Goal: Task Accomplishment & Management: Manage account settings

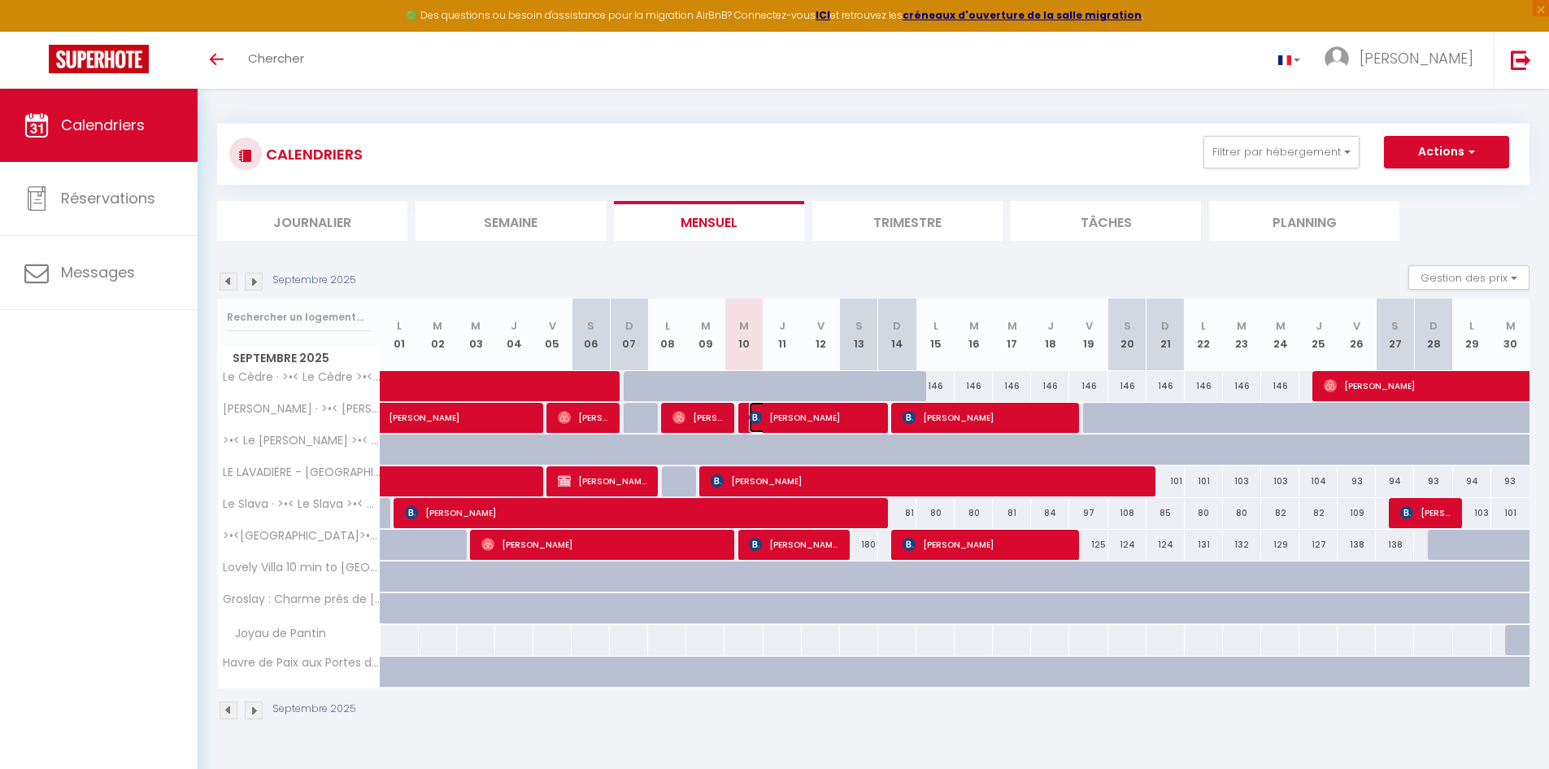
click at [820, 413] on span "[PERSON_NAME]" at bounding box center [813, 417] width 128 height 31
select select "OK"
select select "0"
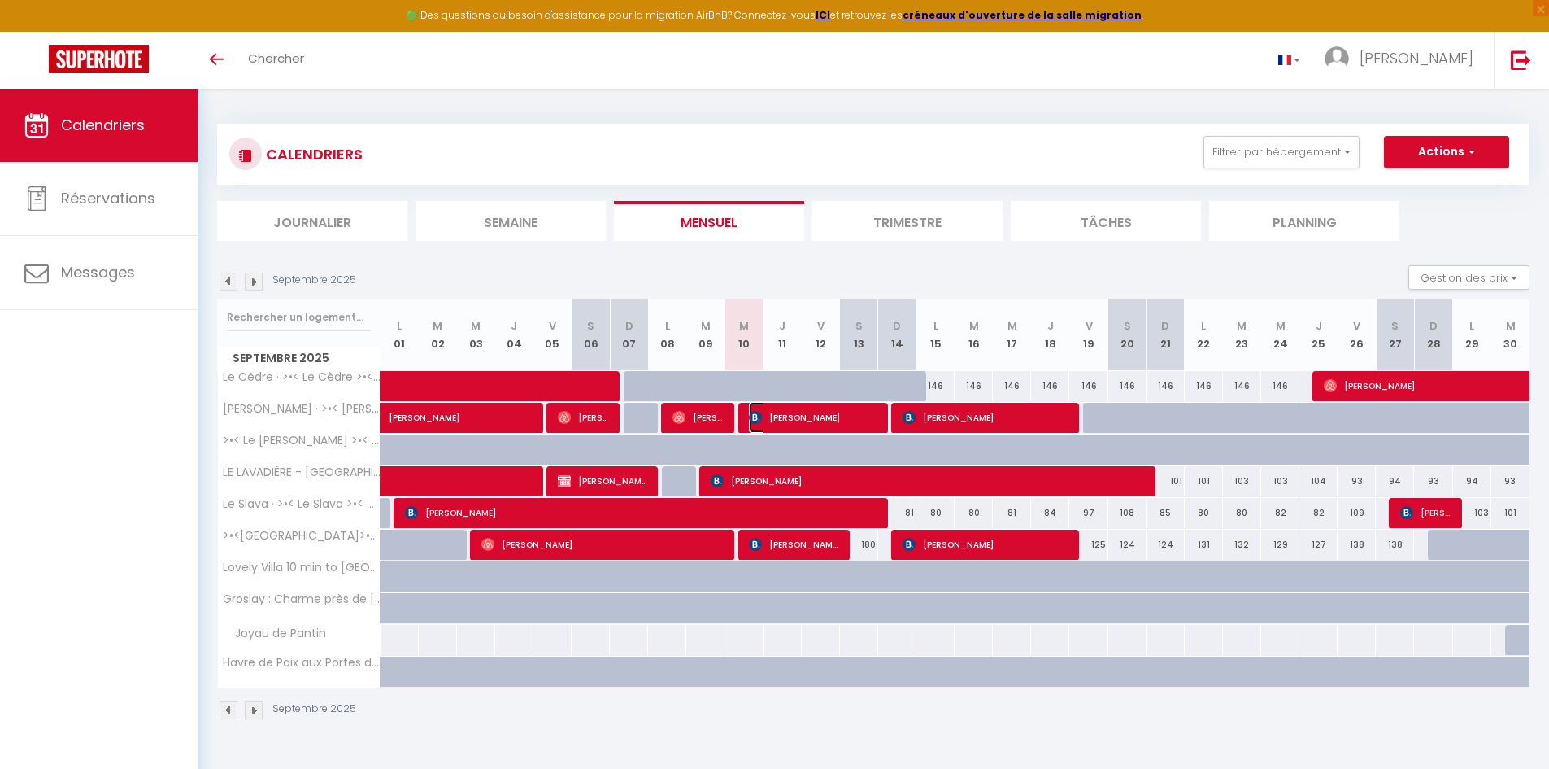
select select "1"
select select
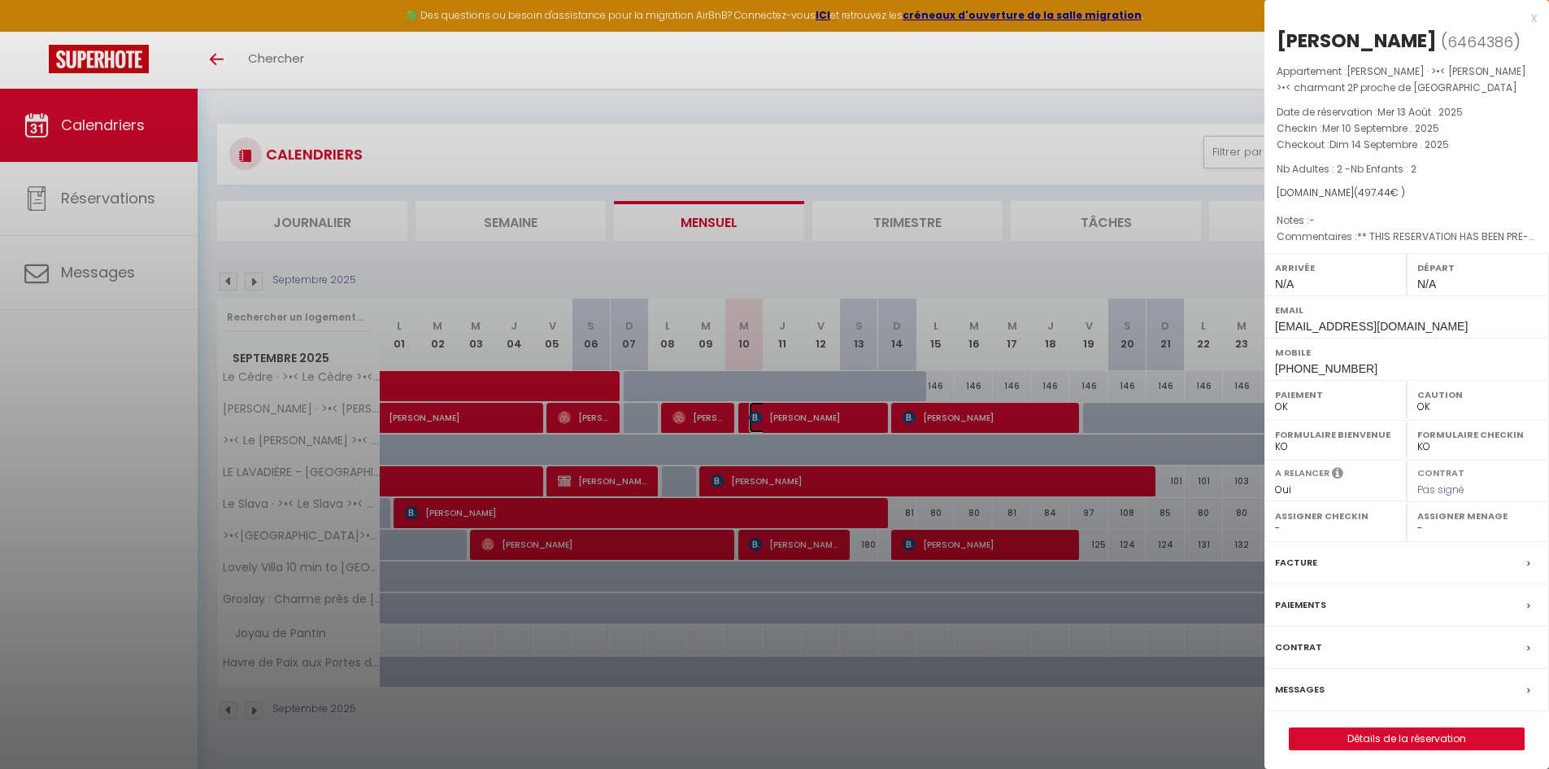
select select "45363"
click at [978, 702] on div at bounding box center [774, 384] width 1549 height 769
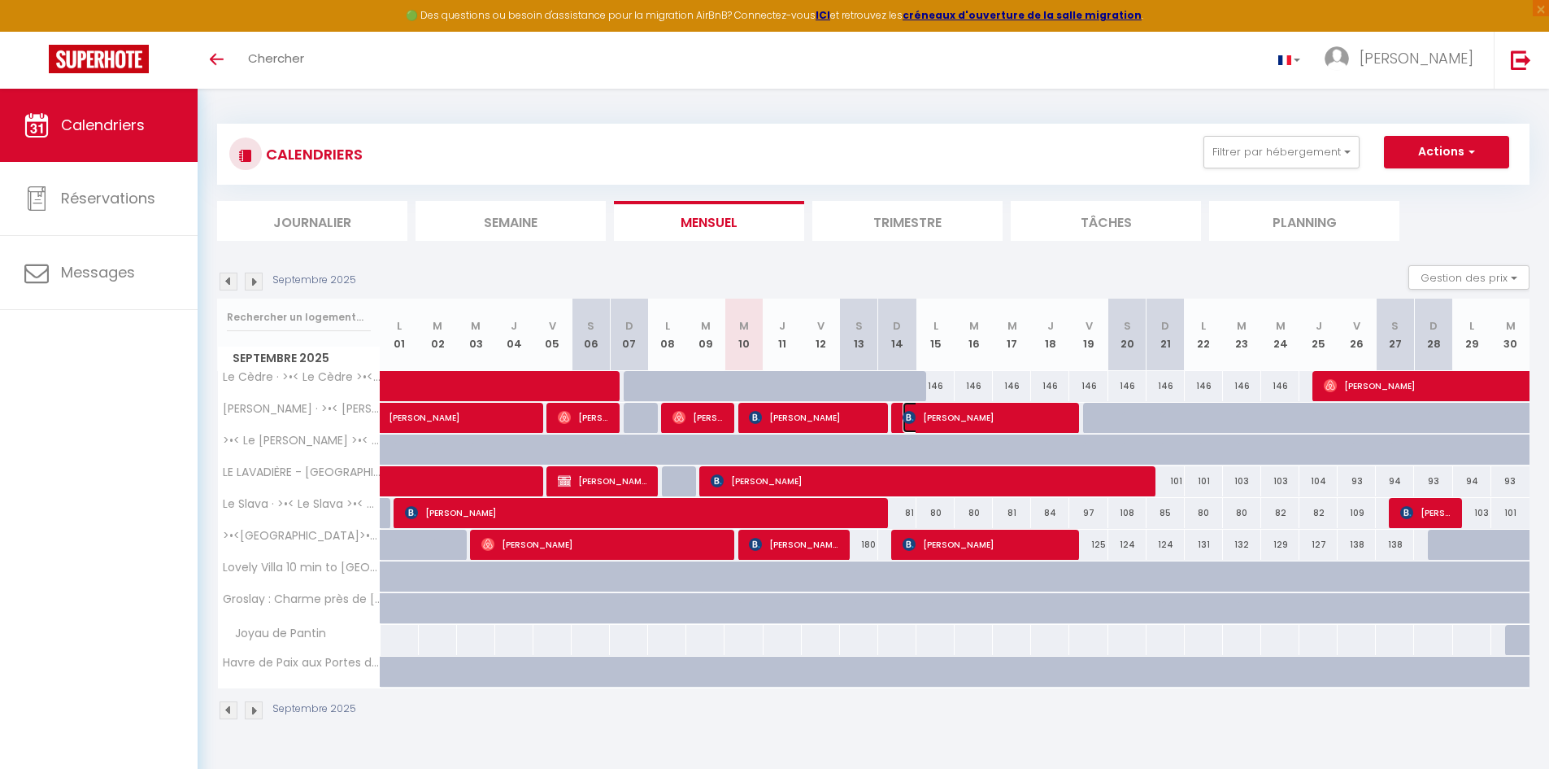
click at [1053, 418] on span "[PERSON_NAME]" at bounding box center [986, 417] width 166 height 31
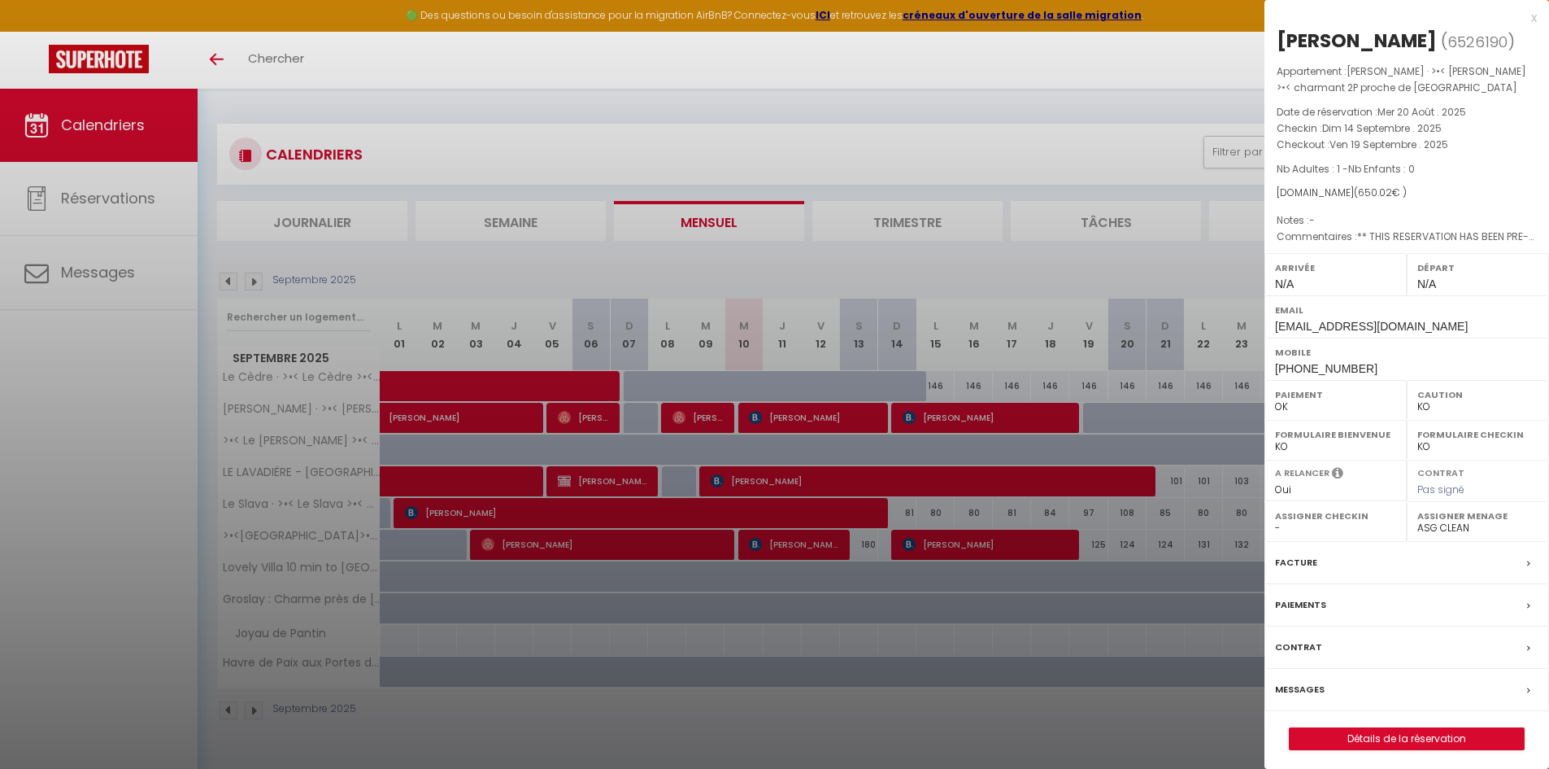
click at [964, 243] on div at bounding box center [774, 384] width 1549 height 769
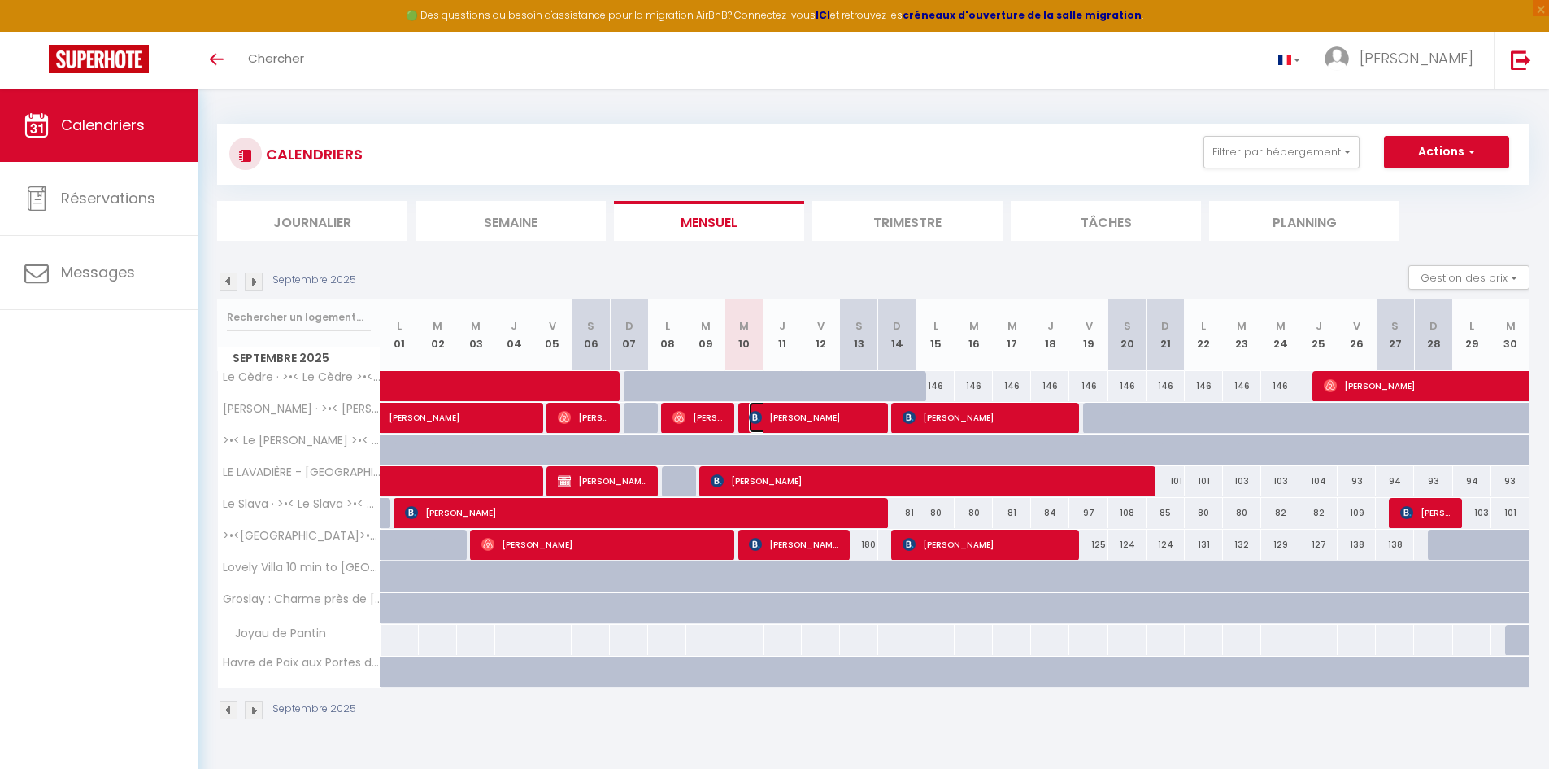
click at [787, 418] on span "[PERSON_NAME]" at bounding box center [813, 417] width 128 height 31
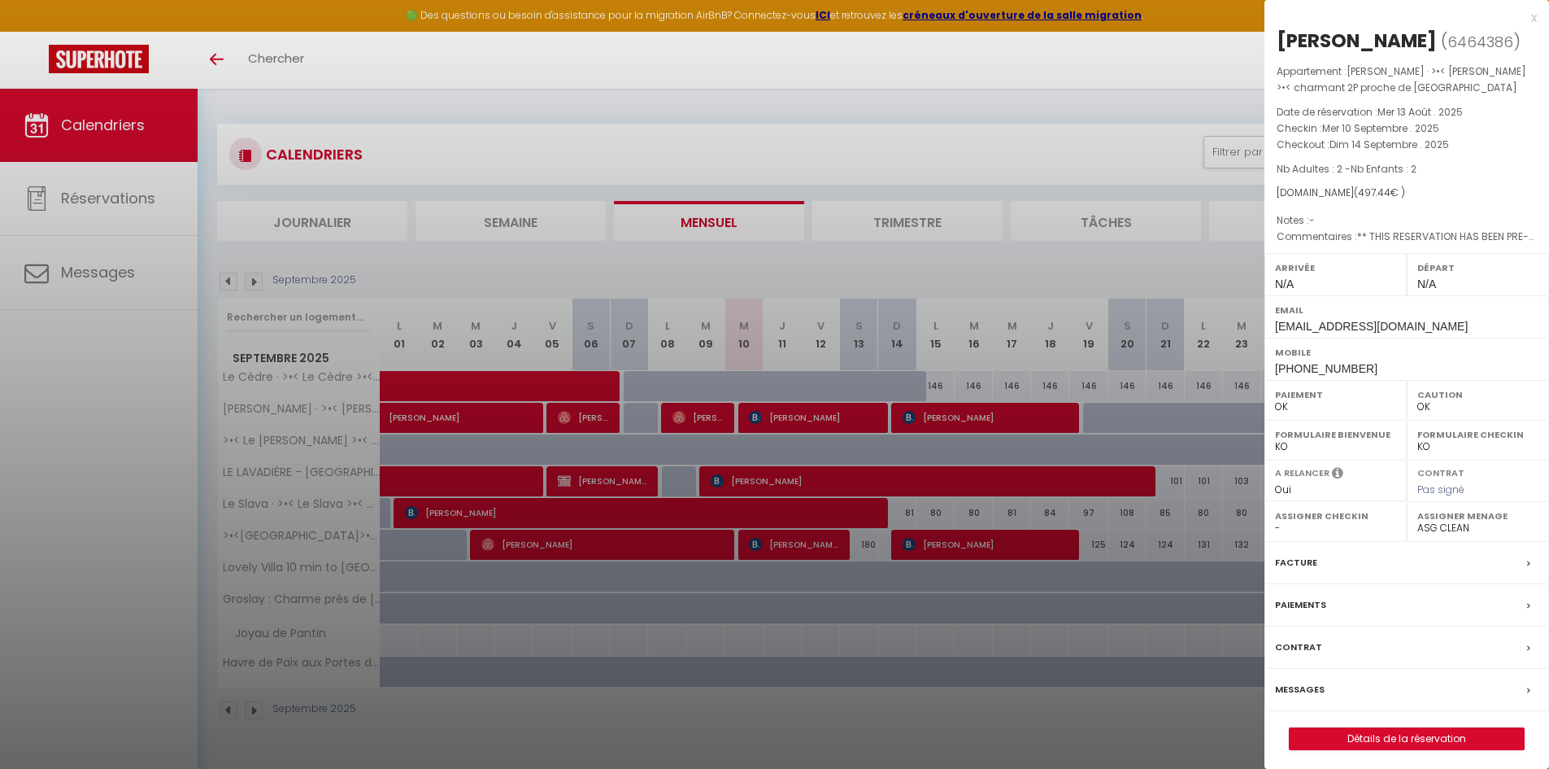
click at [954, 429] on div at bounding box center [774, 384] width 1549 height 769
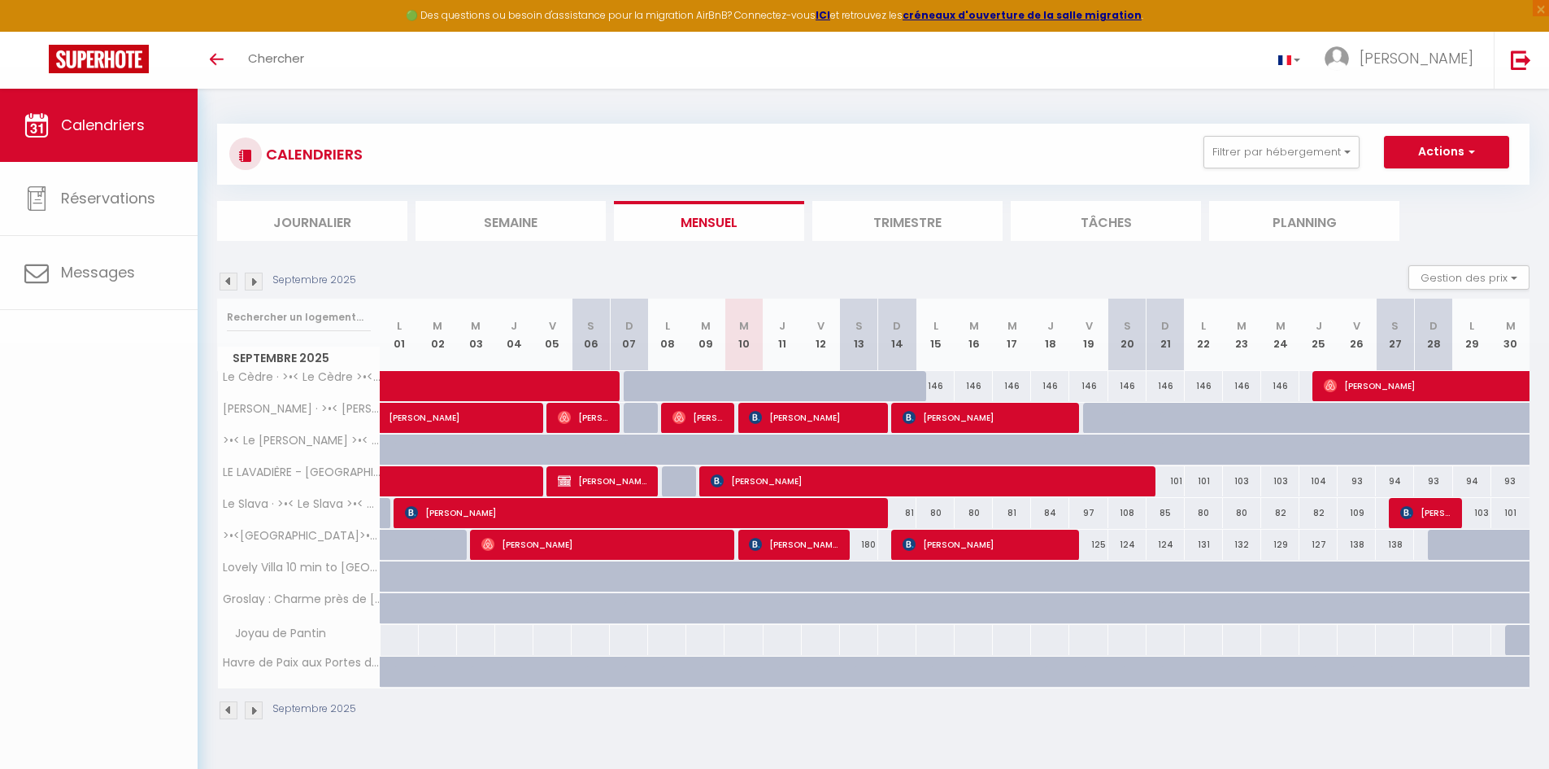
click at [954, 429] on body "🟢 Des questions ou besoin d'assistance pour la migration AirBnB? Connectez-vous…" at bounding box center [774, 473] width 1549 height 769
click at [954, 423] on span "[PERSON_NAME]" at bounding box center [986, 417] width 166 height 31
select select "KO"
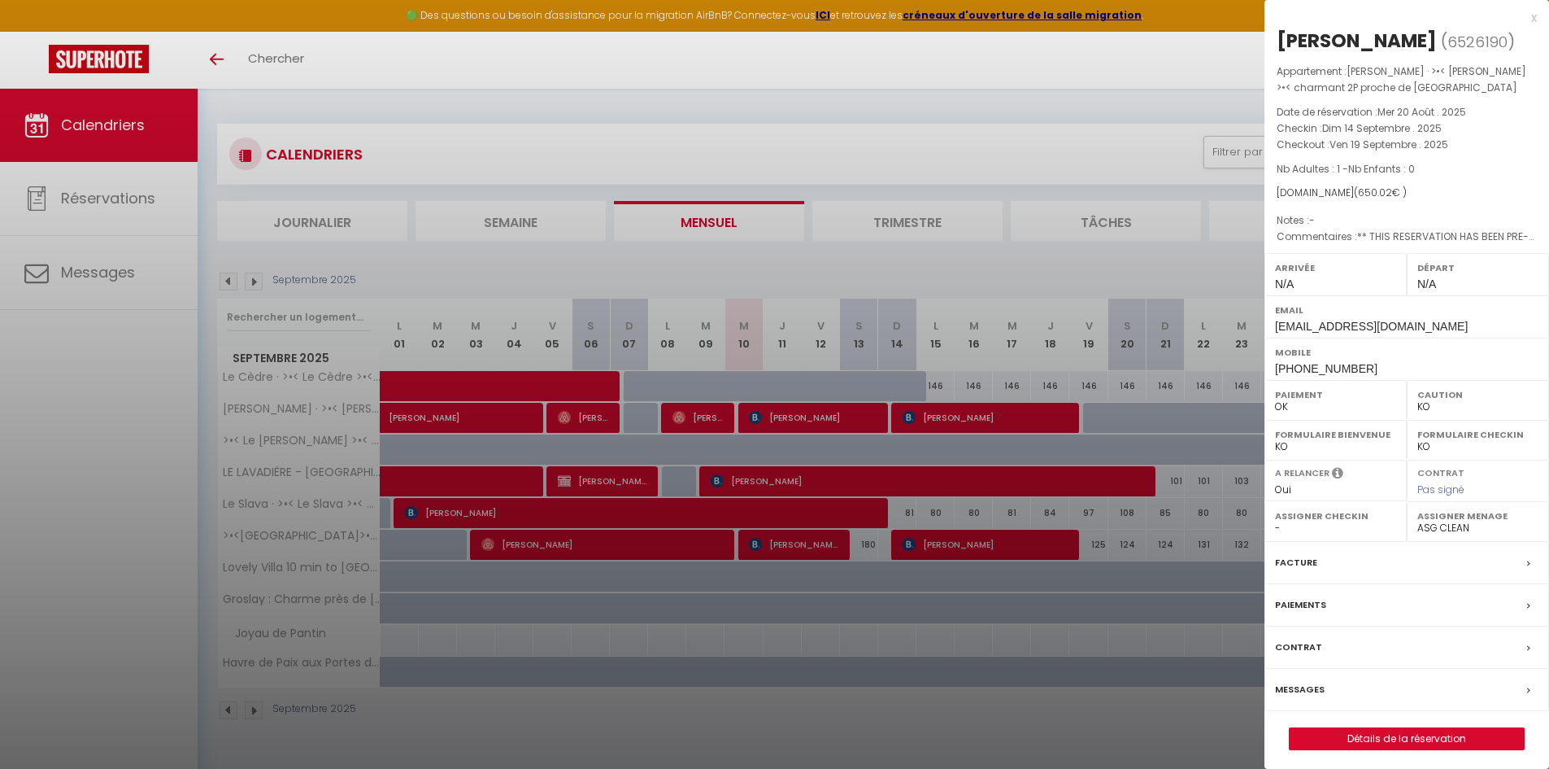
click at [830, 713] on div at bounding box center [774, 384] width 1549 height 769
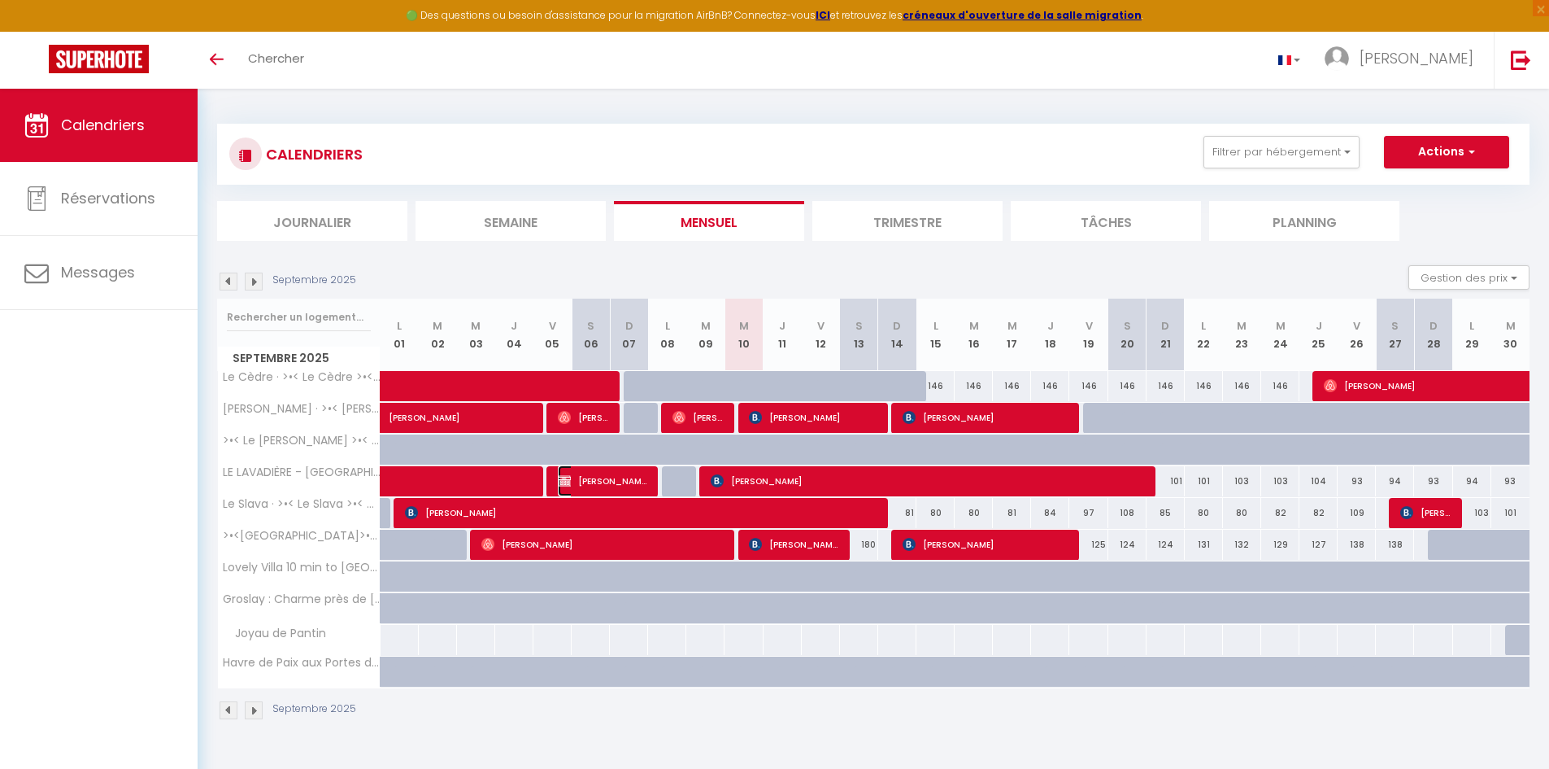
click at [609, 480] on span "[PERSON_NAME]" at bounding box center [602, 480] width 89 height 31
select select "KO"
select select "OK"
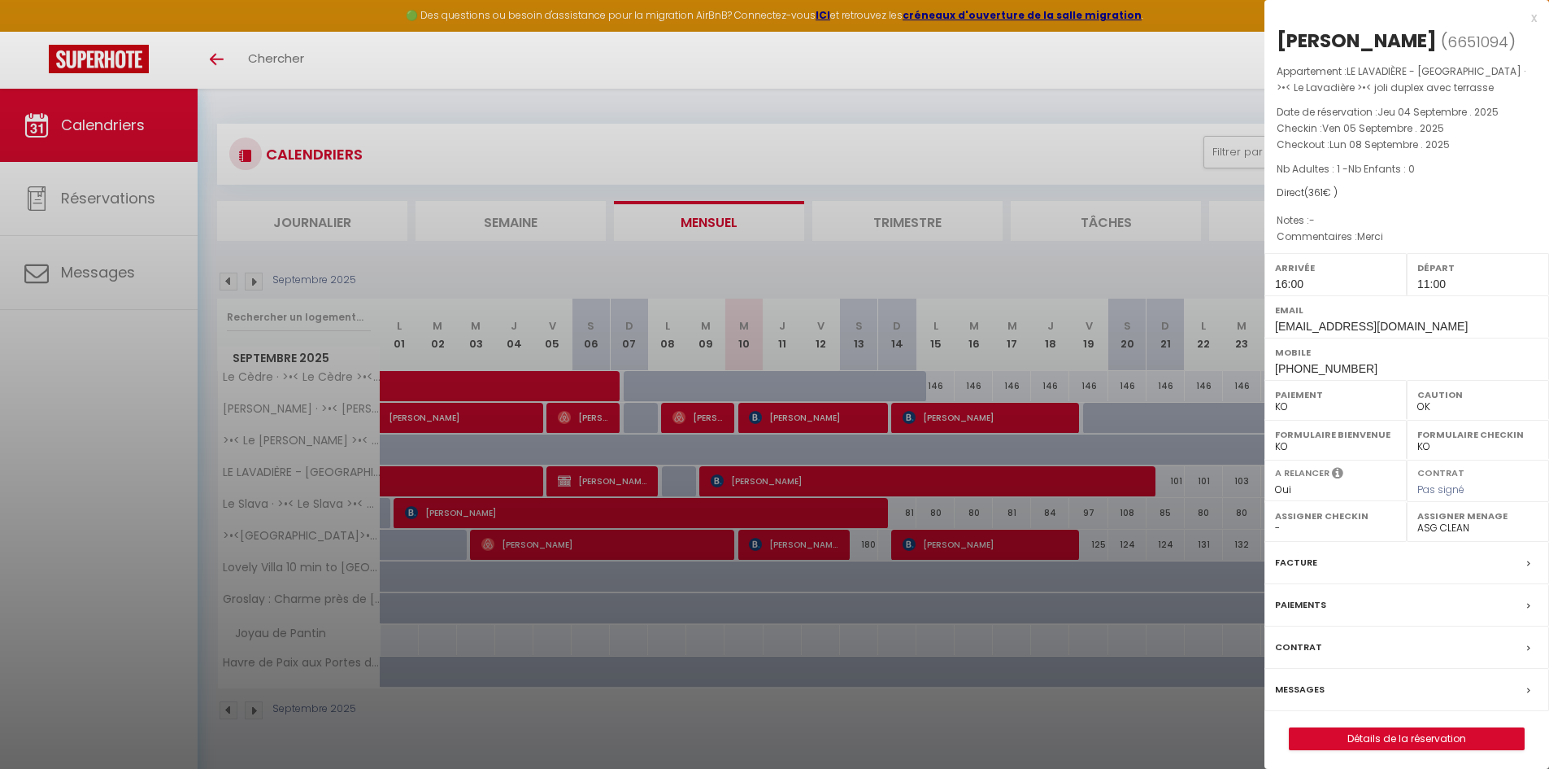
click at [839, 730] on div at bounding box center [774, 384] width 1549 height 769
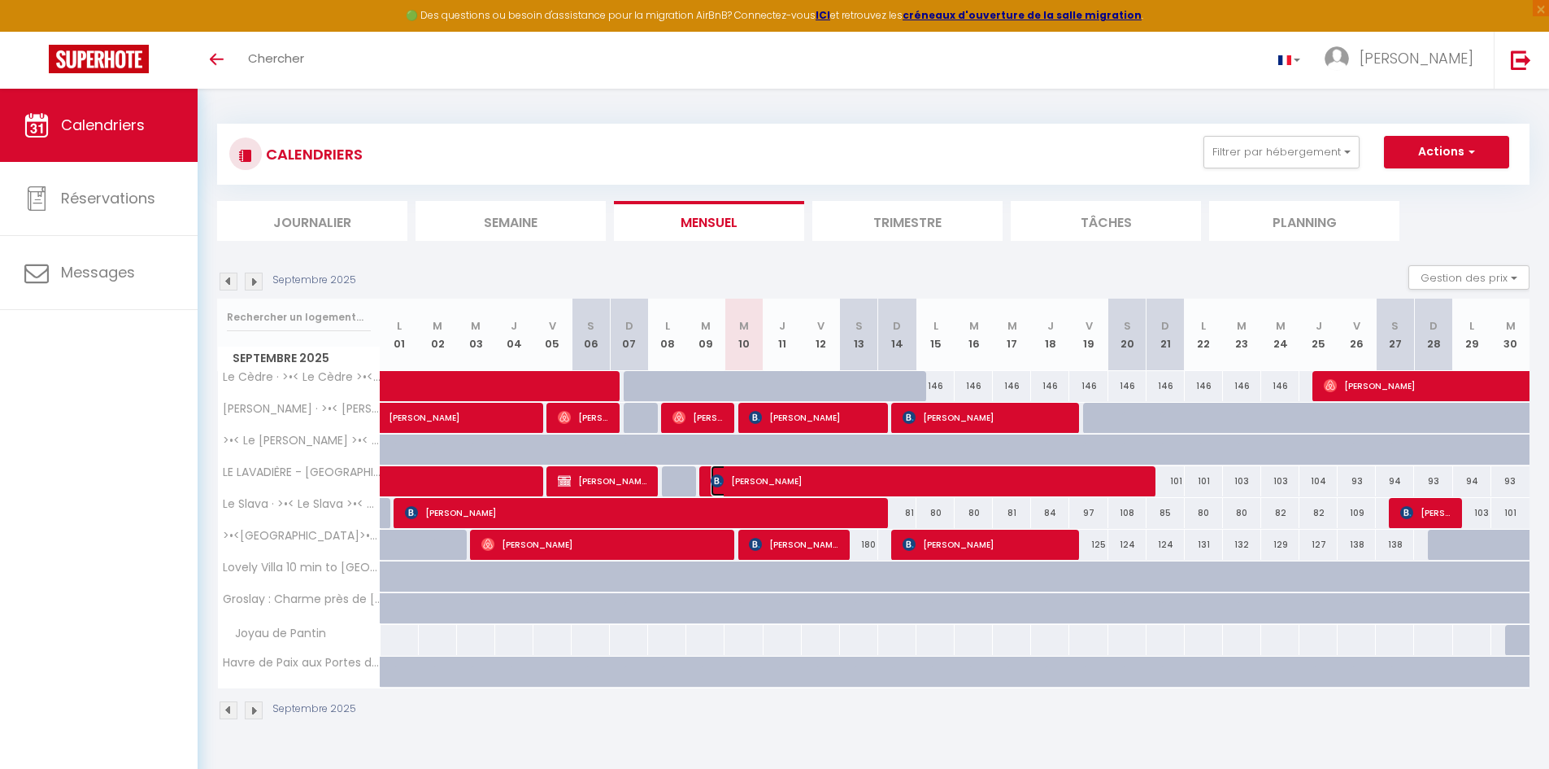
click at [861, 483] on span "[PERSON_NAME]" at bounding box center [928, 480] width 434 height 31
select select "OK"
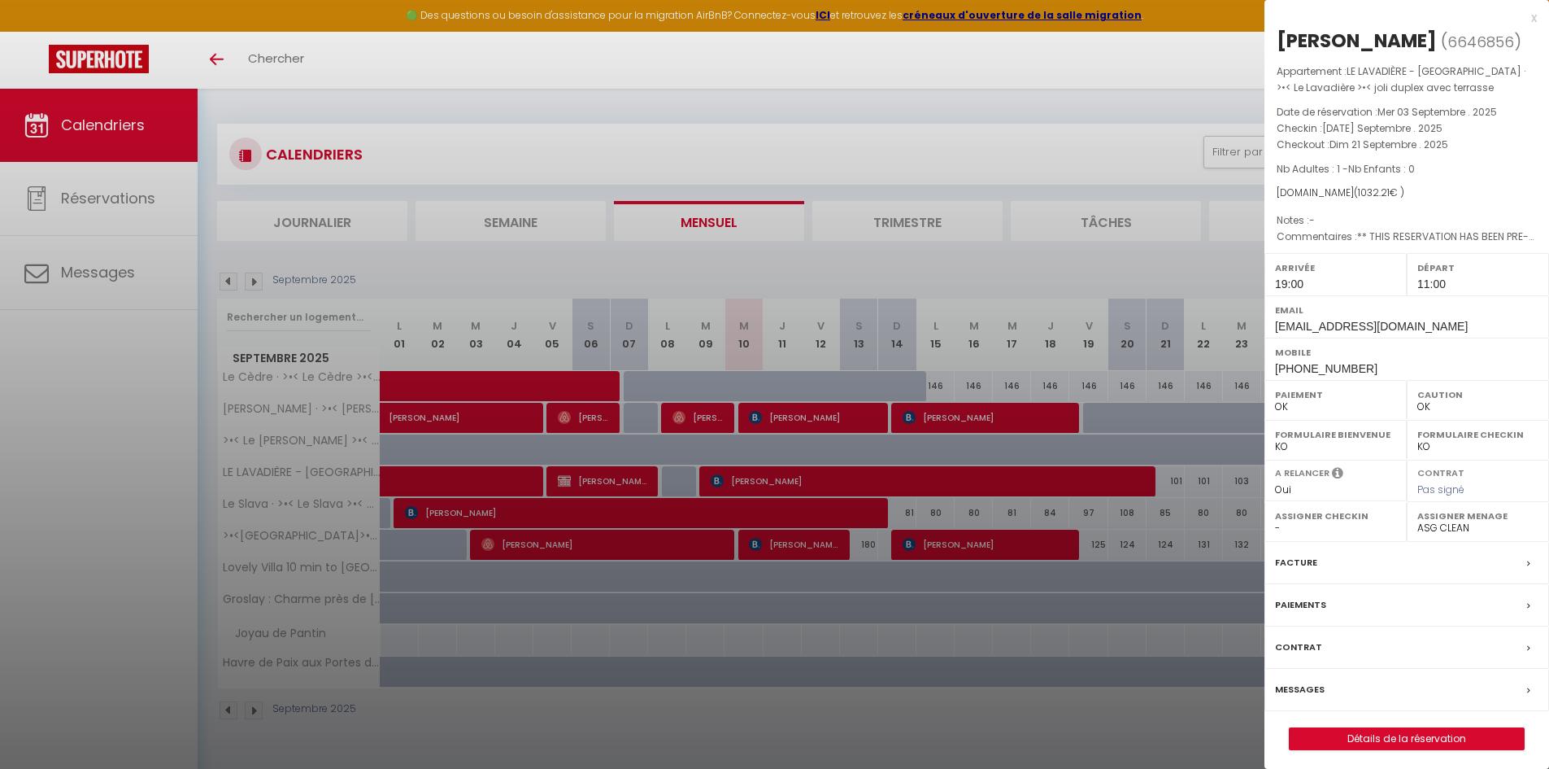
click at [1360, 144] on span "Dim 21 Septembre . 2025" at bounding box center [1389, 144] width 119 height 14
click at [1032, 273] on div at bounding box center [774, 384] width 1549 height 769
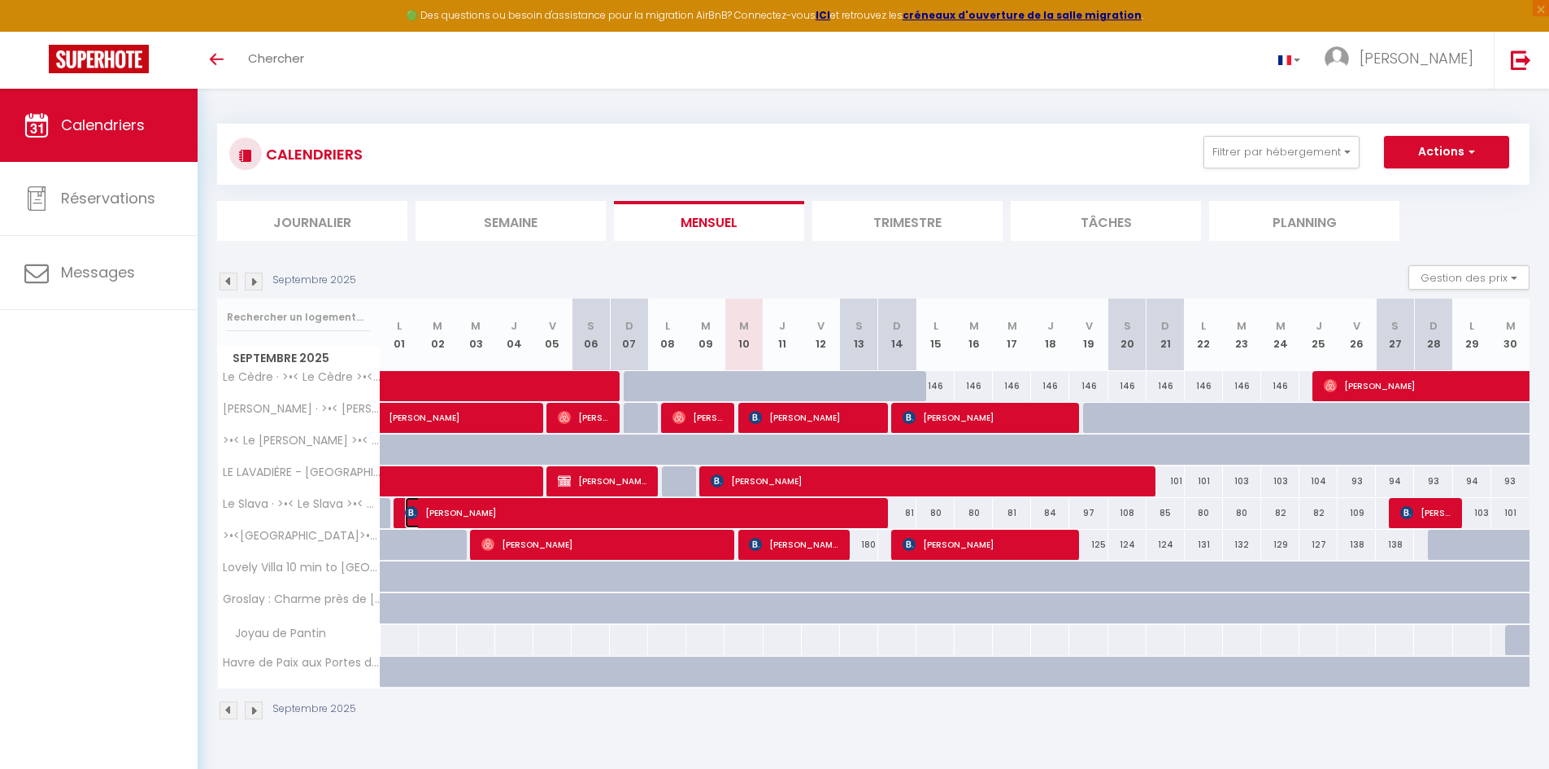
click at [851, 512] on span "[PERSON_NAME]" at bounding box center [641, 512] width 472 height 31
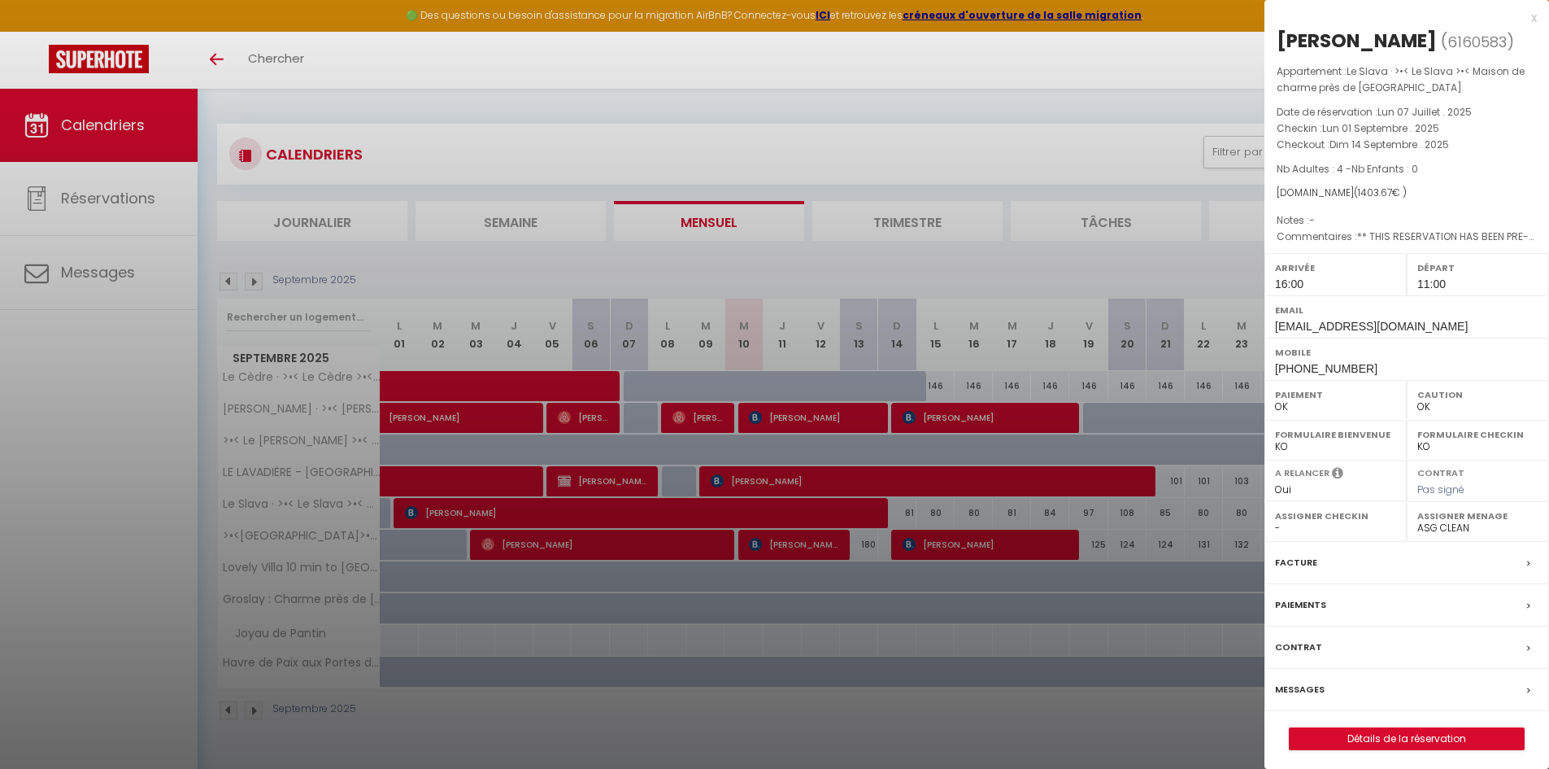
click at [861, 282] on div at bounding box center [774, 384] width 1549 height 769
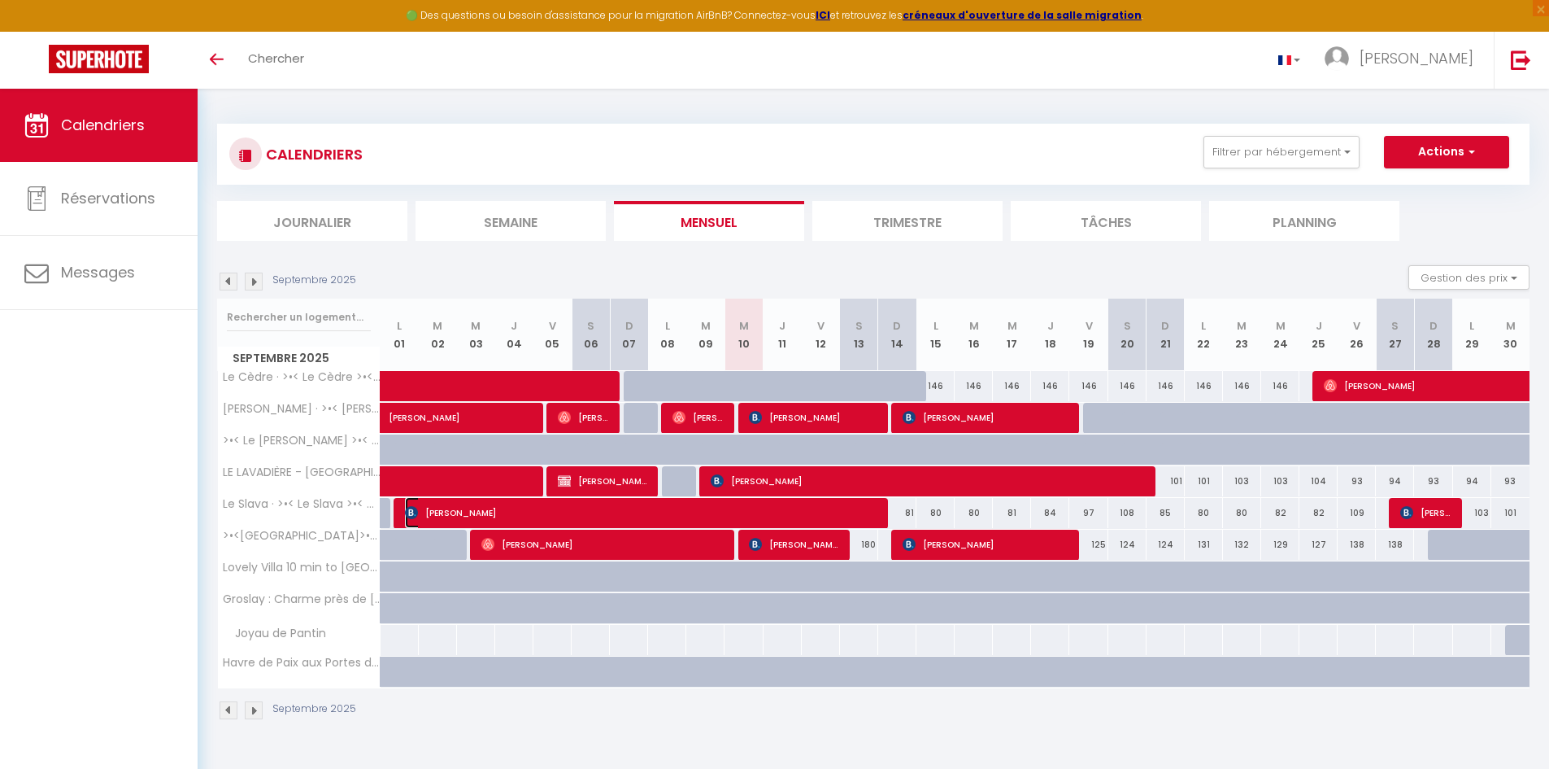
click at [760, 510] on span "[PERSON_NAME]" at bounding box center [641, 512] width 472 height 31
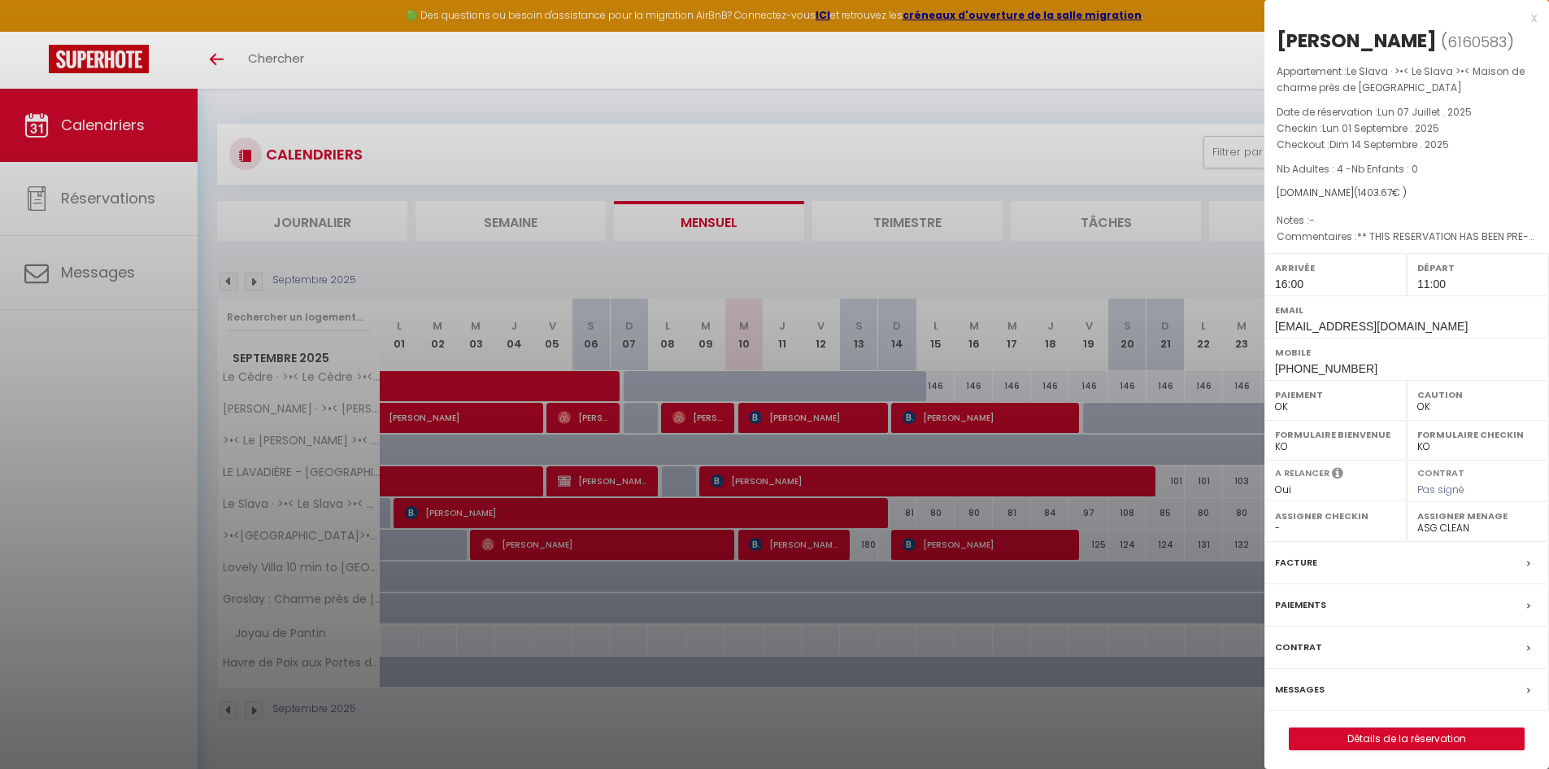
click at [720, 505] on div at bounding box center [774, 384] width 1549 height 769
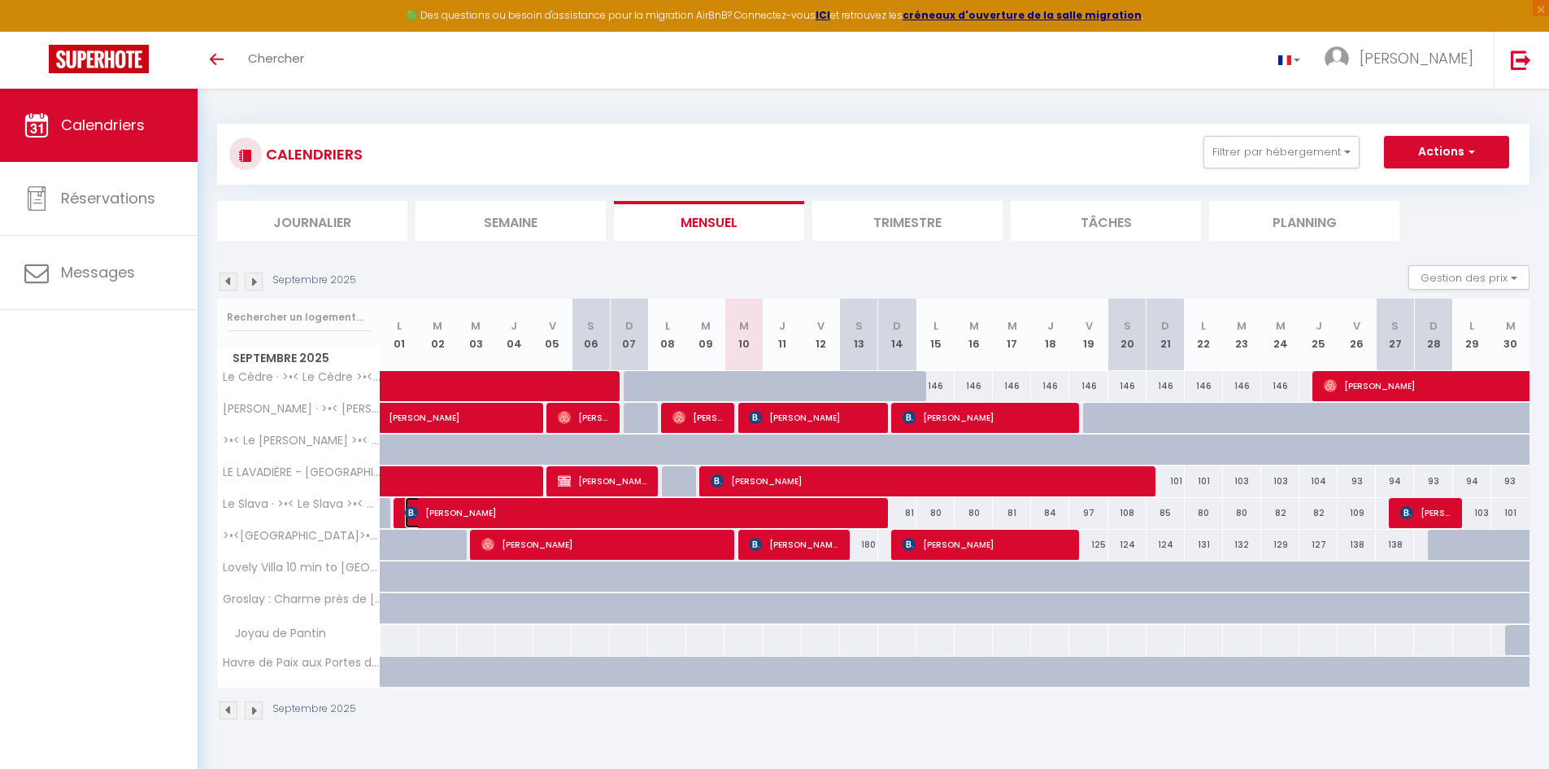
click at [720, 505] on span "[PERSON_NAME]" at bounding box center [641, 512] width 472 height 31
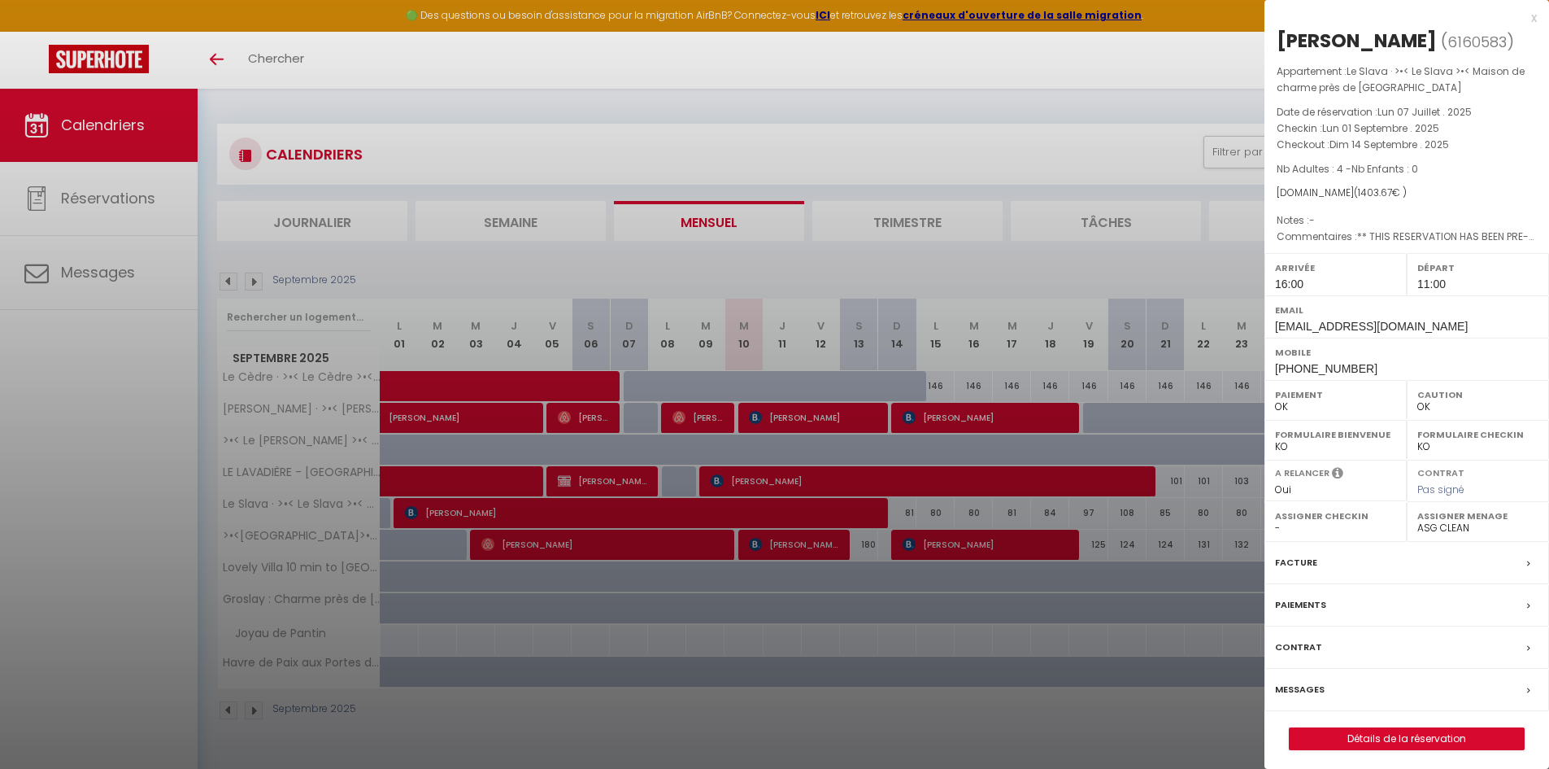
click at [686, 730] on div at bounding box center [774, 384] width 1549 height 769
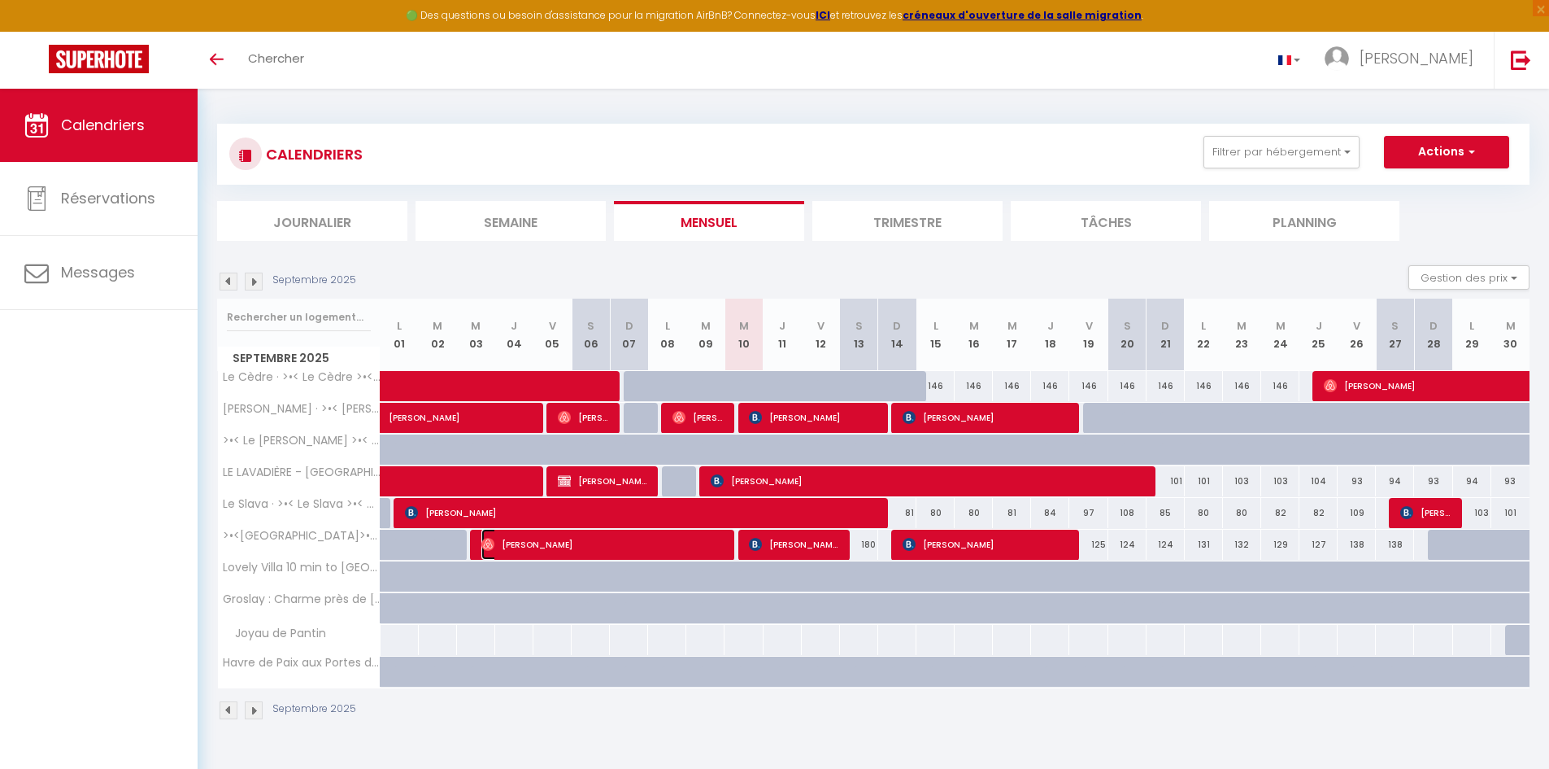
click at [717, 547] on span "[PERSON_NAME]" at bounding box center [602, 544] width 242 height 31
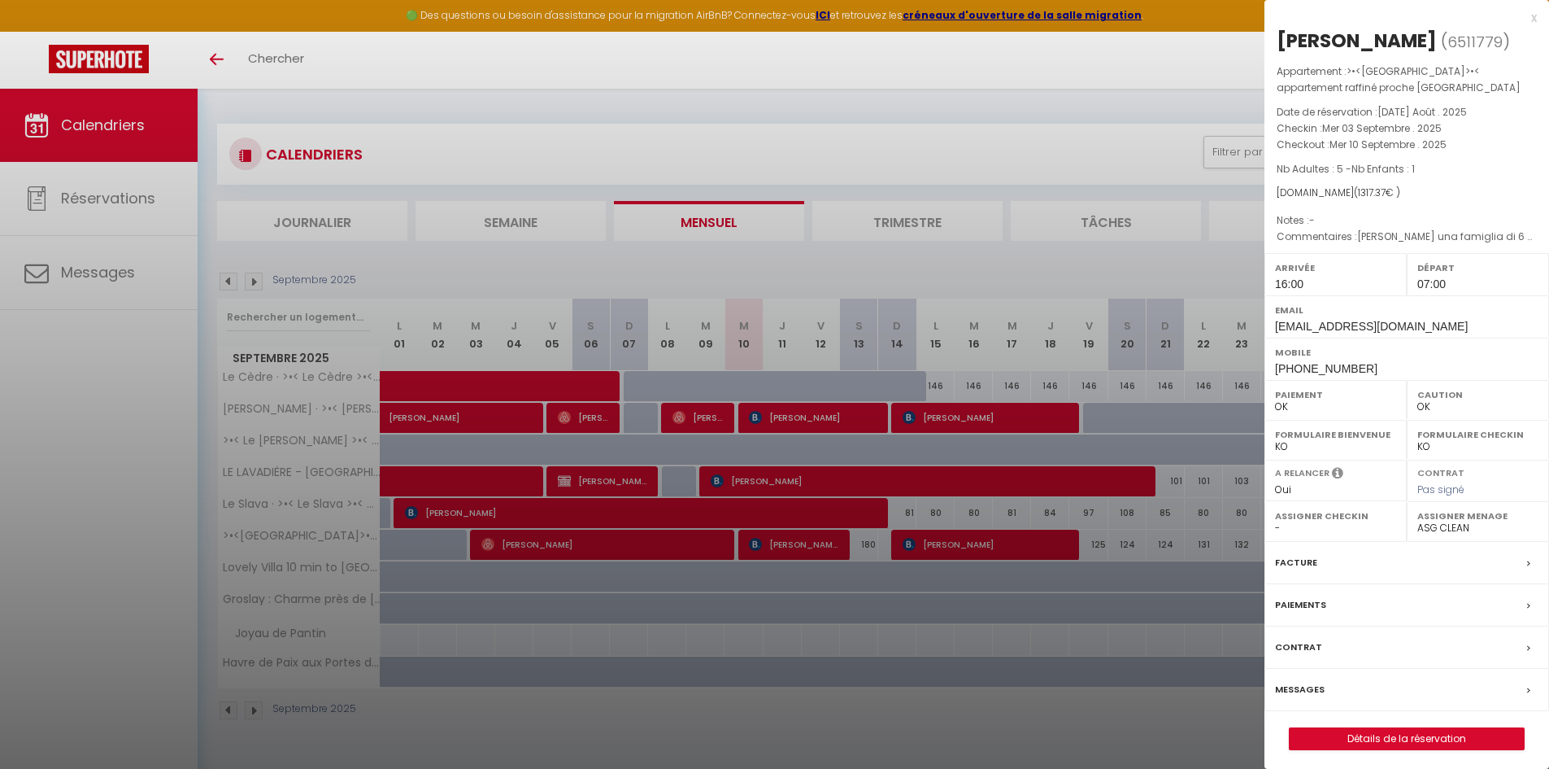
click at [769, 551] on div at bounding box center [774, 384] width 1549 height 769
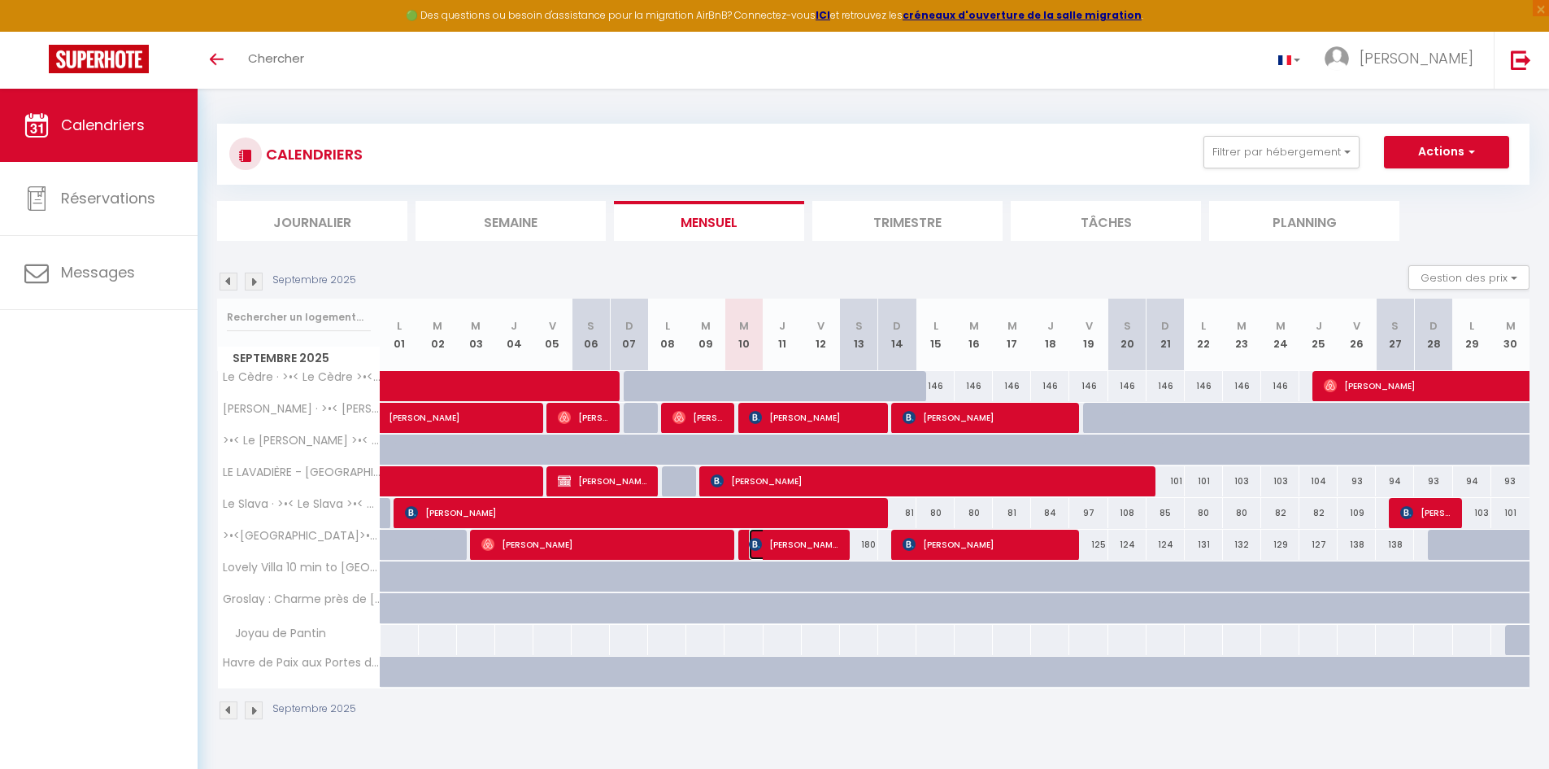
click at [769, 551] on span "[PERSON_NAME]" at bounding box center [793, 544] width 89 height 31
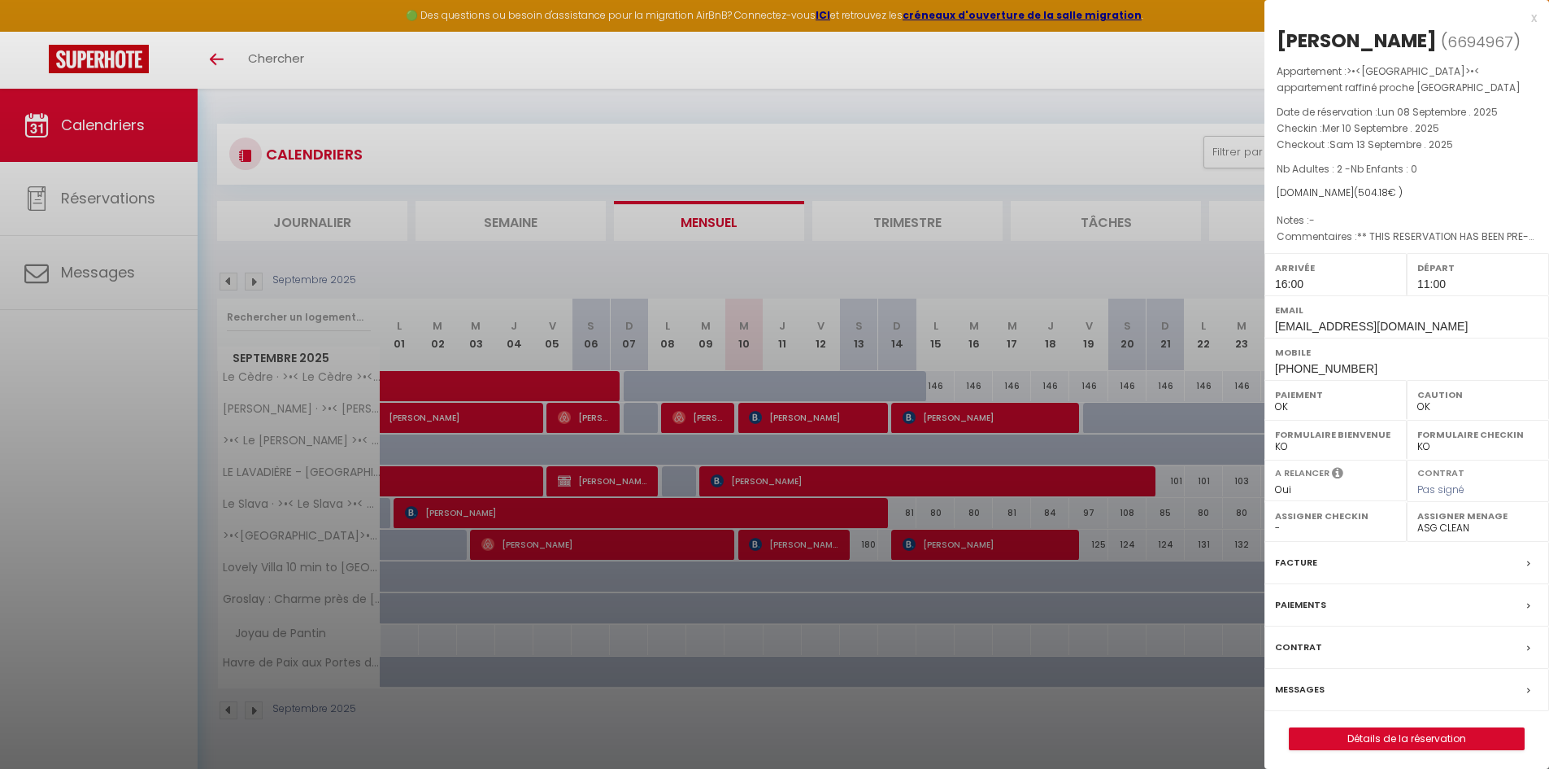
click at [829, 724] on div at bounding box center [774, 384] width 1549 height 769
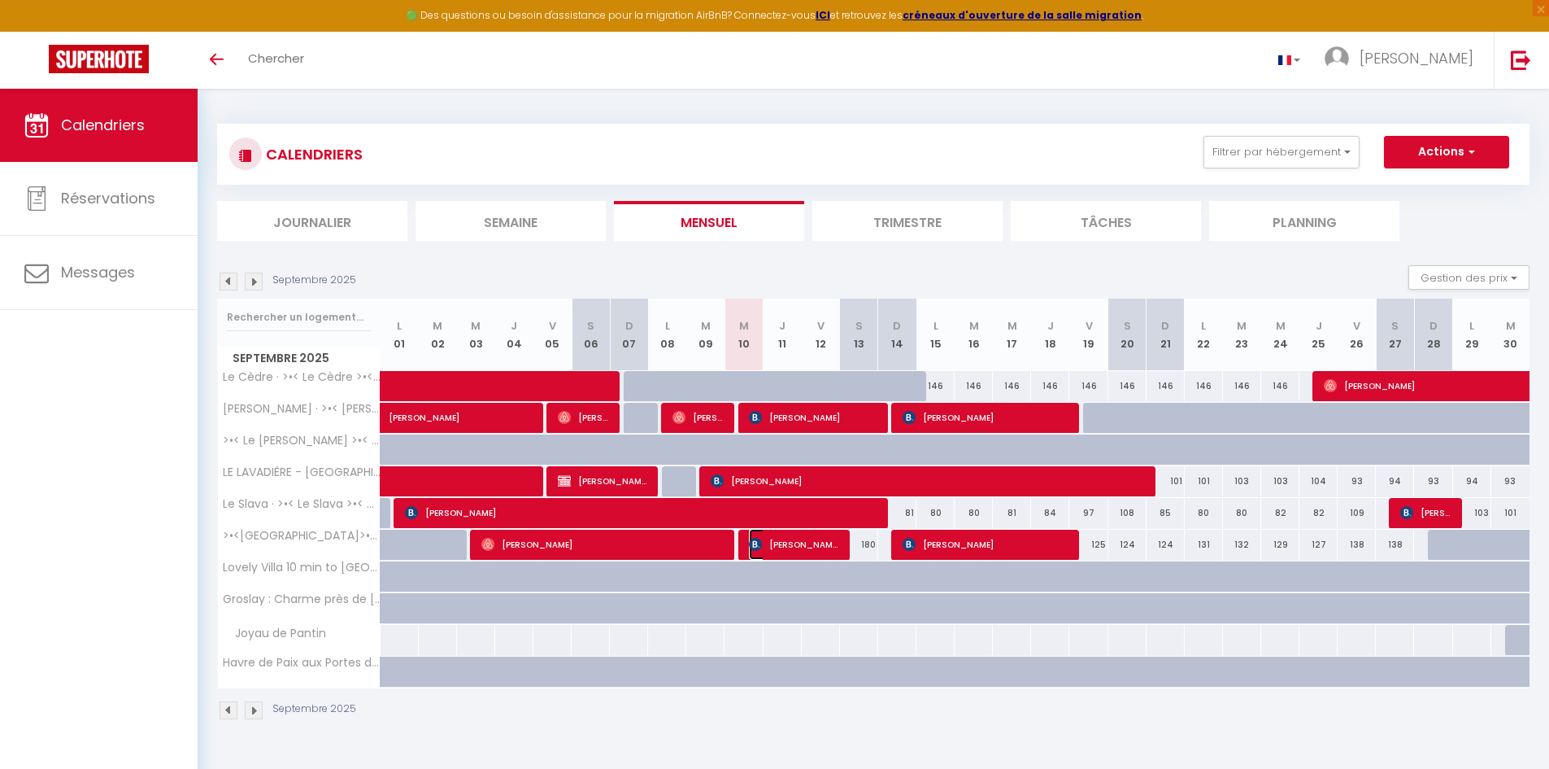
click at [802, 544] on span "[PERSON_NAME]" at bounding box center [793, 544] width 89 height 31
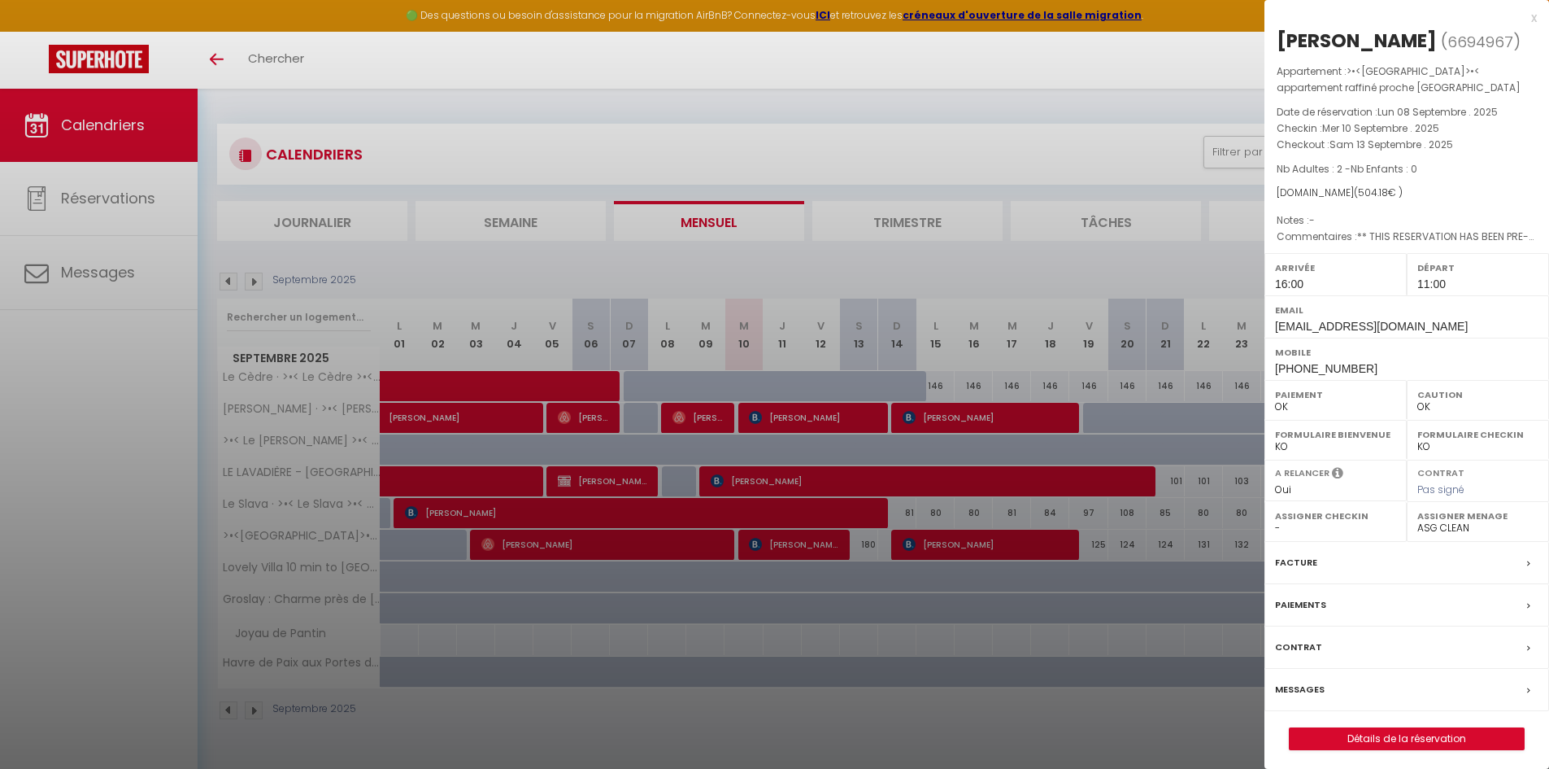
click at [1004, 696] on div at bounding box center [774, 384] width 1549 height 769
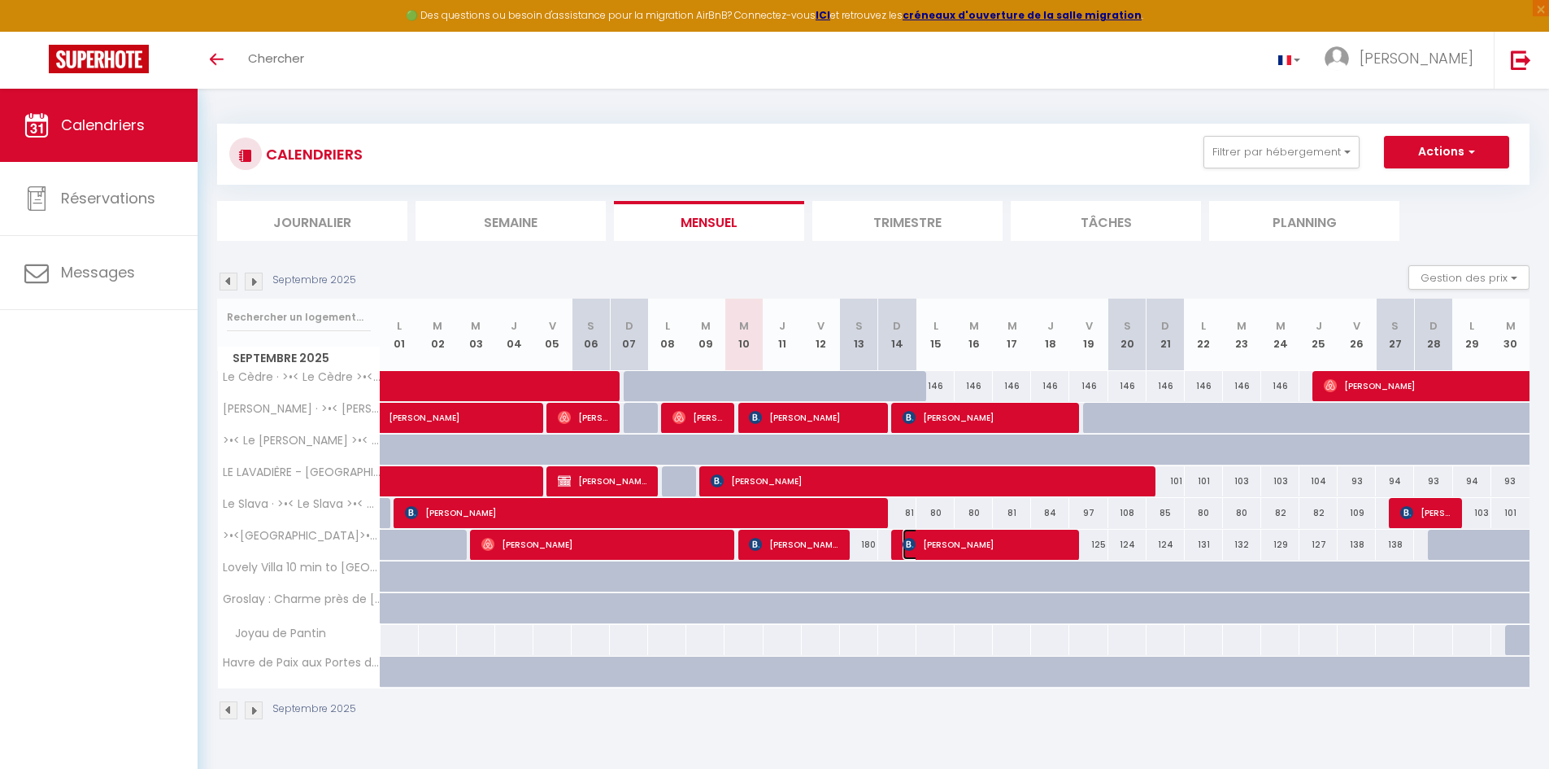
click at [978, 545] on span "[PERSON_NAME]" at bounding box center [986, 544] width 166 height 31
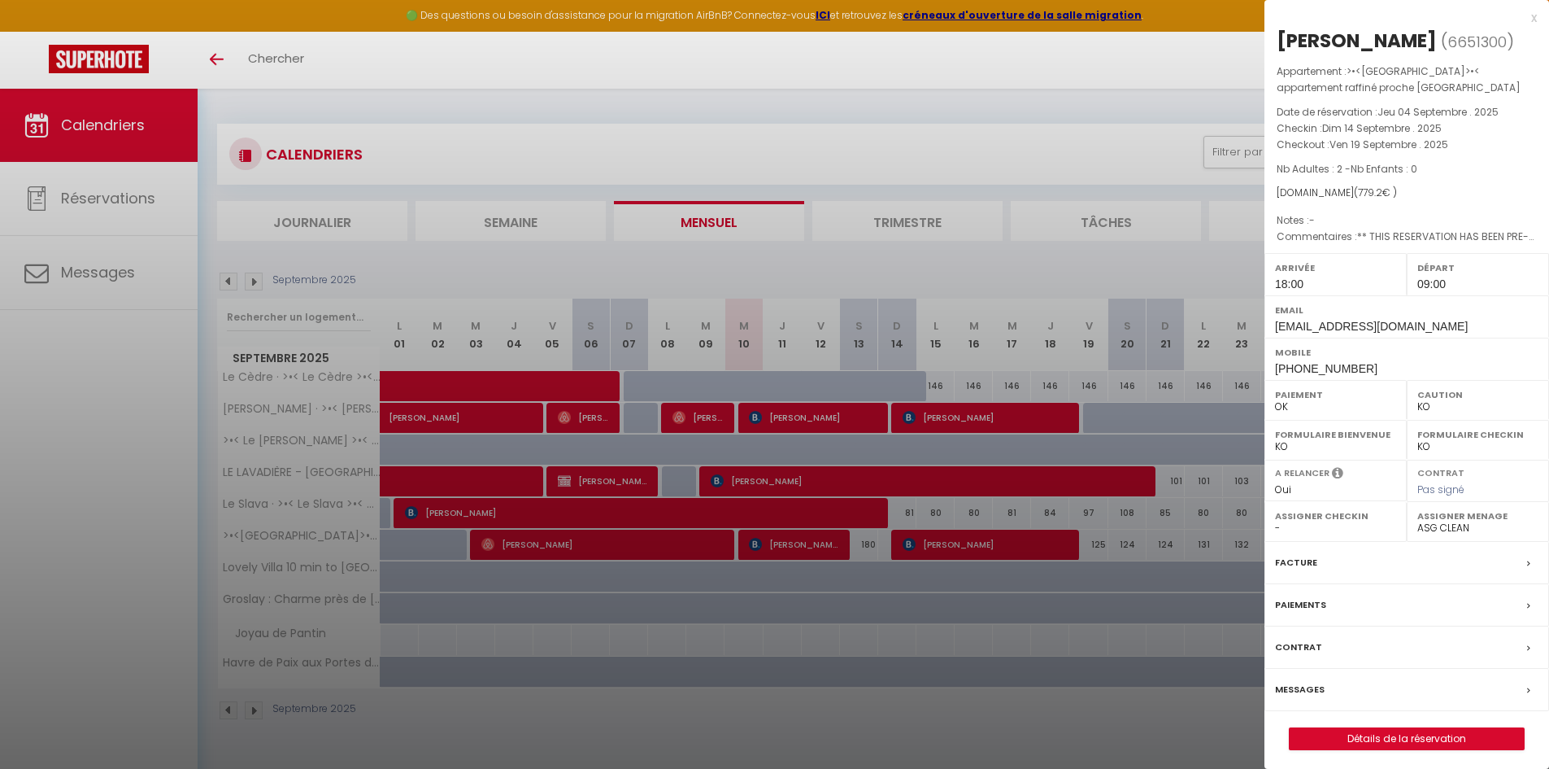
click at [979, 717] on div at bounding box center [774, 384] width 1549 height 769
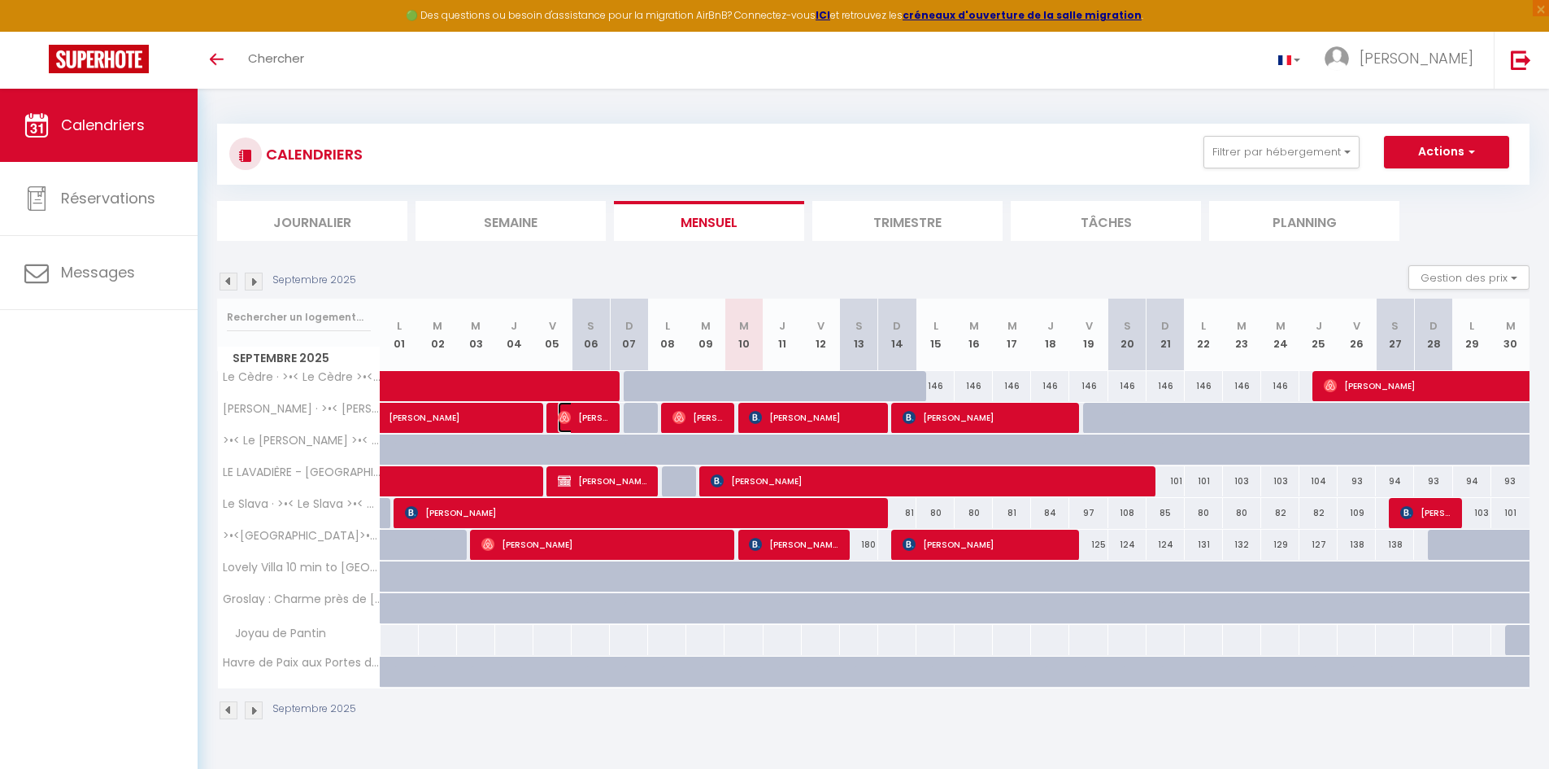
click at [600, 412] on span "[PERSON_NAME]" at bounding box center [583, 417] width 51 height 31
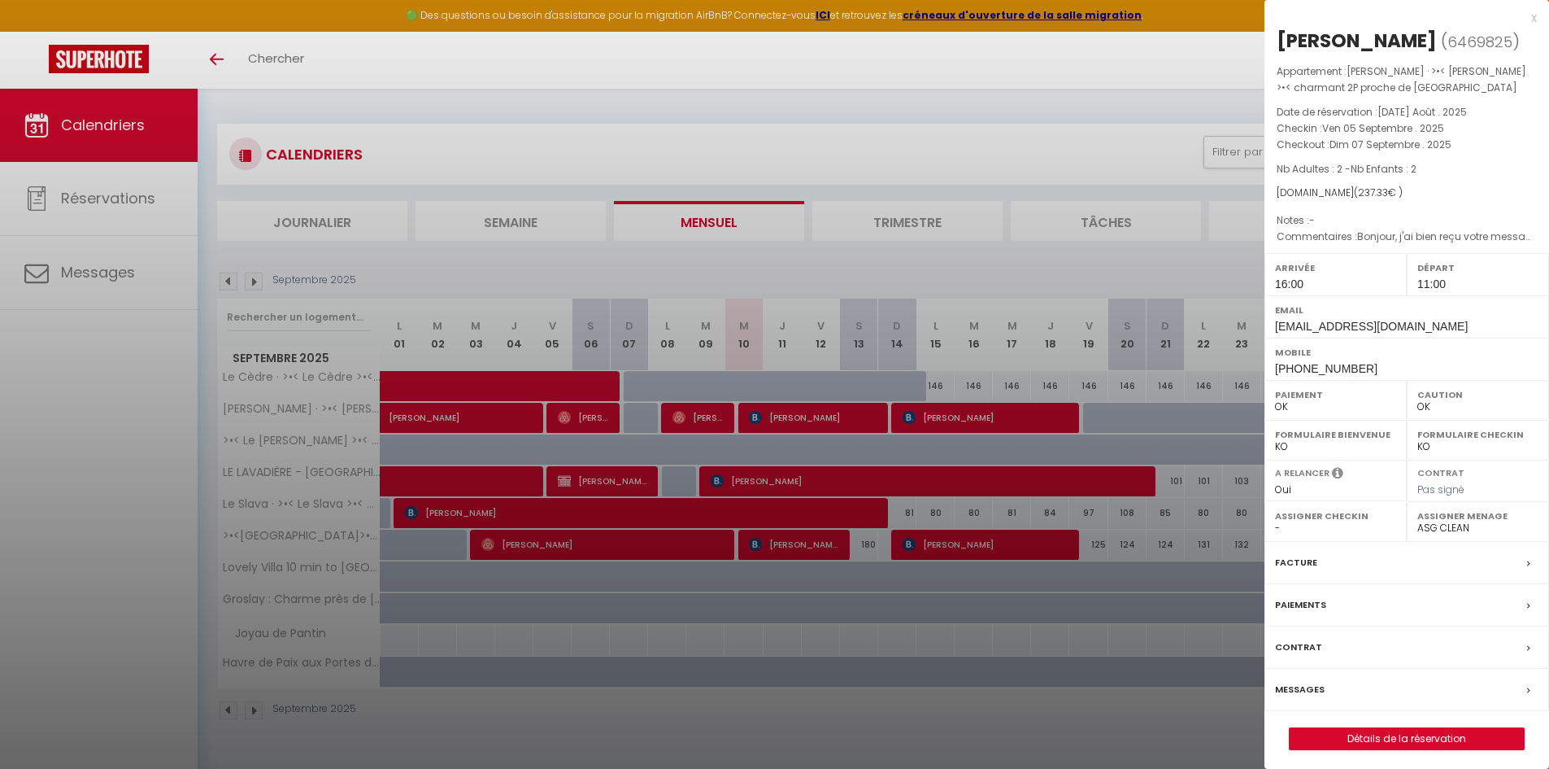
drag, startPoint x: 600, startPoint y: 412, endPoint x: 825, endPoint y: 105, distance: 380.0
click at [825, 105] on div at bounding box center [774, 384] width 1549 height 769
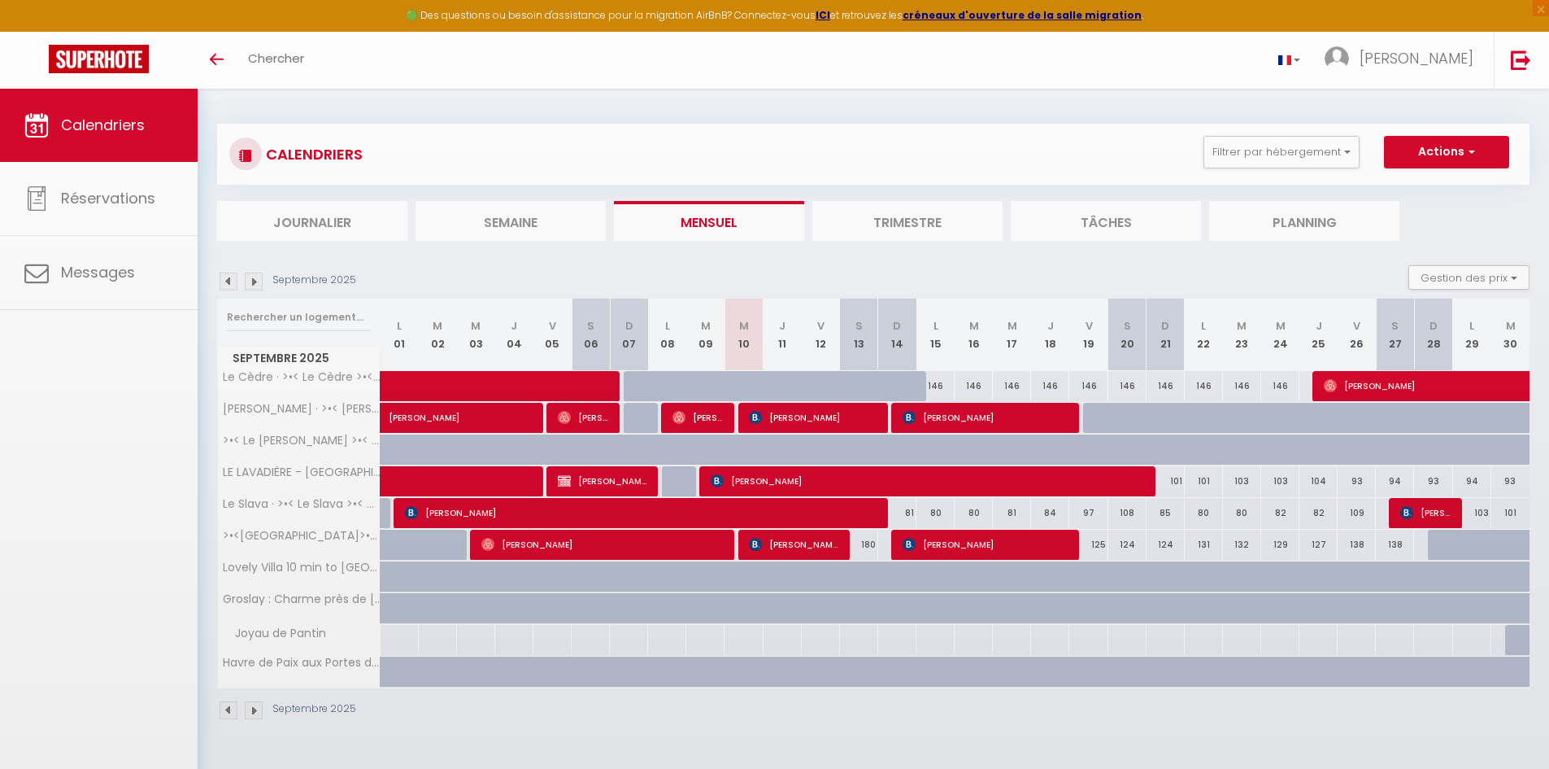
click at [825, 105] on body "🟢 Des questions ou besoin d'assistance pour la migration AirBnB? Connectez-vous…" at bounding box center [774, 473] width 1549 height 769
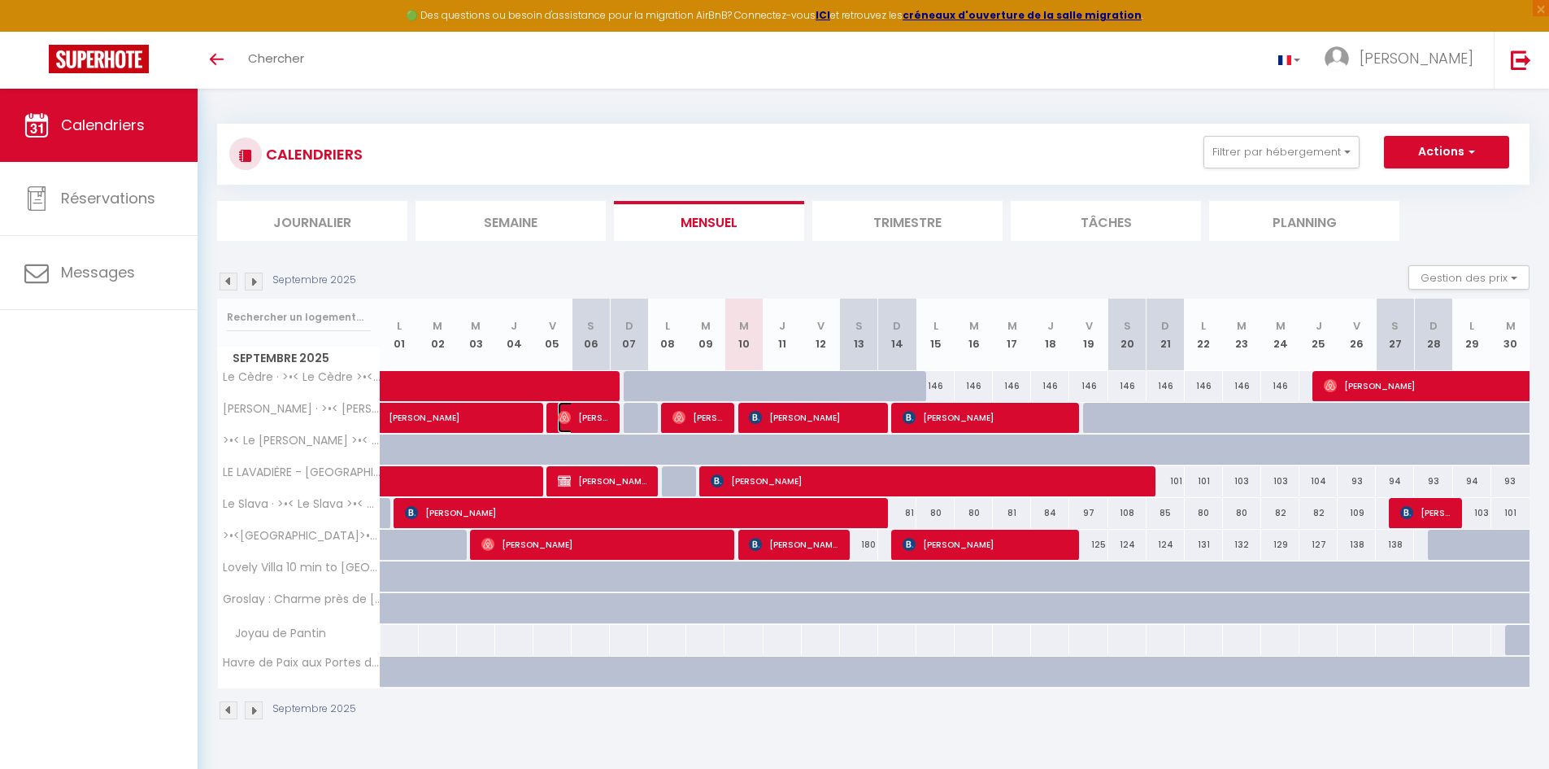
click at [582, 418] on span "[PERSON_NAME]" at bounding box center [583, 417] width 51 height 31
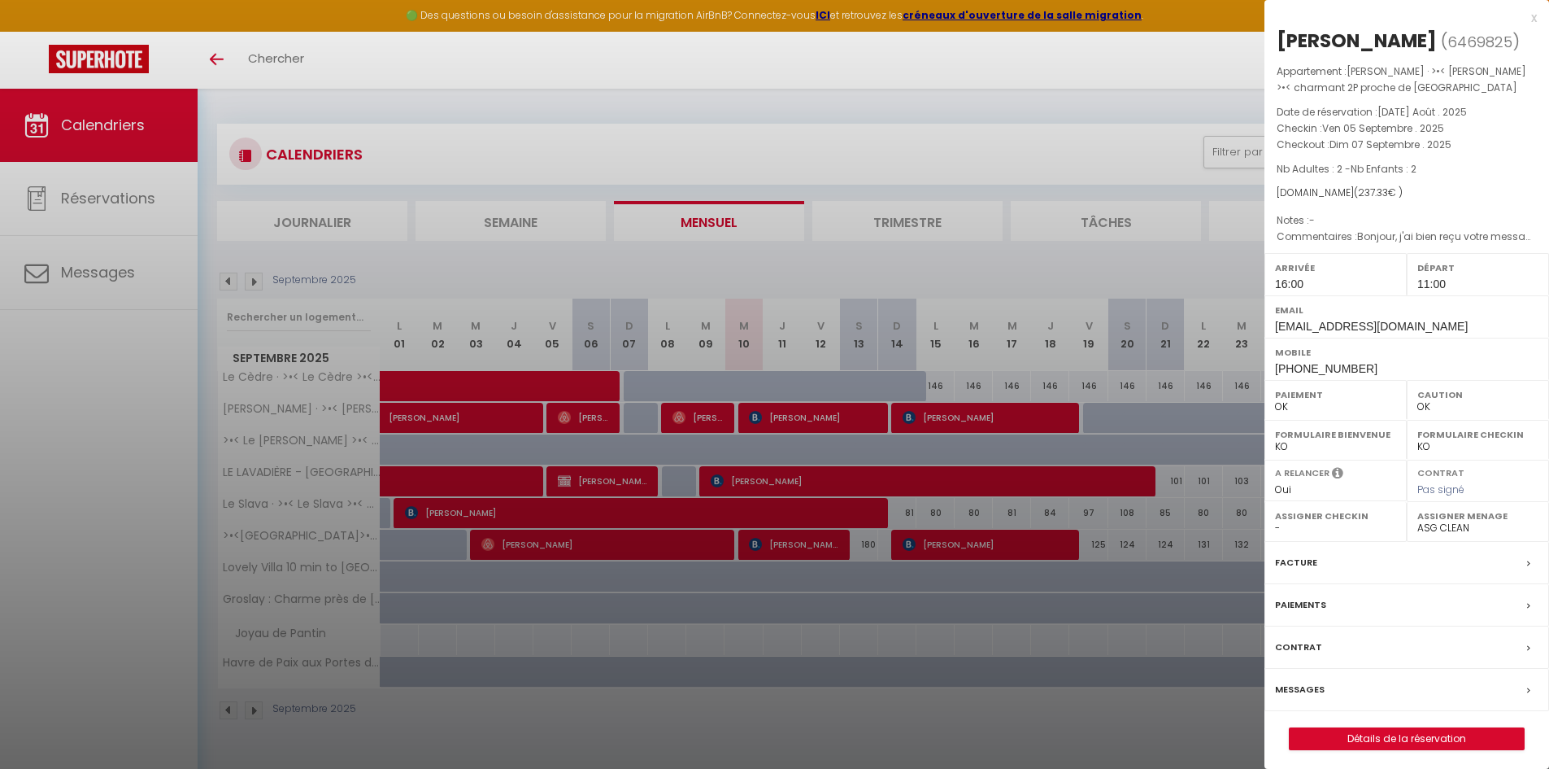
click at [712, 723] on div at bounding box center [774, 384] width 1549 height 769
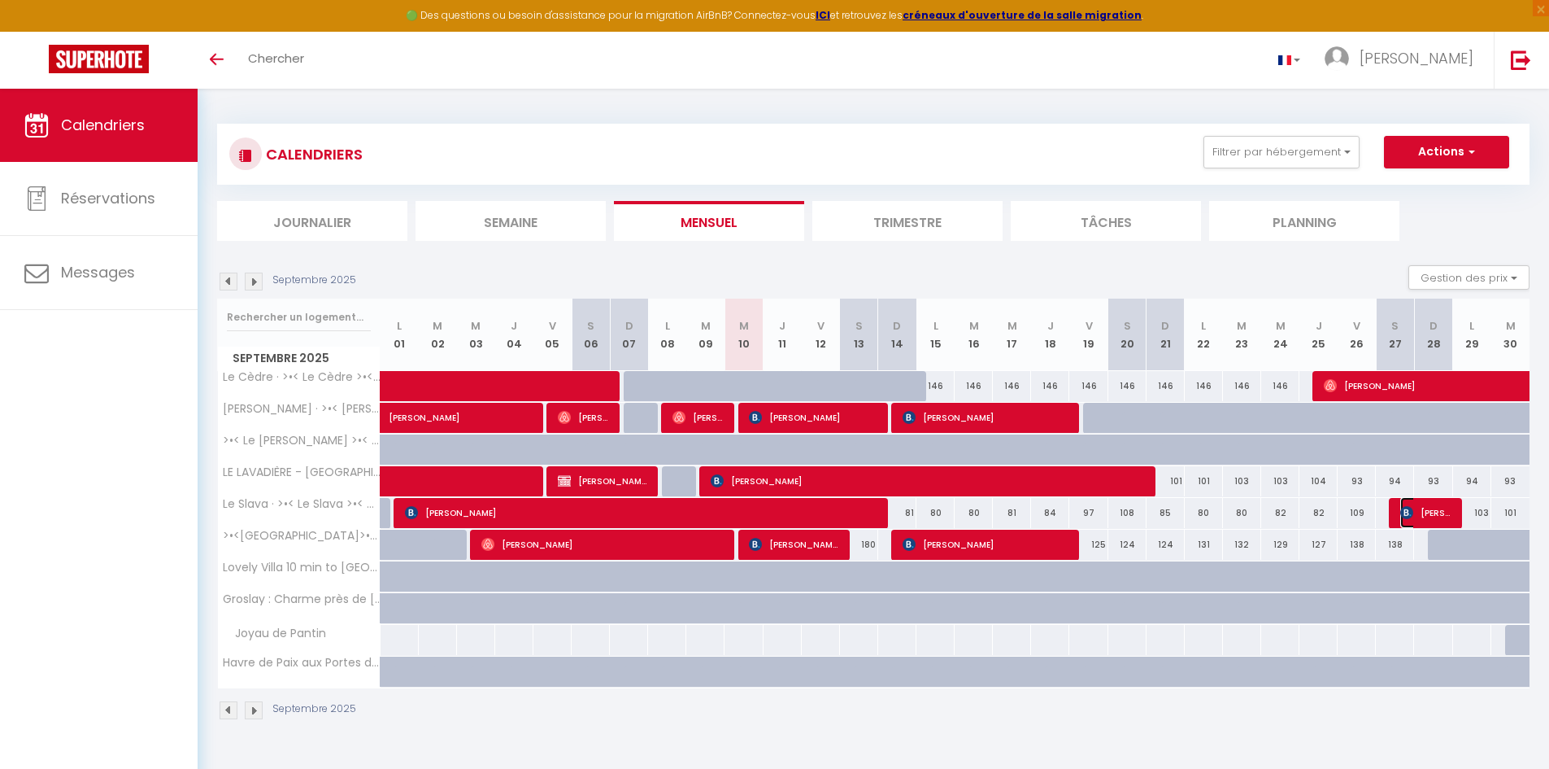
click at [1404, 507] on img at bounding box center [1407, 512] width 13 height 13
select select "KO"
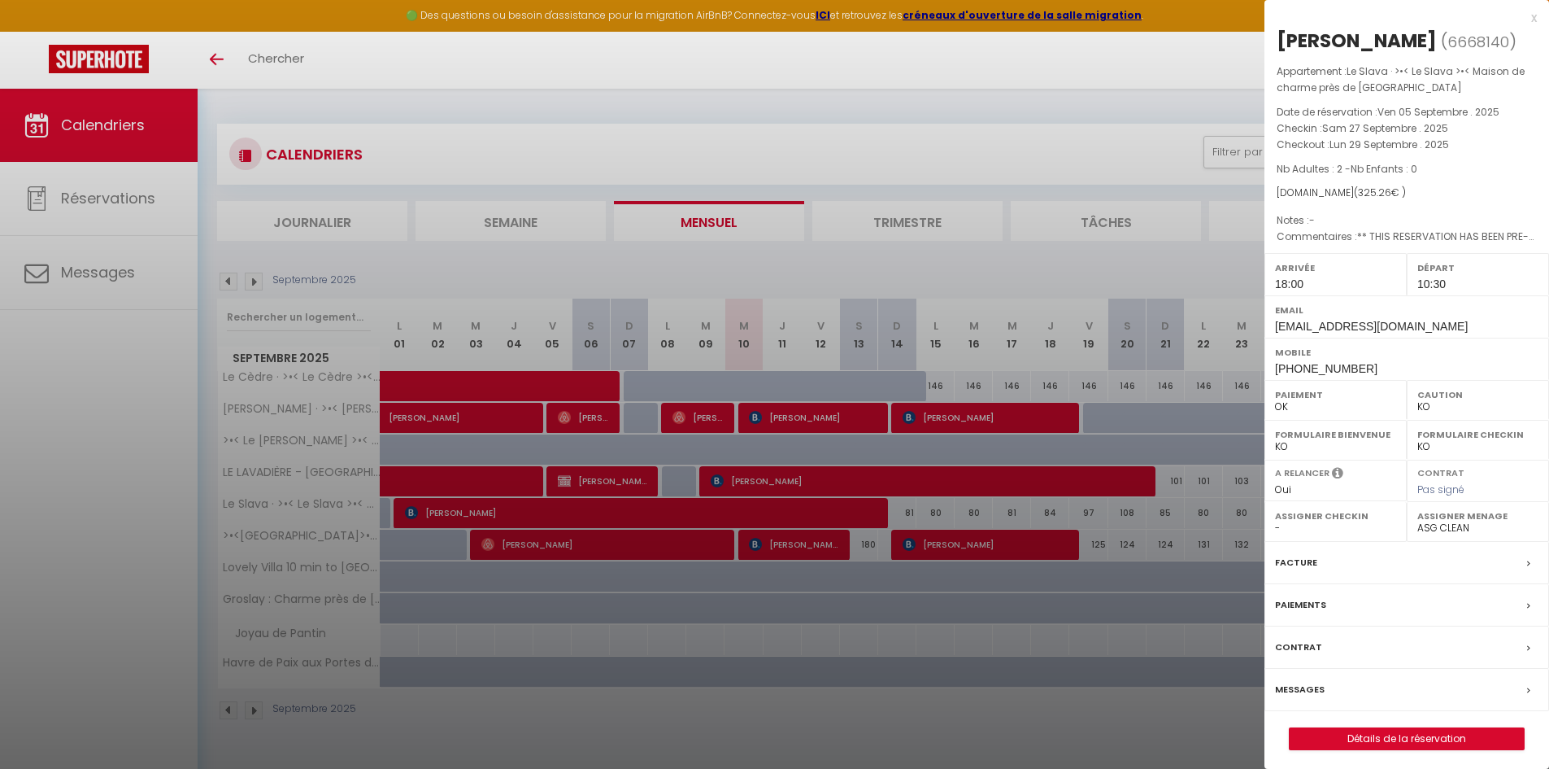
click at [1066, 692] on div at bounding box center [774, 384] width 1549 height 769
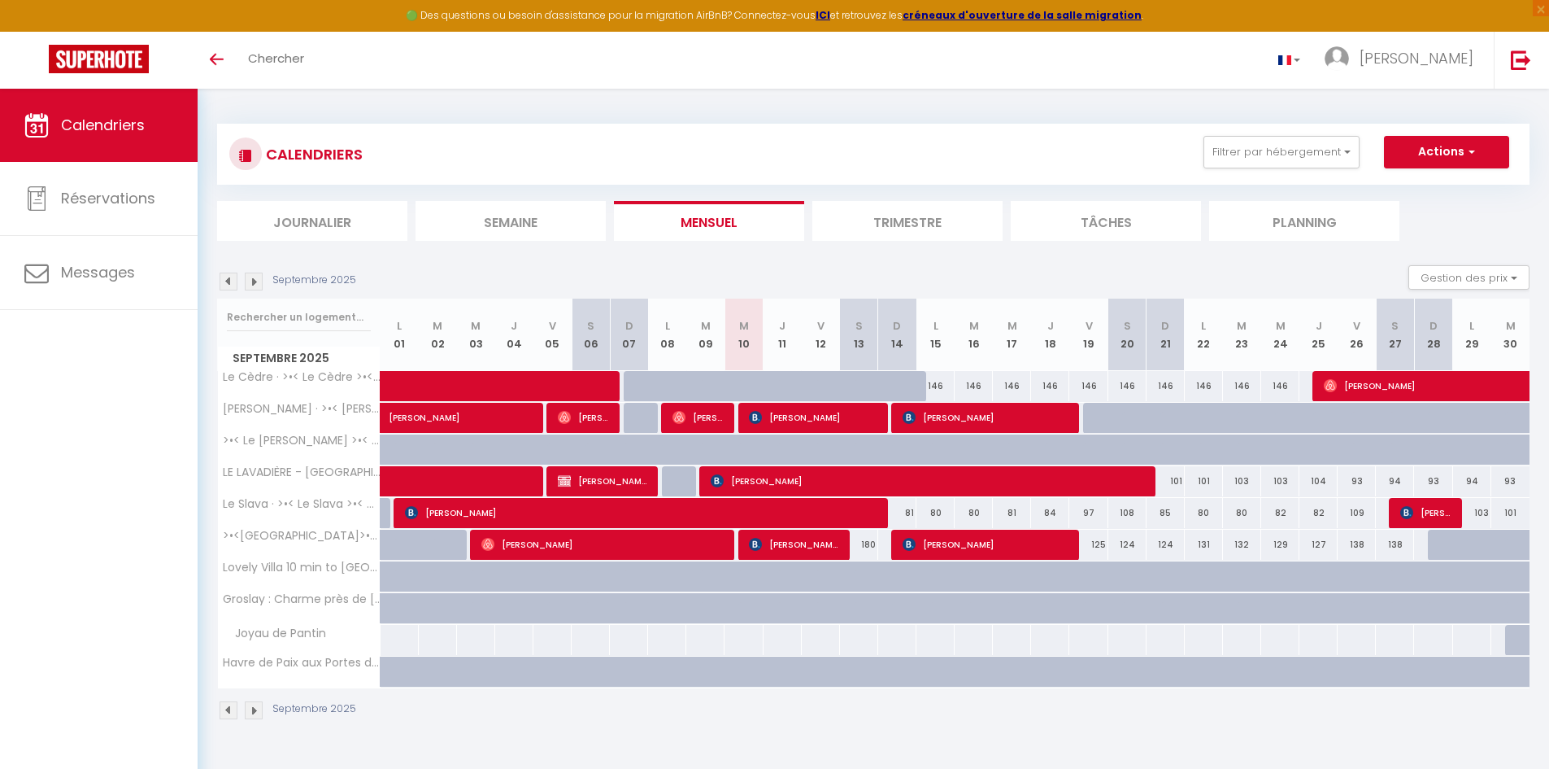
click at [740, 107] on div "CALENDRIERS Filtrer par hébergement Tous Le Cèdre · >•< Le Cèdre >•< Logement d…" at bounding box center [874, 422] width 1352 height 667
click at [1501, 54] on link at bounding box center [1521, 60] width 54 height 57
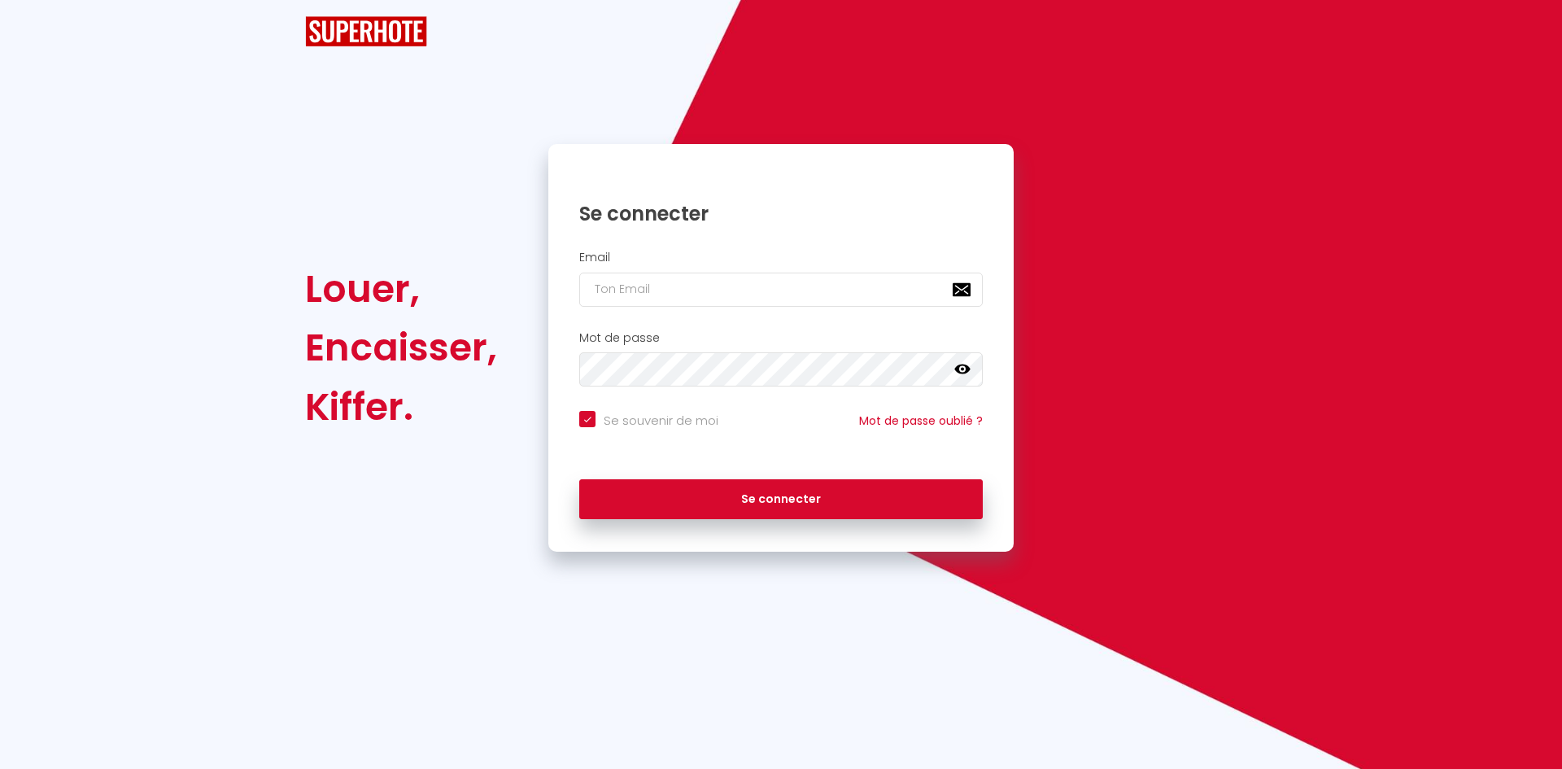
checkbox input "true"
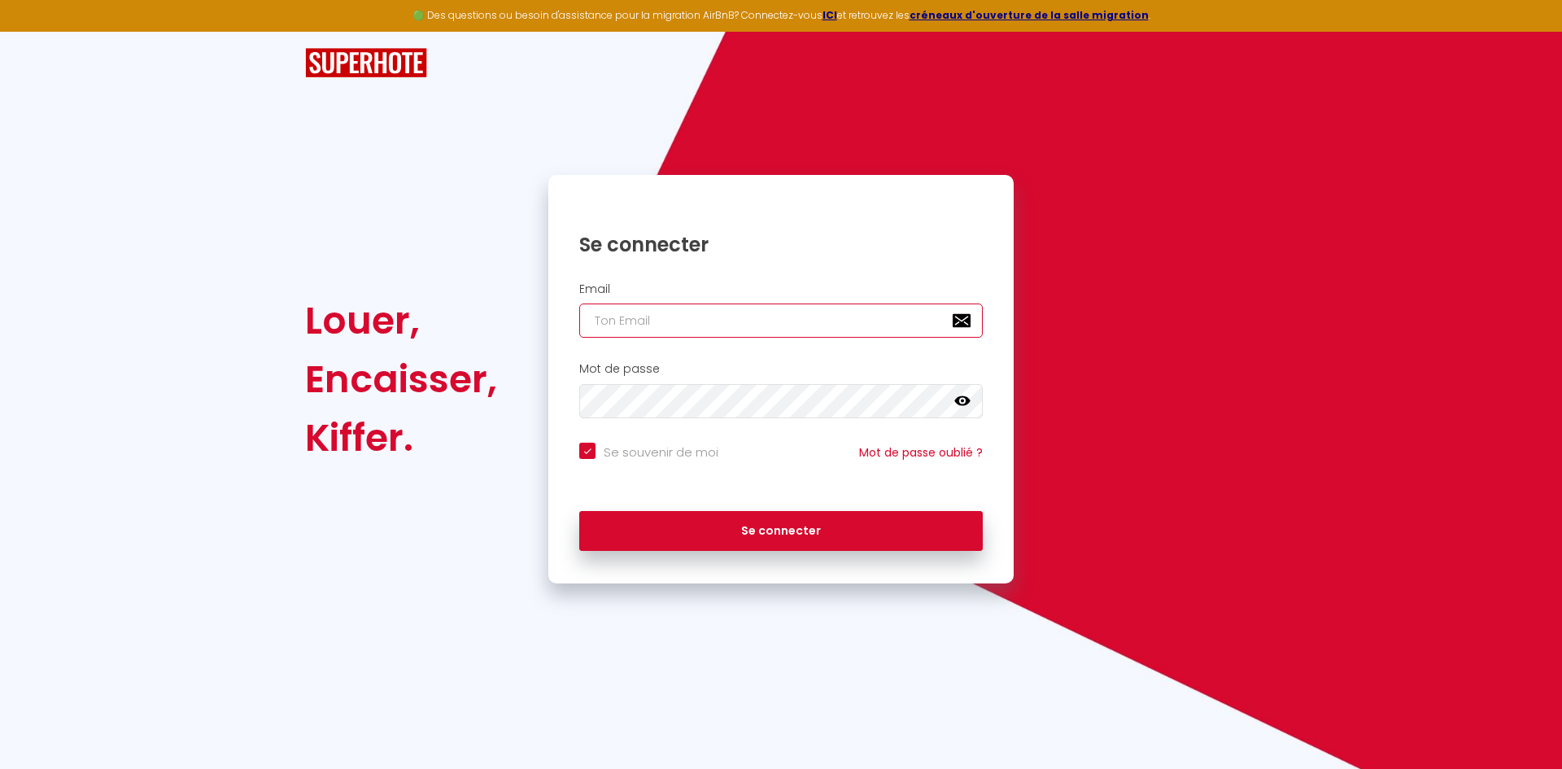
type input "[EMAIL_ADDRESS][DOMAIN_NAME]"
checkbox input "true"
click at [788, 328] on input "[EMAIL_ADDRESS][DOMAIN_NAME]" at bounding box center [780, 320] width 403 height 34
type input "[EMAIL_ADDRESS][DOMAIN_NAME]"
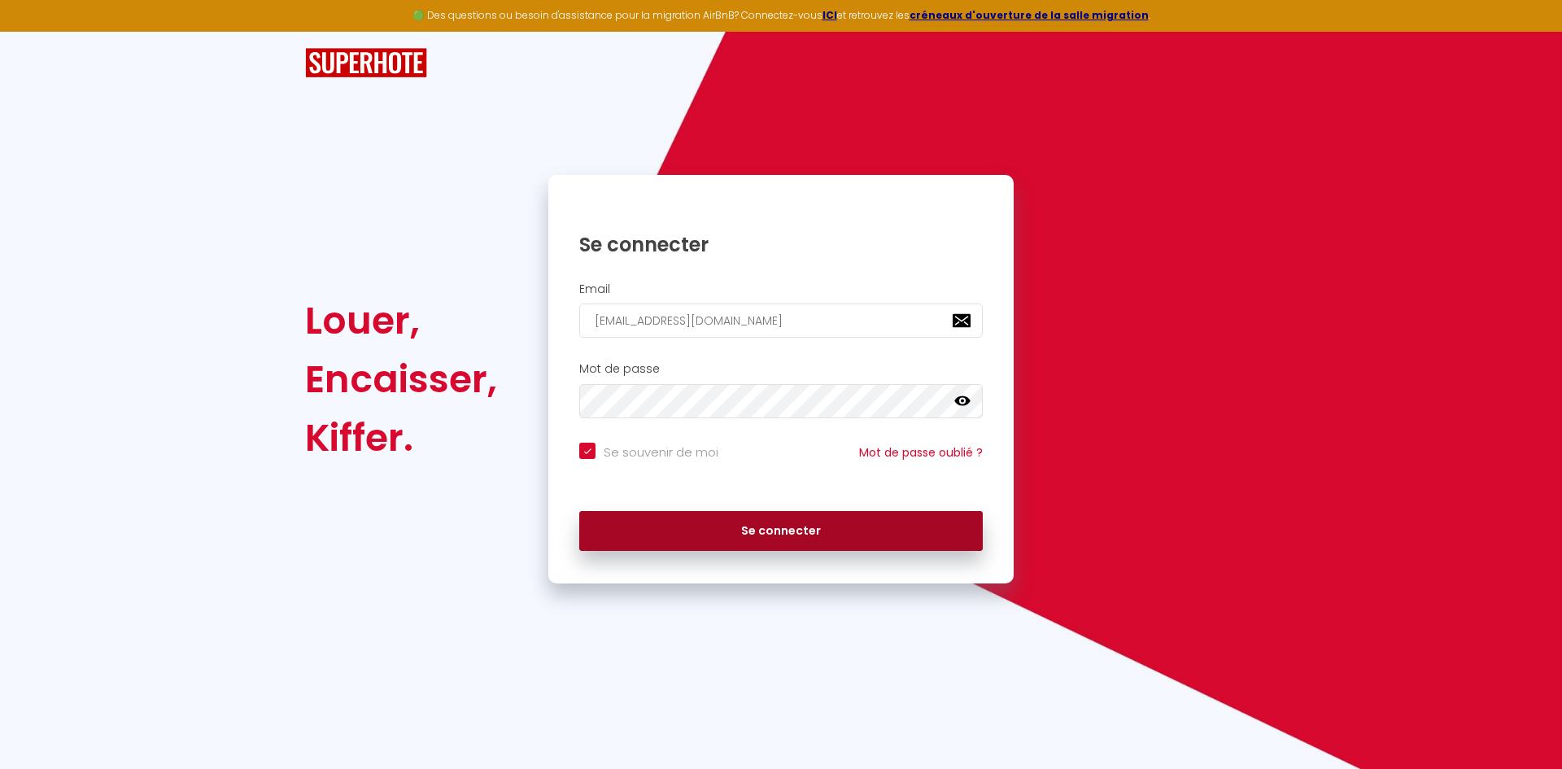
click at [748, 525] on button "Se connecter" at bounding box center [780, 531] width 403 height 41
checkbox input "true"
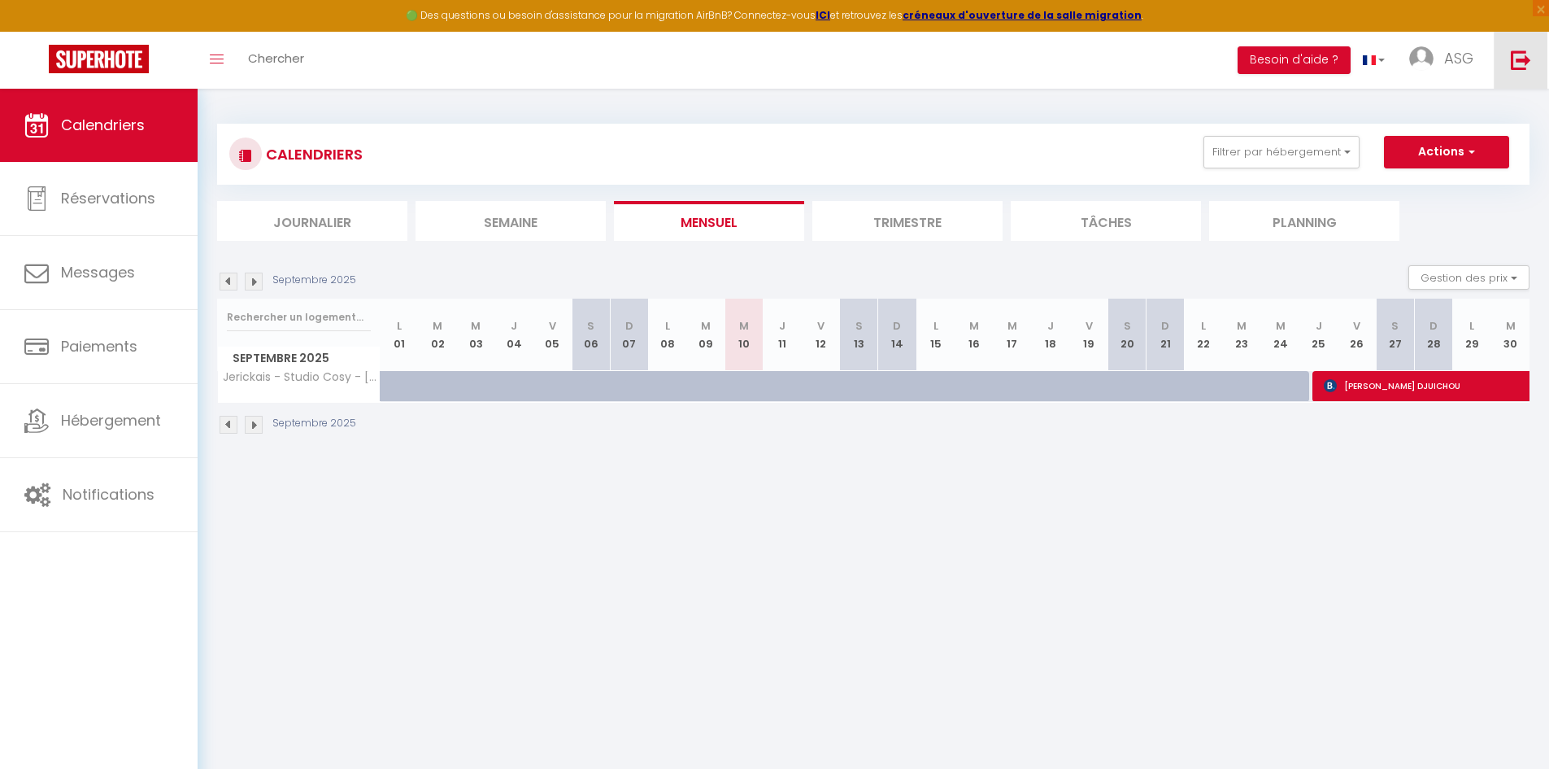
click at [1506, 57] on link at bounding box center [1521, 60] width 54 height 57
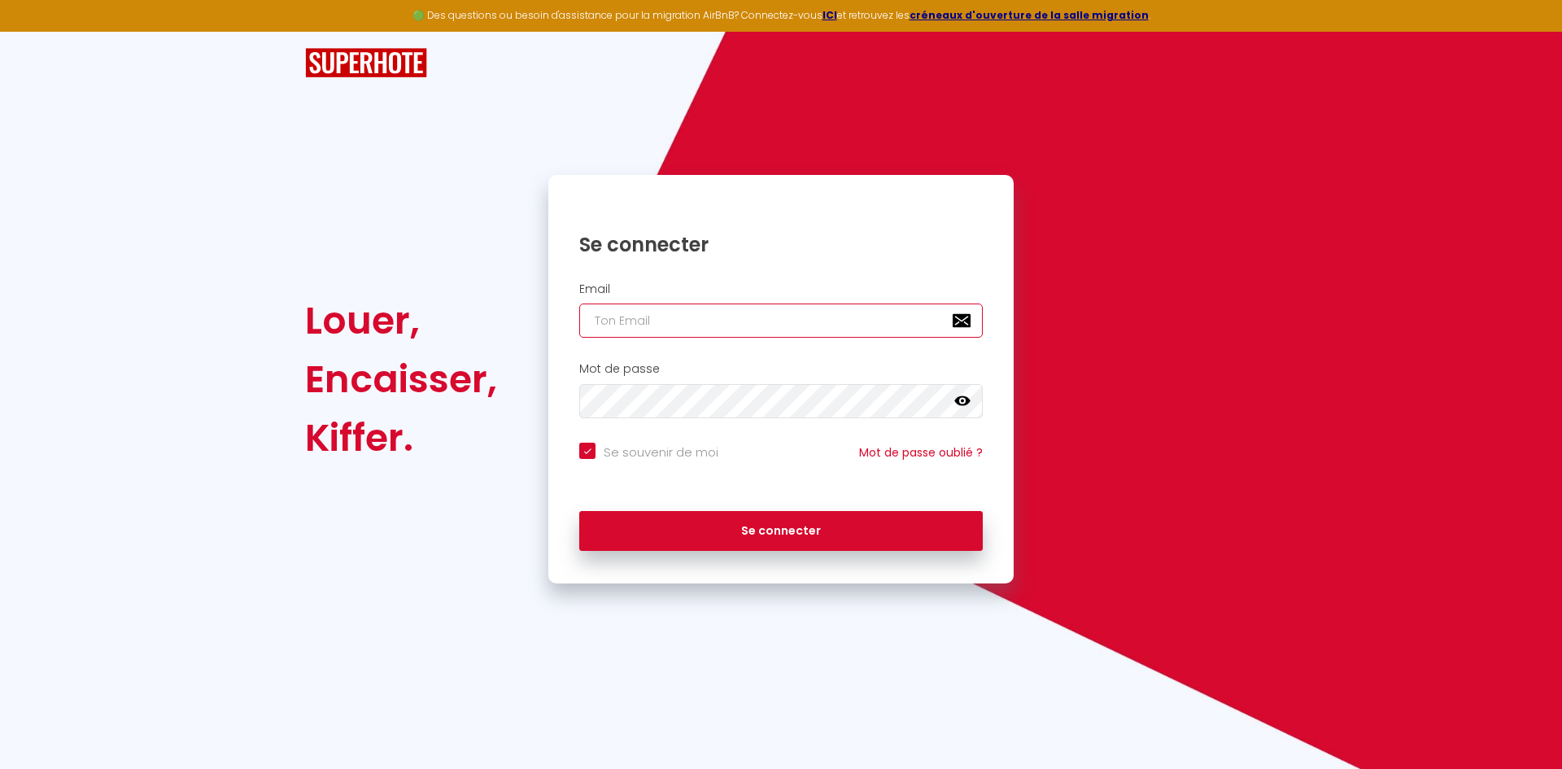
type input "[EMAIL_ADDRESS][DOMAIN_NAME]"
checkbox input "true"
click at [778, 314] on input "[EMAIL_ADDRESS][DOMAIN_NAME]" at bounding box center [780, 320] width 403 height 34
type input "[PERSON_NAME][EMAIL_ADDRESS][DOMAIN_NAME]"
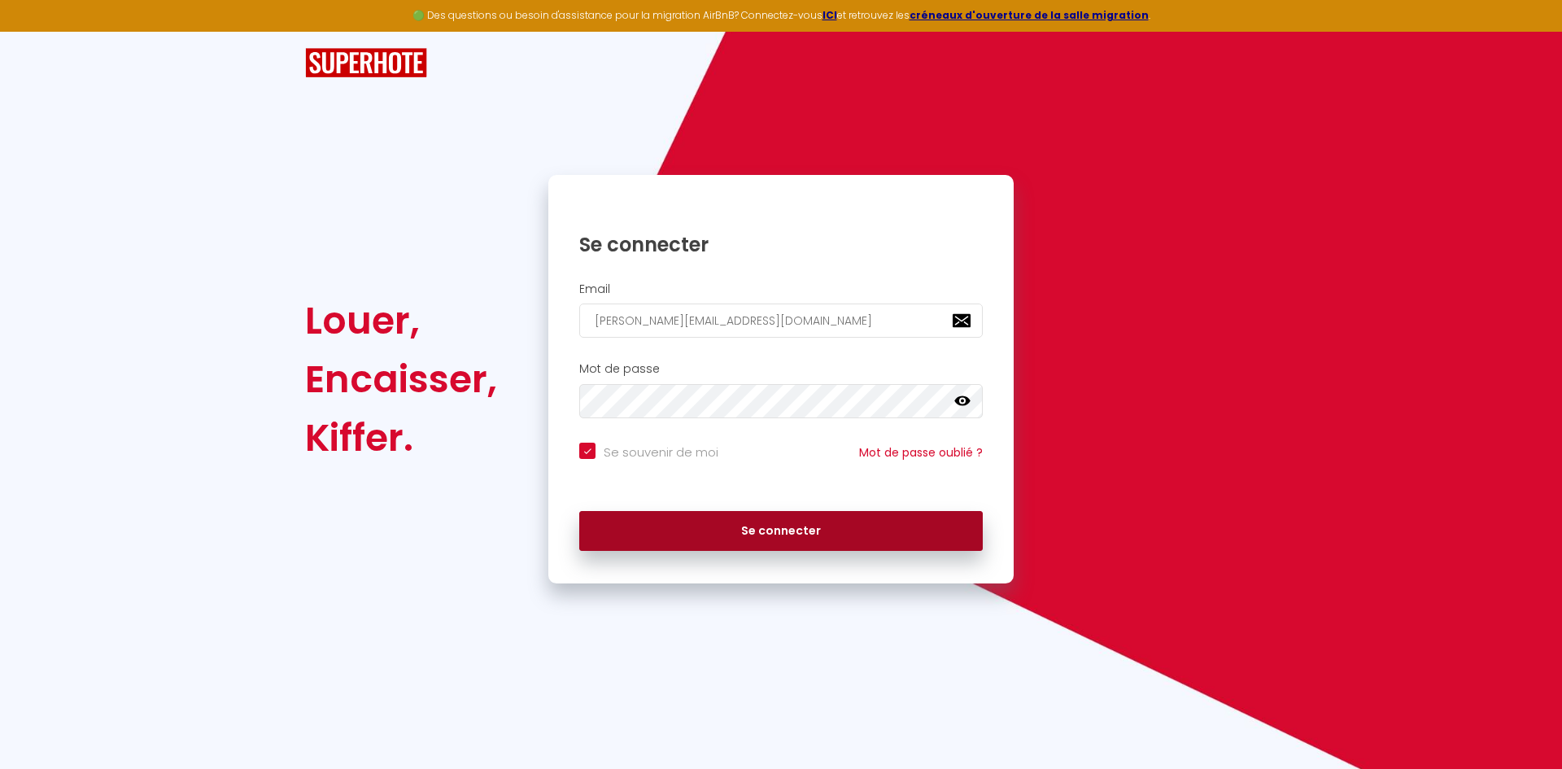
click at [816, 528] on button "Se connecter" at bounding box center [780, 531] width 403 height 41
checkbox input "true"
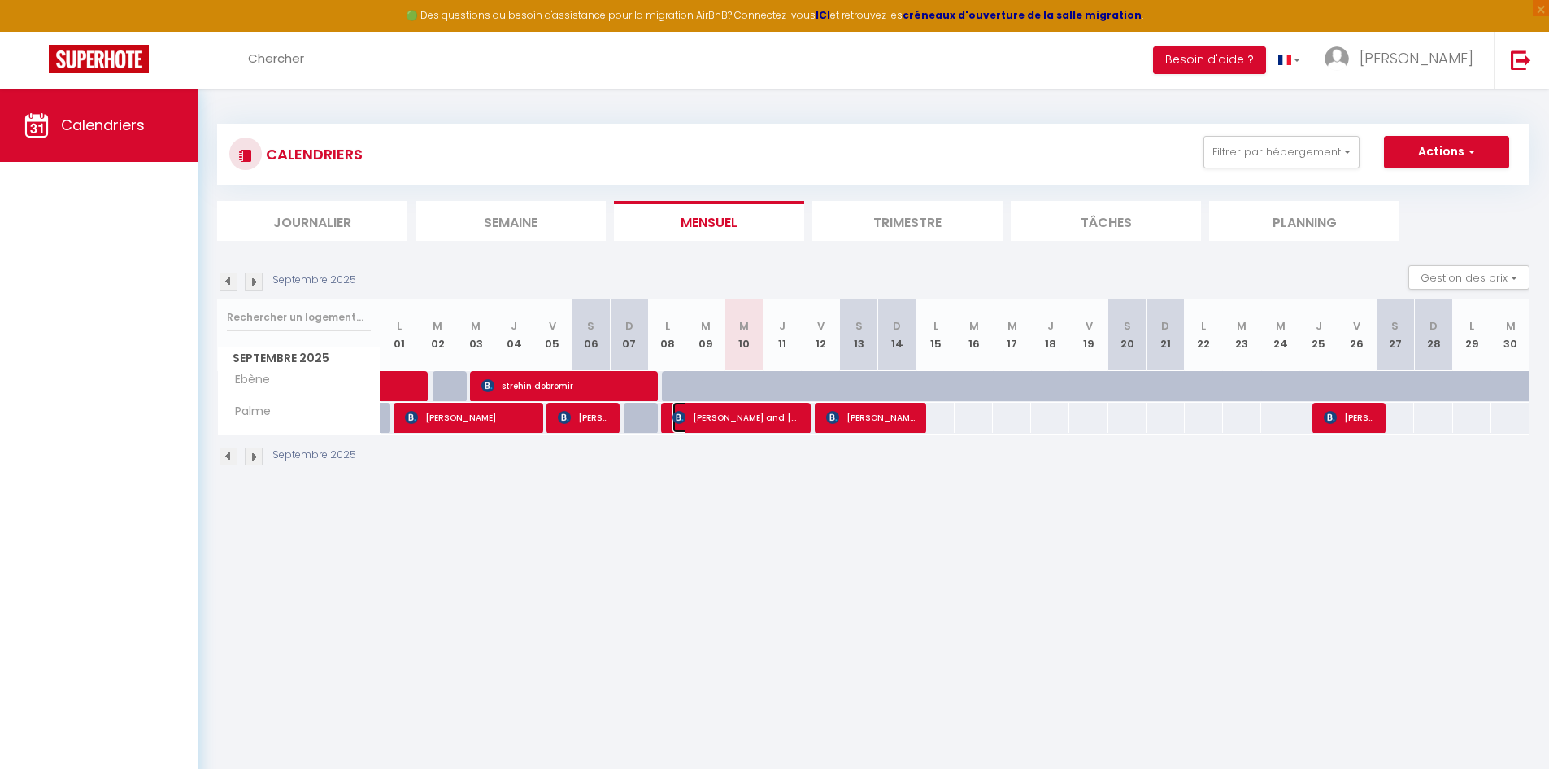
click at [781, 431] on span "[PERSON_NAME] and [PERSON_NAME]" at bounding box center [737, 417] width 128 height 31
select select "OK"
select select "KO"
select select "1"
select select "0"
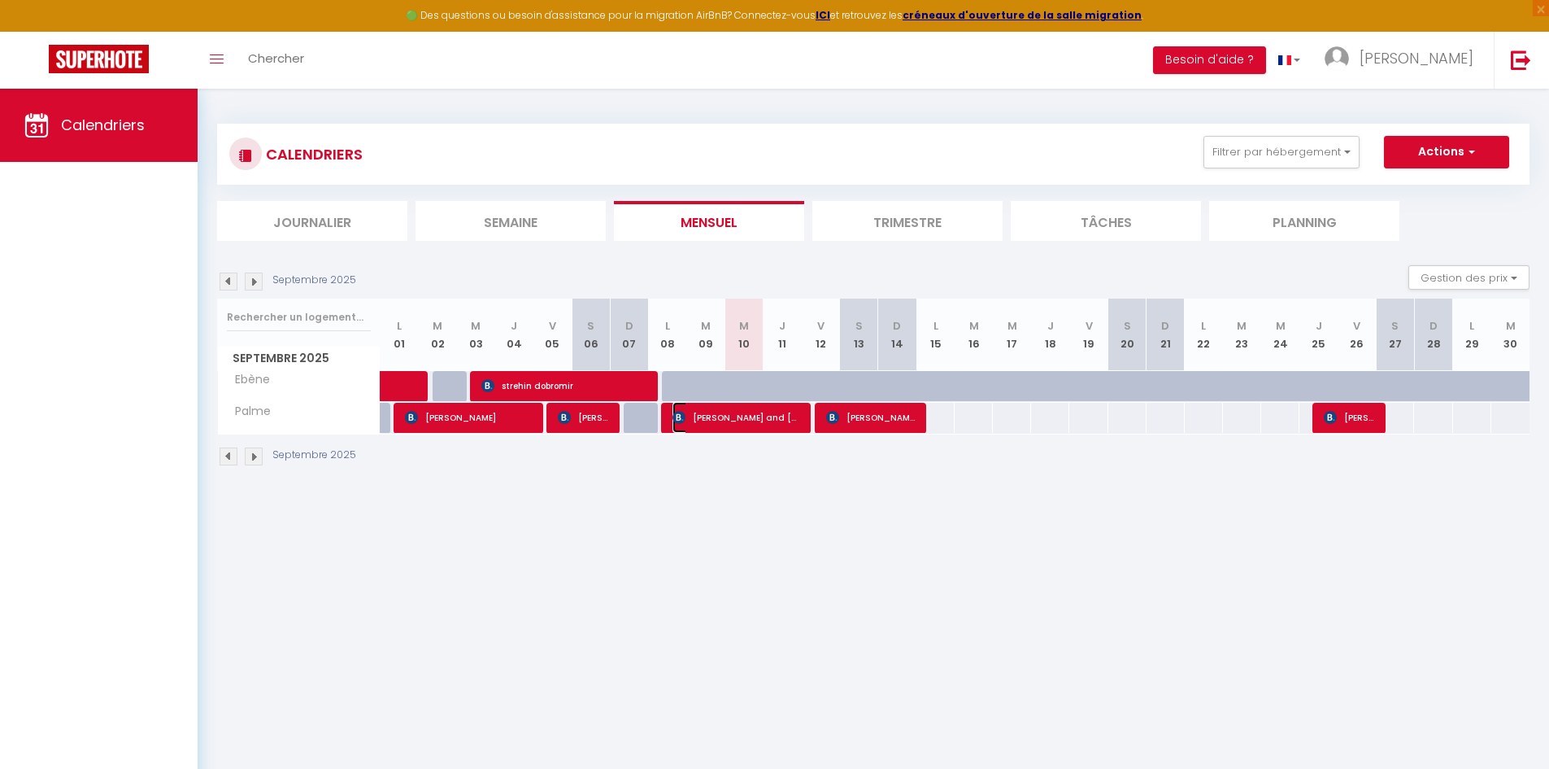
select select "1"
select select
select select "36397"
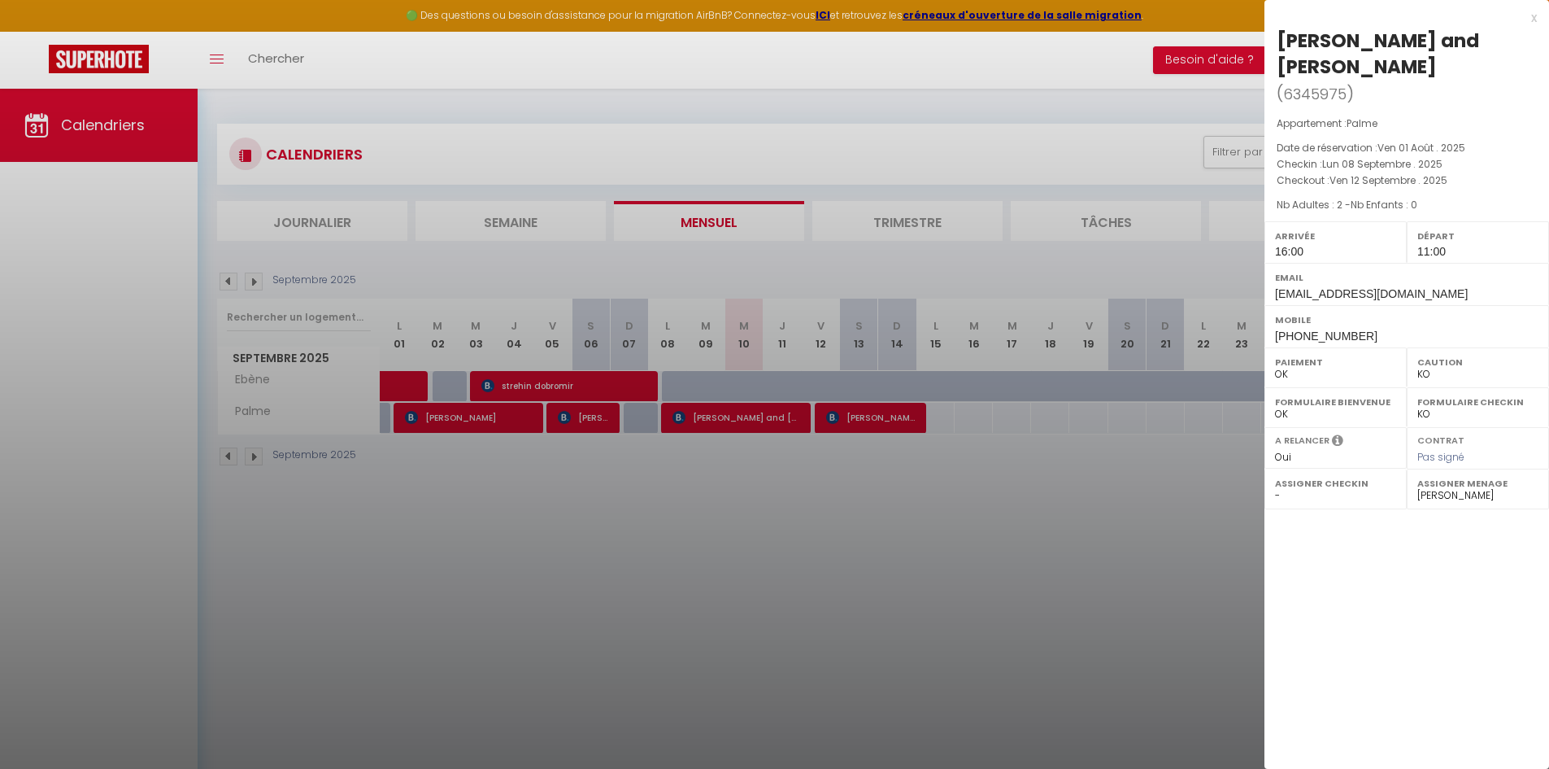
click at [781, 431] on div at bounding box center [774, 384] width 1549 height 769
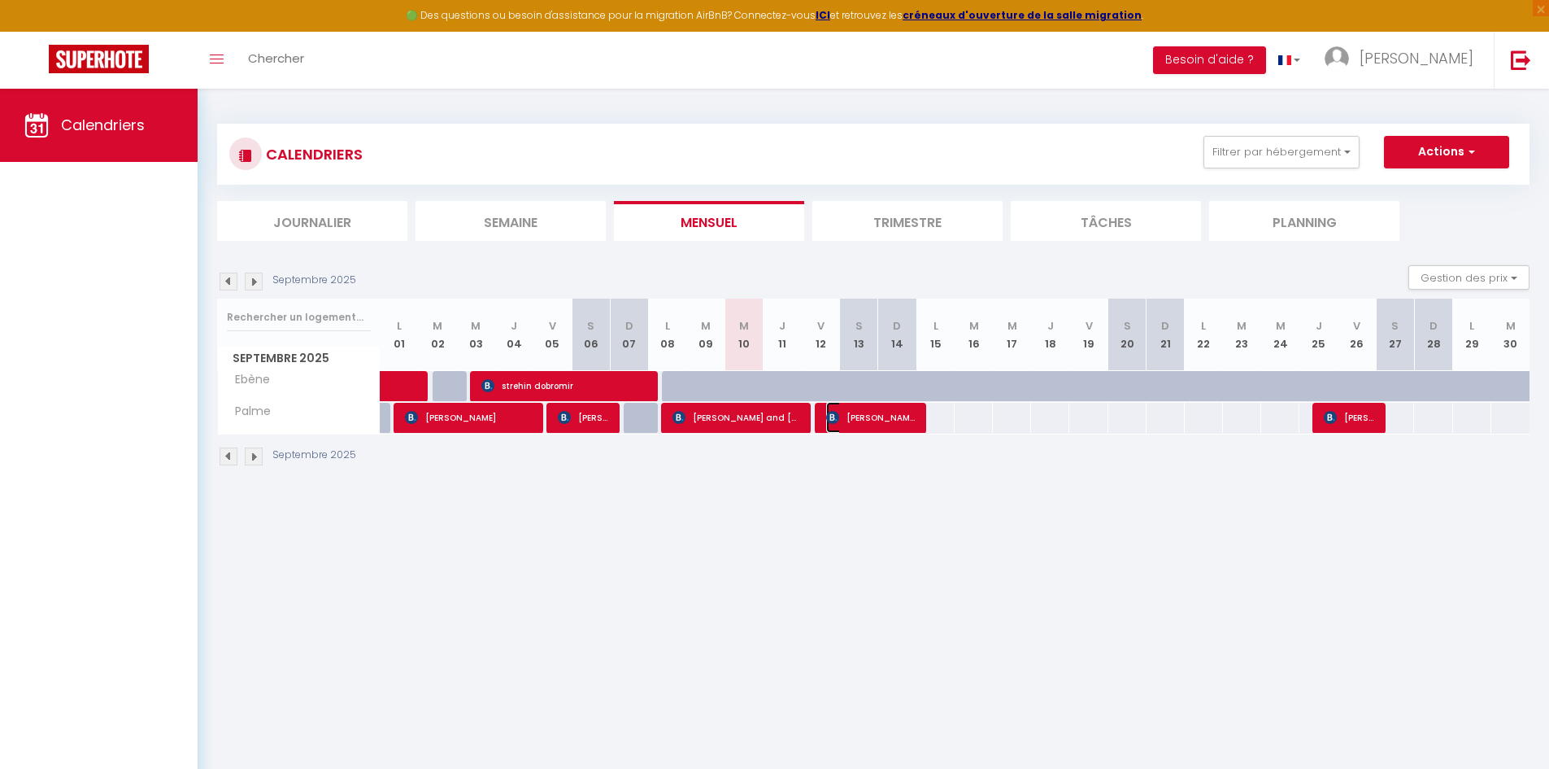
click at [904, 429] on span "[PERSON_NAME]" at bounding box center [870, 417] width 89 height 31
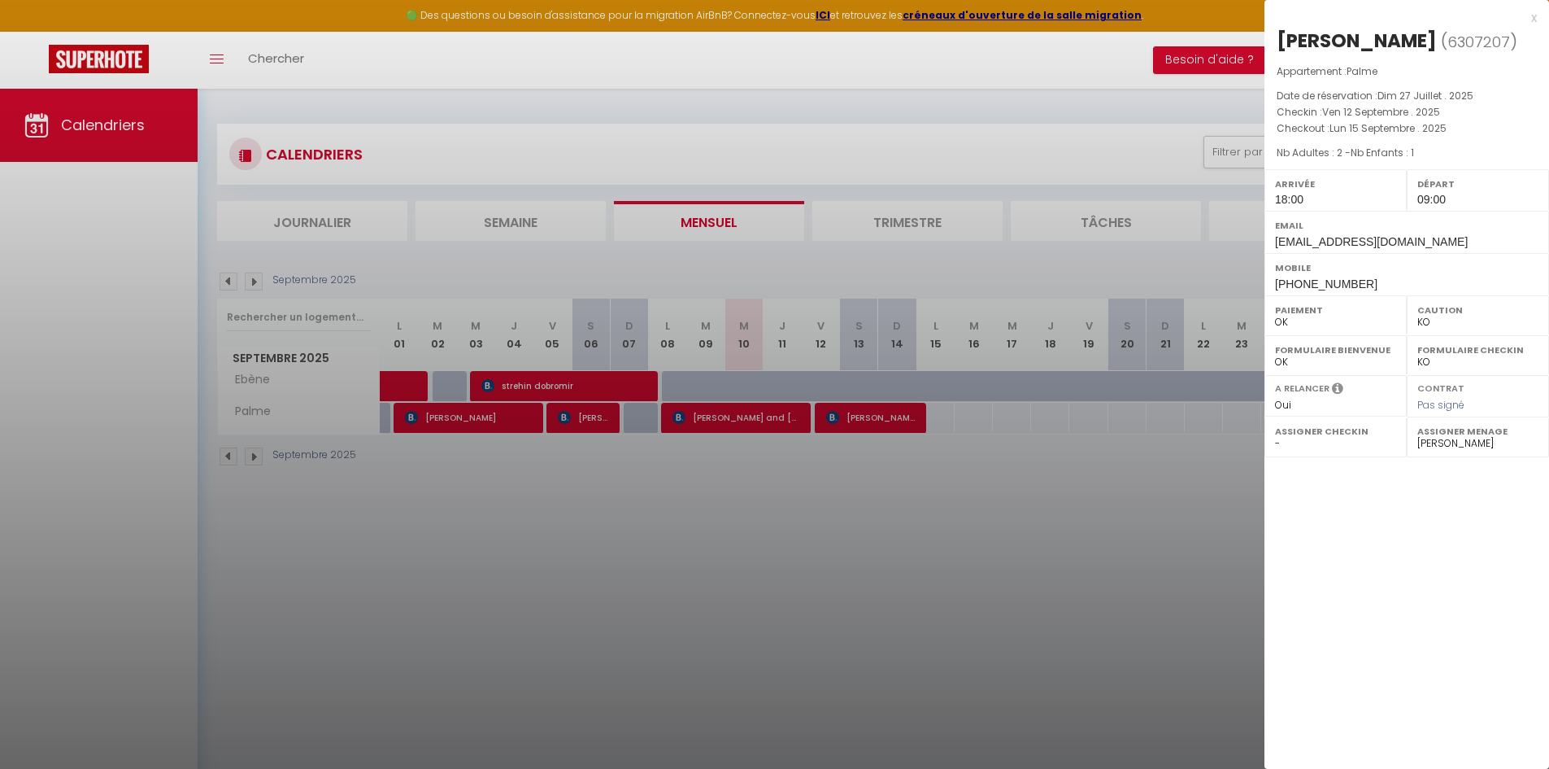
click at [760, 429] on div at bounding box center [774, 384] width 1549 height 769
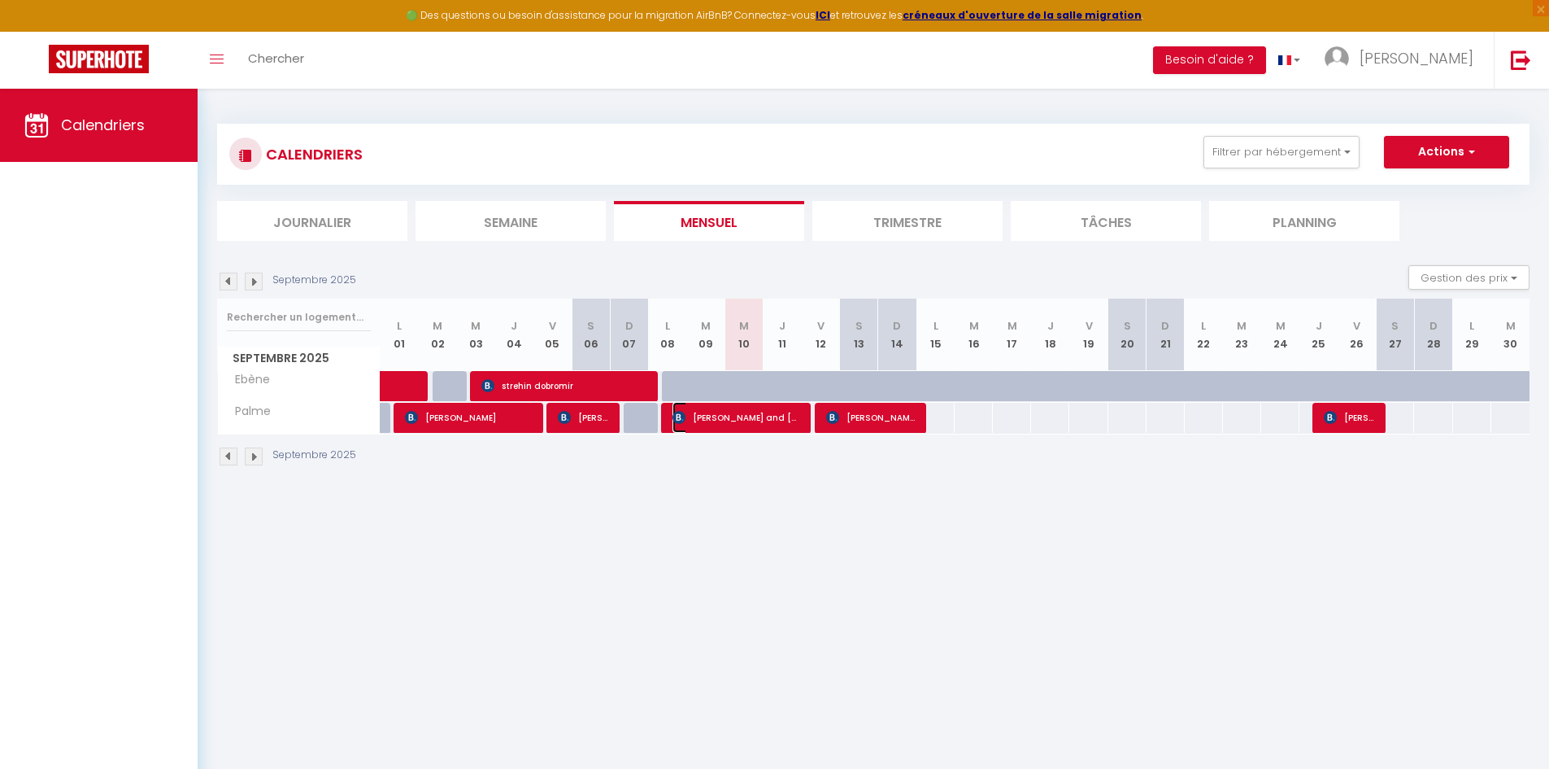
click at [760, 429] on span "[PERSON_NAME] and [PERSON_NAME]" at bounding box center [737, 417] width 128 height 31
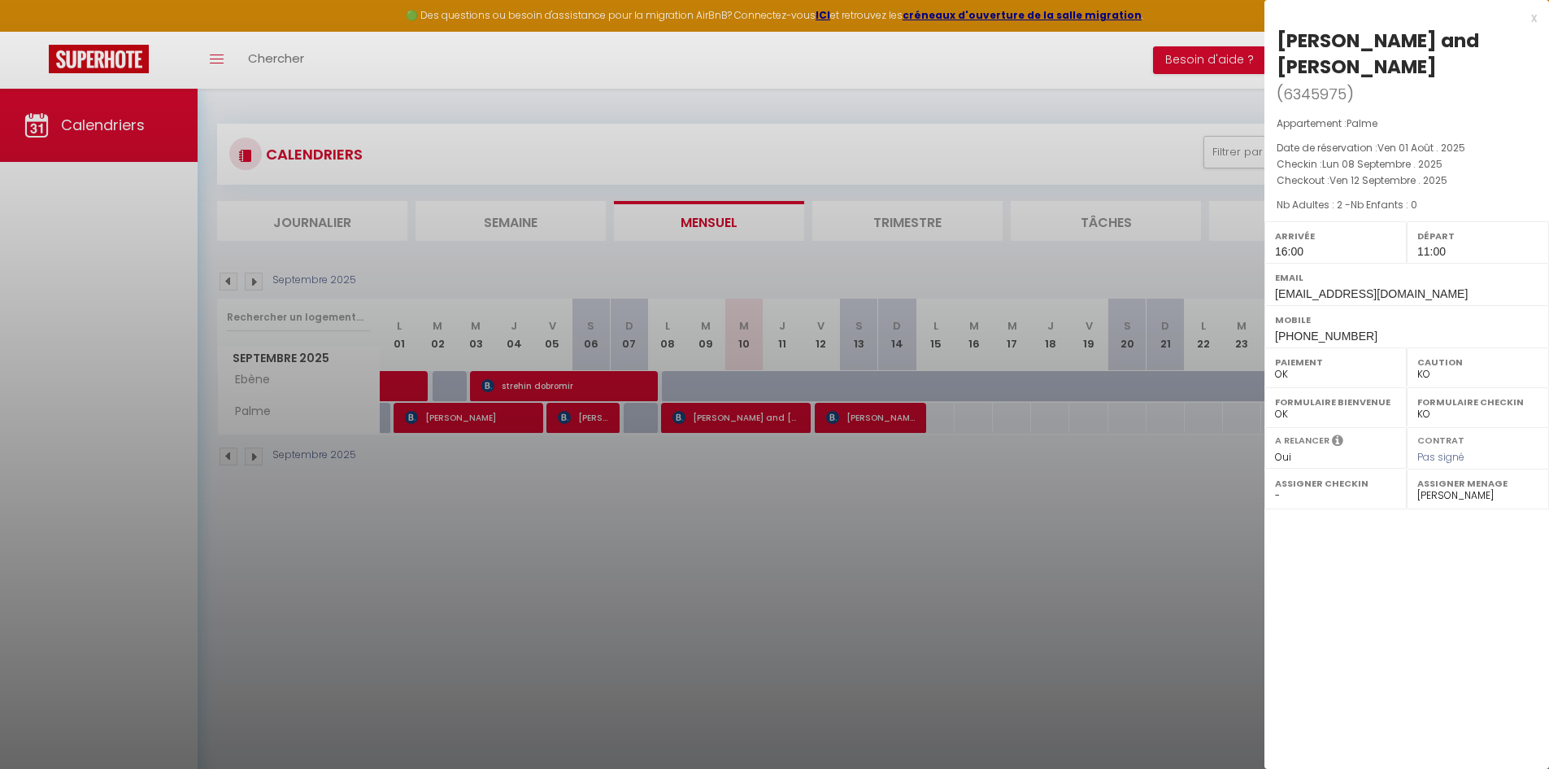
click at [760, 429] on div at bounding box center [774, 384] width 1549 height 769
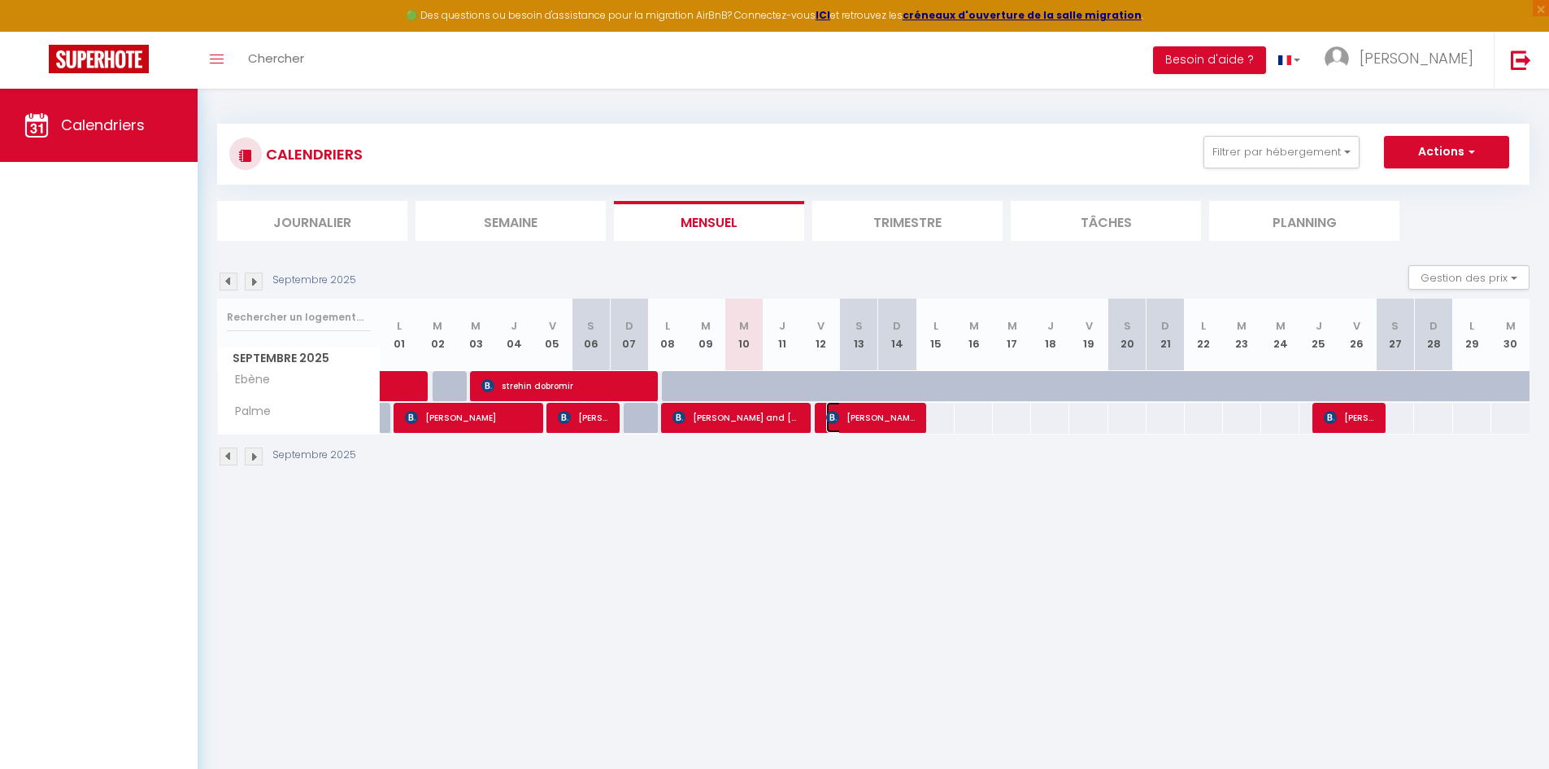
click at [856, 409] on span "[PERSON_NAME]" at bounding box center [870, 417] width 89 height 31
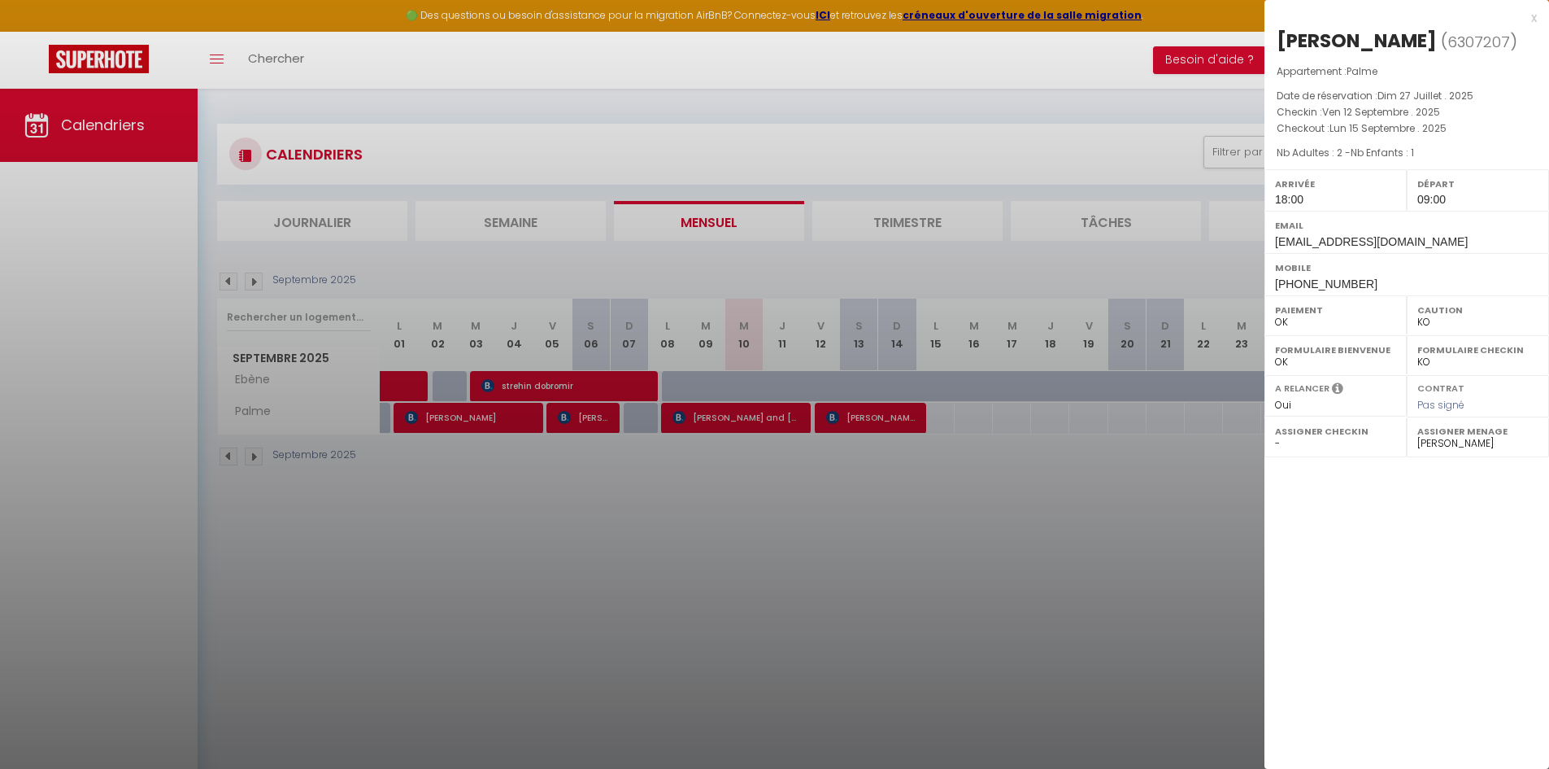
click at [803, 468] on div at bounding box center [774, 384] width 1549 height 769
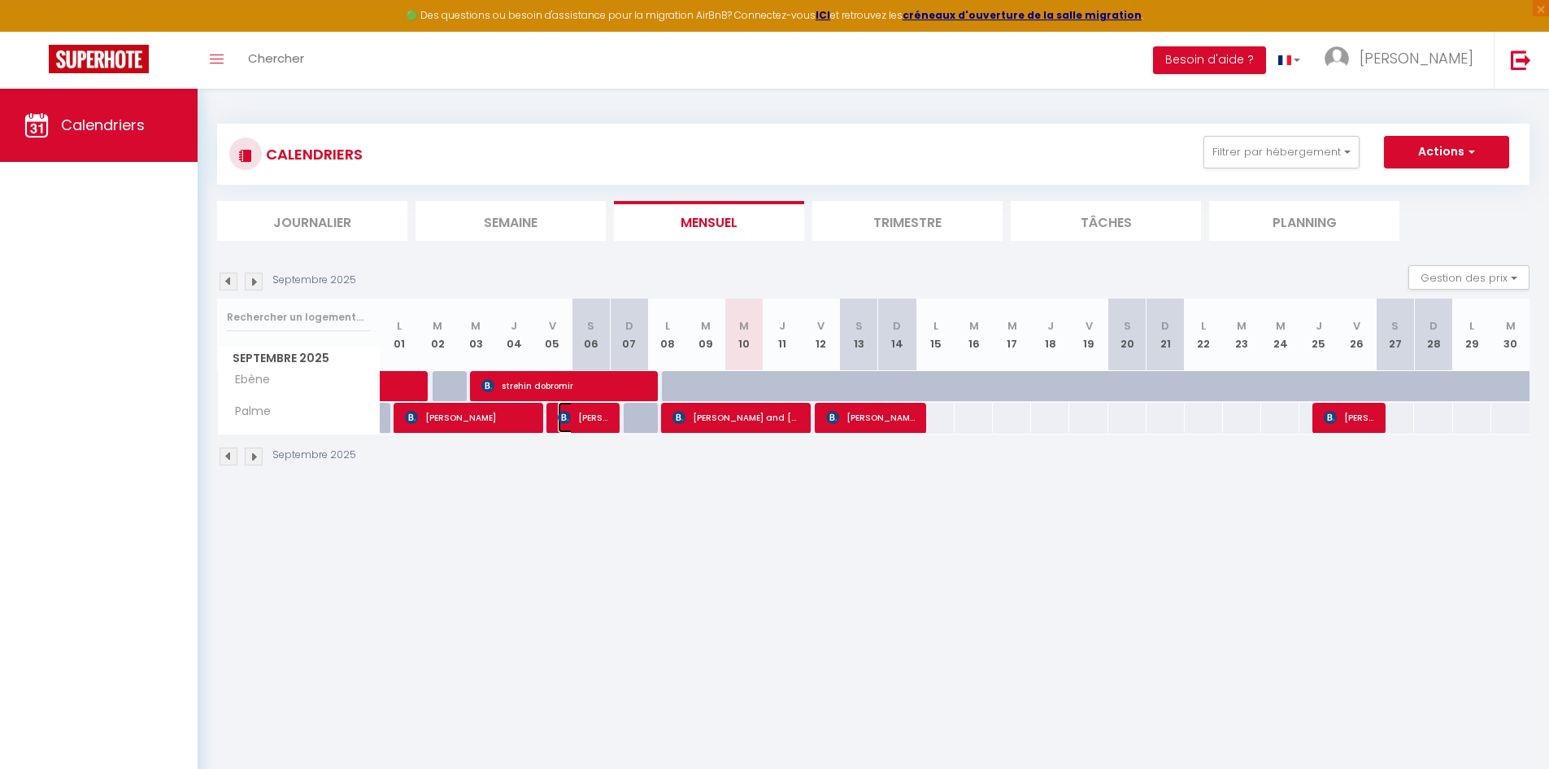
click at [587, 417] on span "[PERSON_NAME]" at bounding box center [583, 417] width 51 height 31
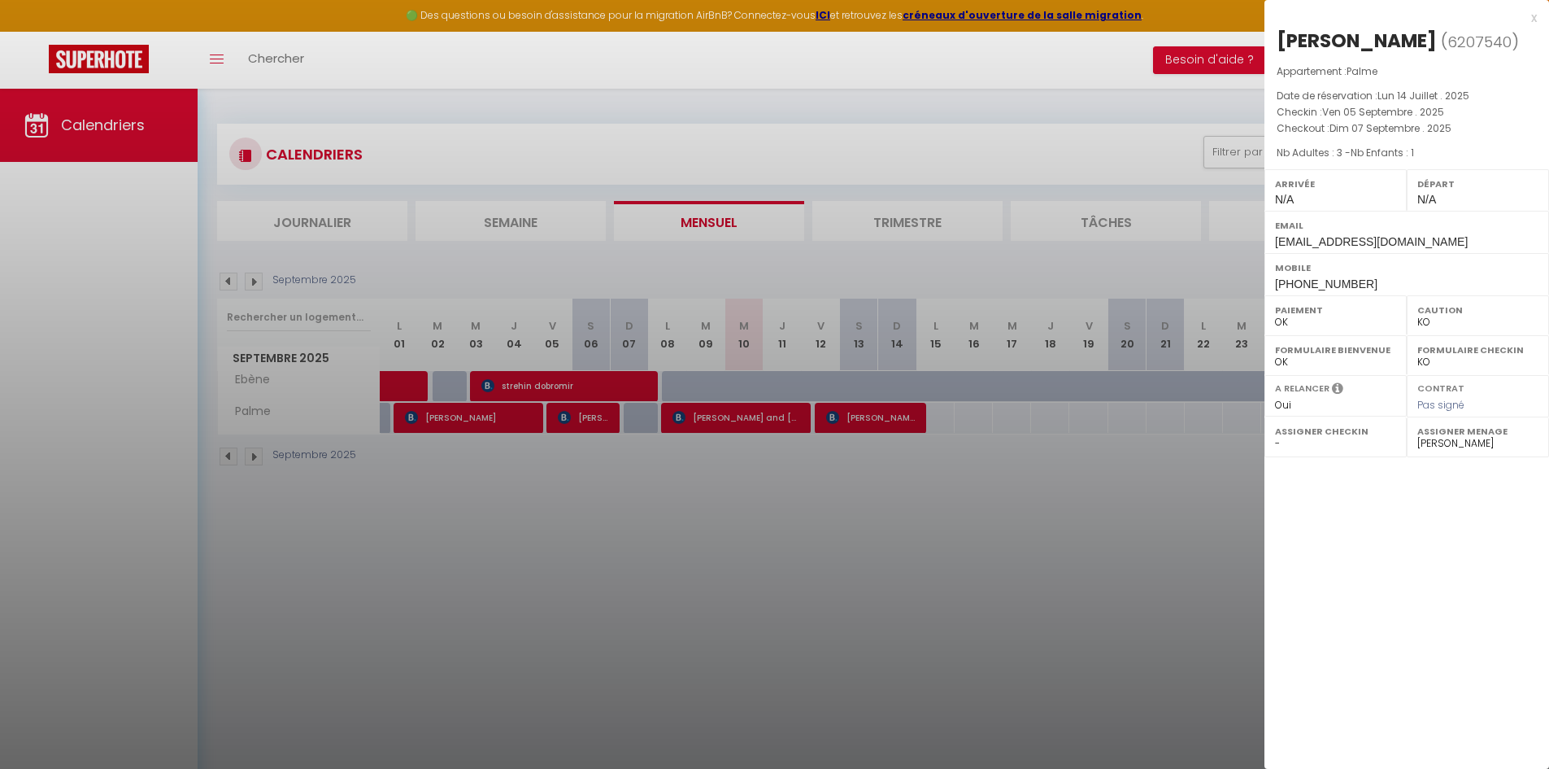
click at [755, 515] on div at bounding box center [774, 384] width 1549 height 769
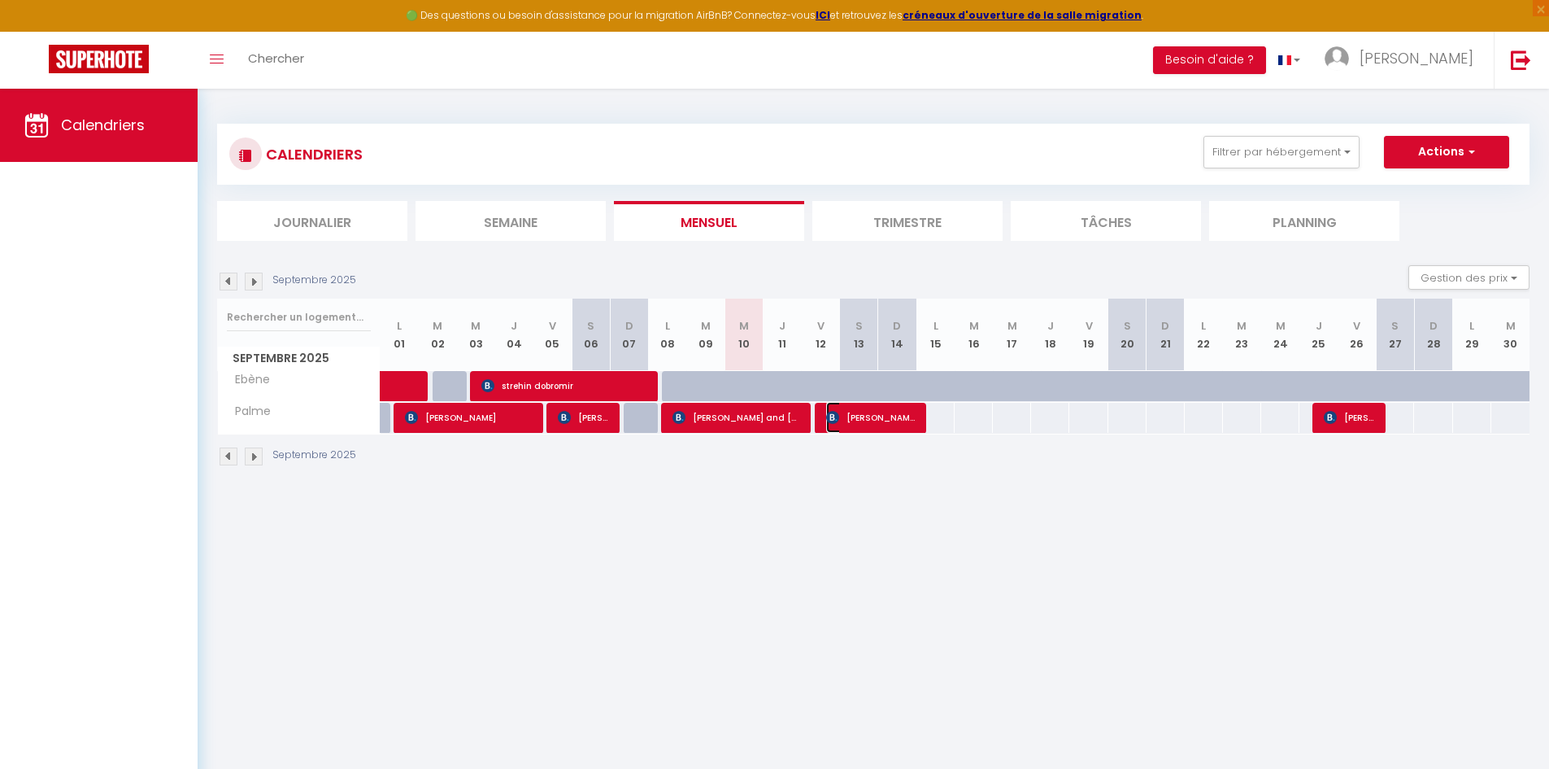
click at [848, 407] on span "[PERSON_NAME]" at bounding box center [870, 417] width 89 height 31
select select "1"
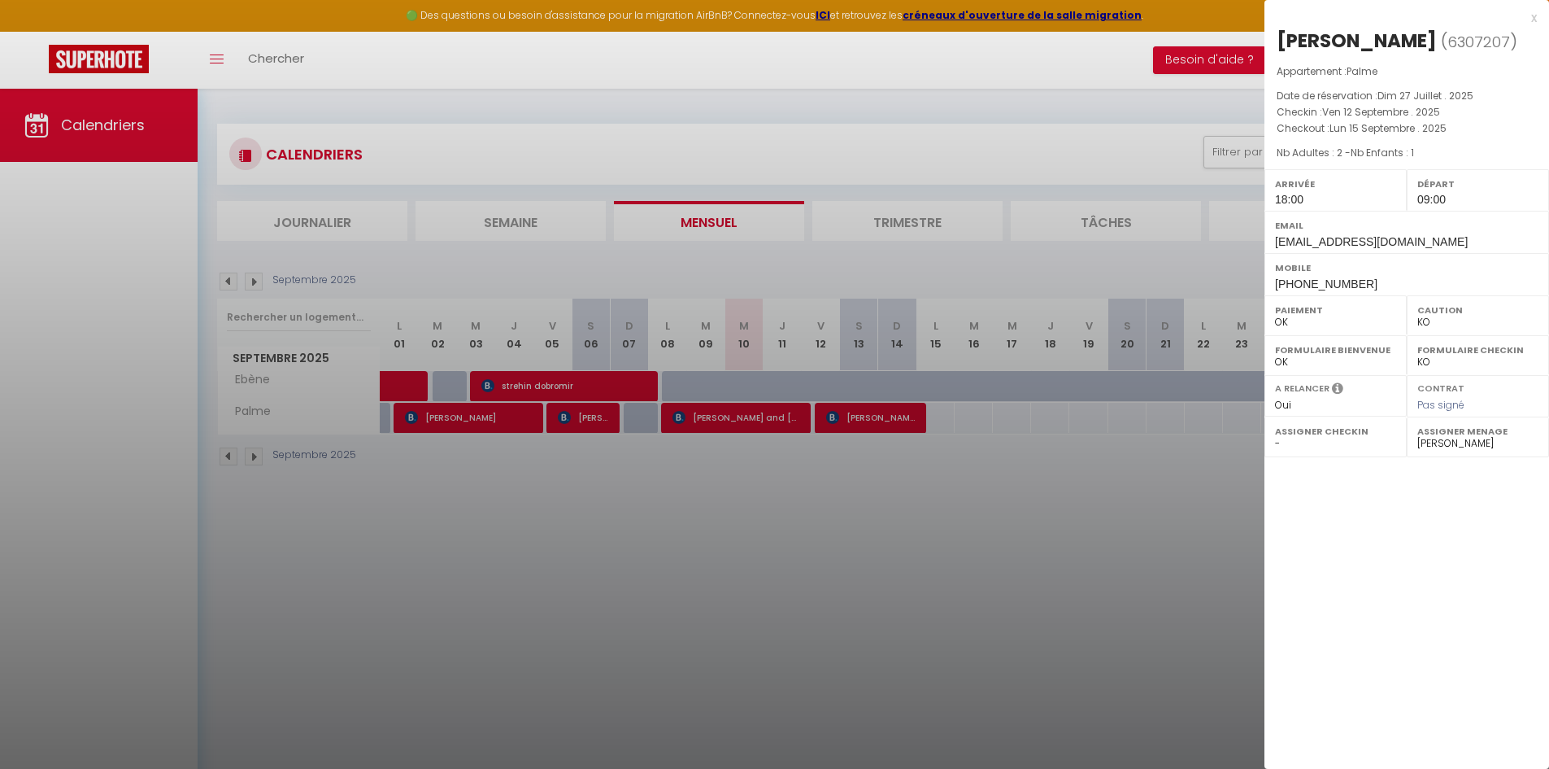
click at [453, 564] on div at bounding box center [774, 384] width 1549 height 769
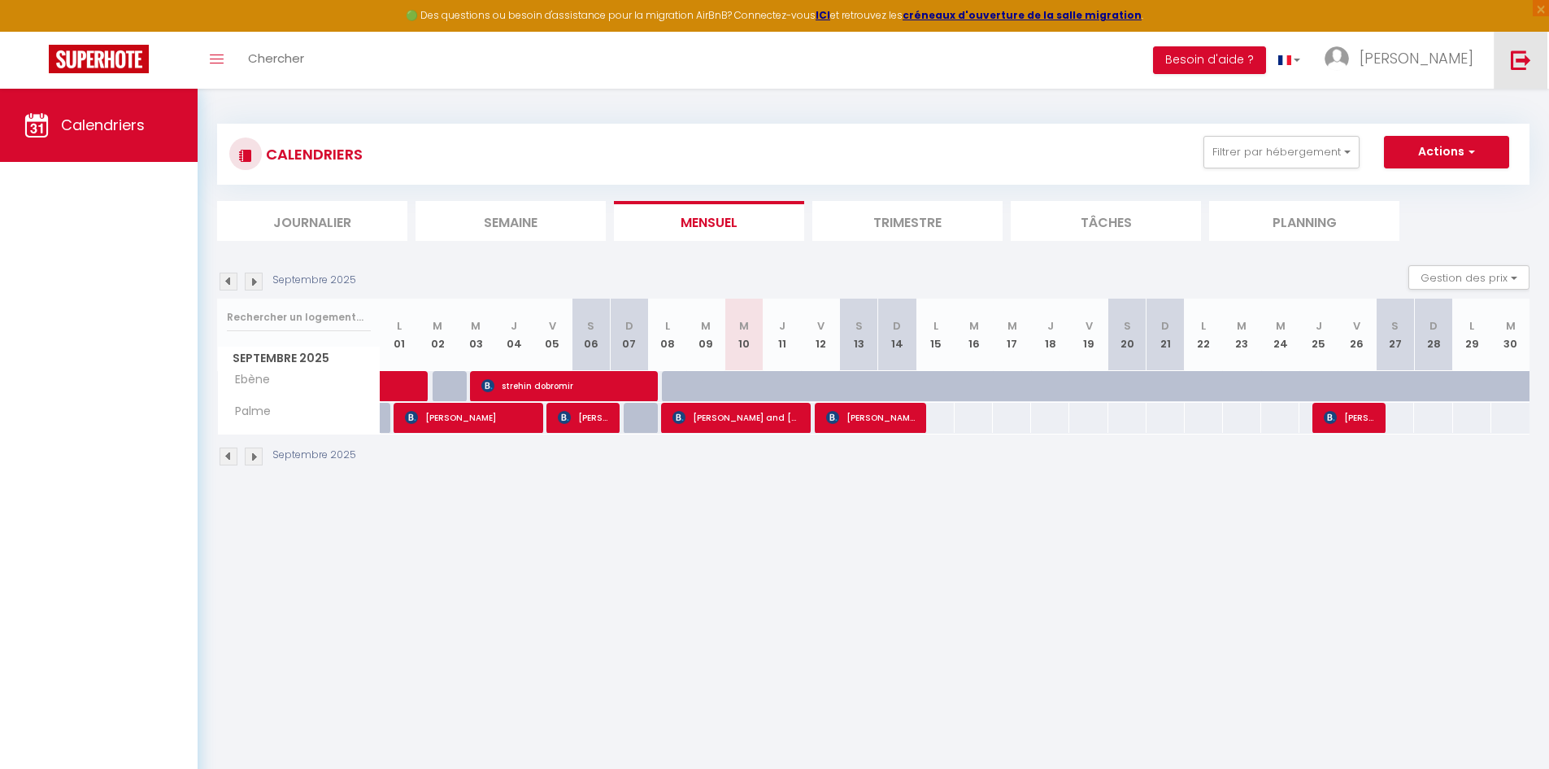
click at [1494, 59] on link at bounding box center [1521, 60] width 54 height 57
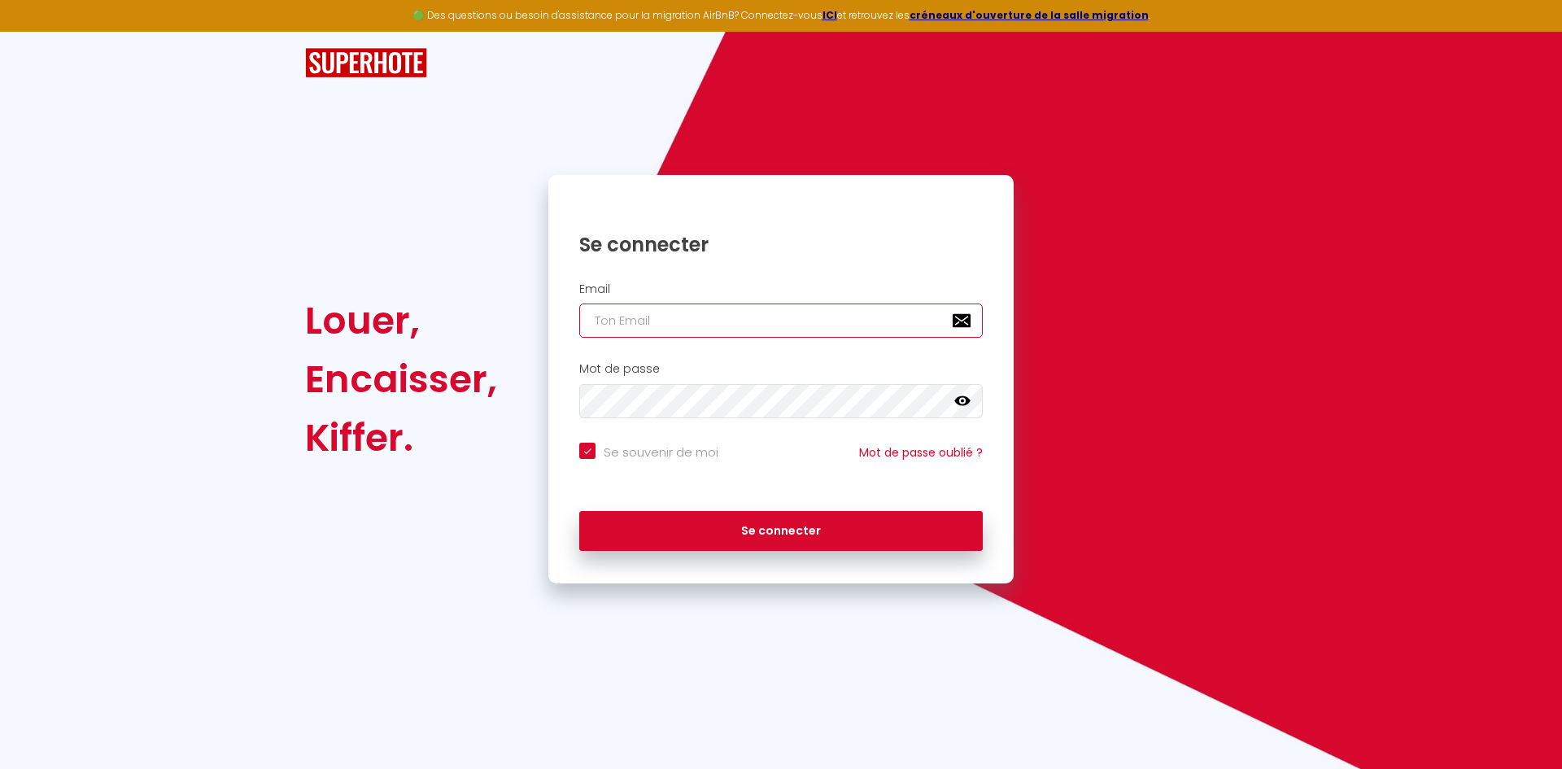
type input "[PERSON_NAME][EMAIL_ADDRESS][DOMAIN_NAME]"
click at [857, 329] on input "[PERSON_NAME][EMAIL_ADDRESS][DOMAIN_NAME]" at bounding box center [780, 320] width 403 height 34
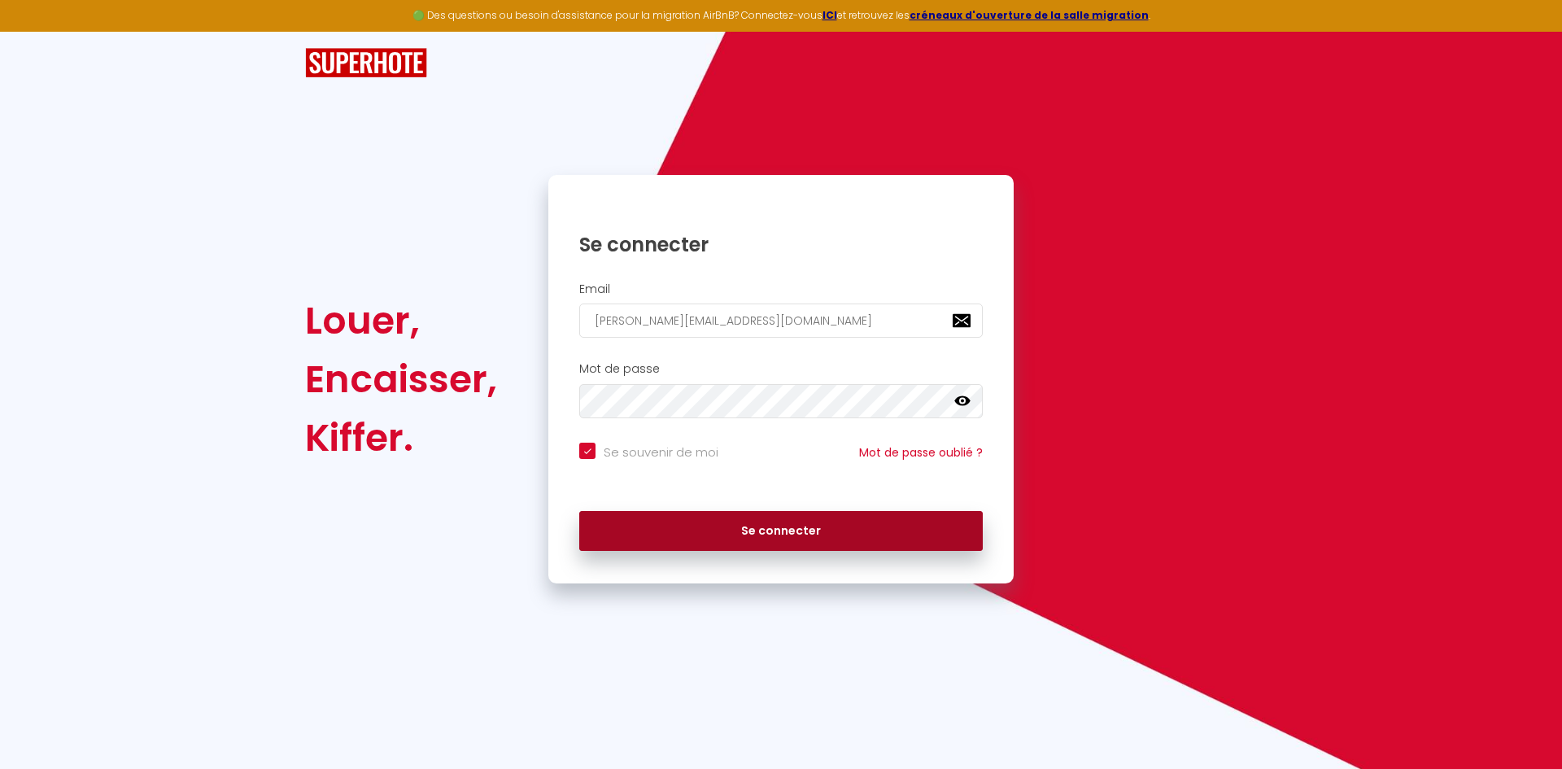
click at [808, 514] on button "Se connecter" at bounding box center [780, 531] width 403 height 41
checkbox input "true"
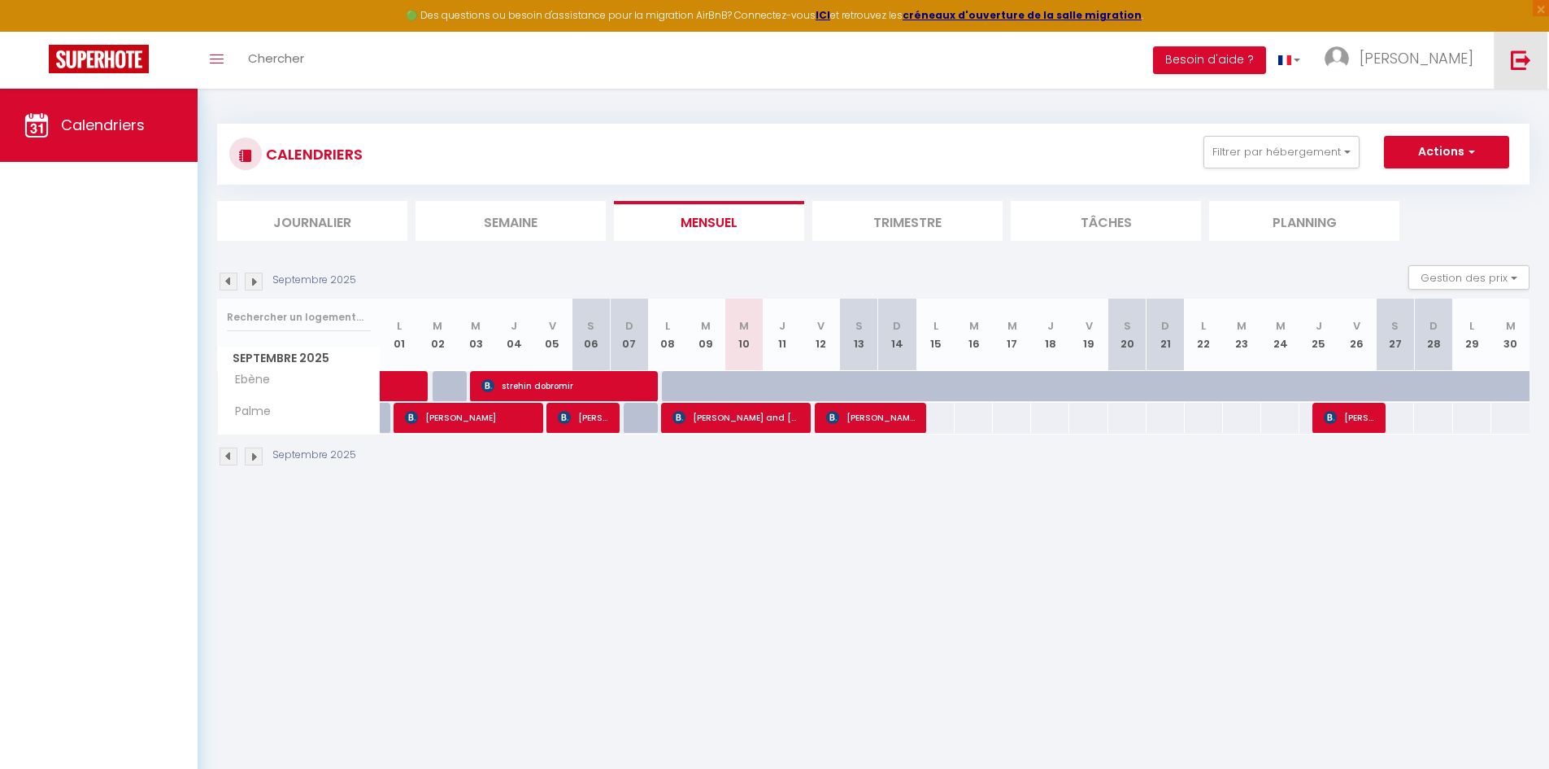
click at [1510, 60] on link at bounding box center [1521, 60] width 54 height 57
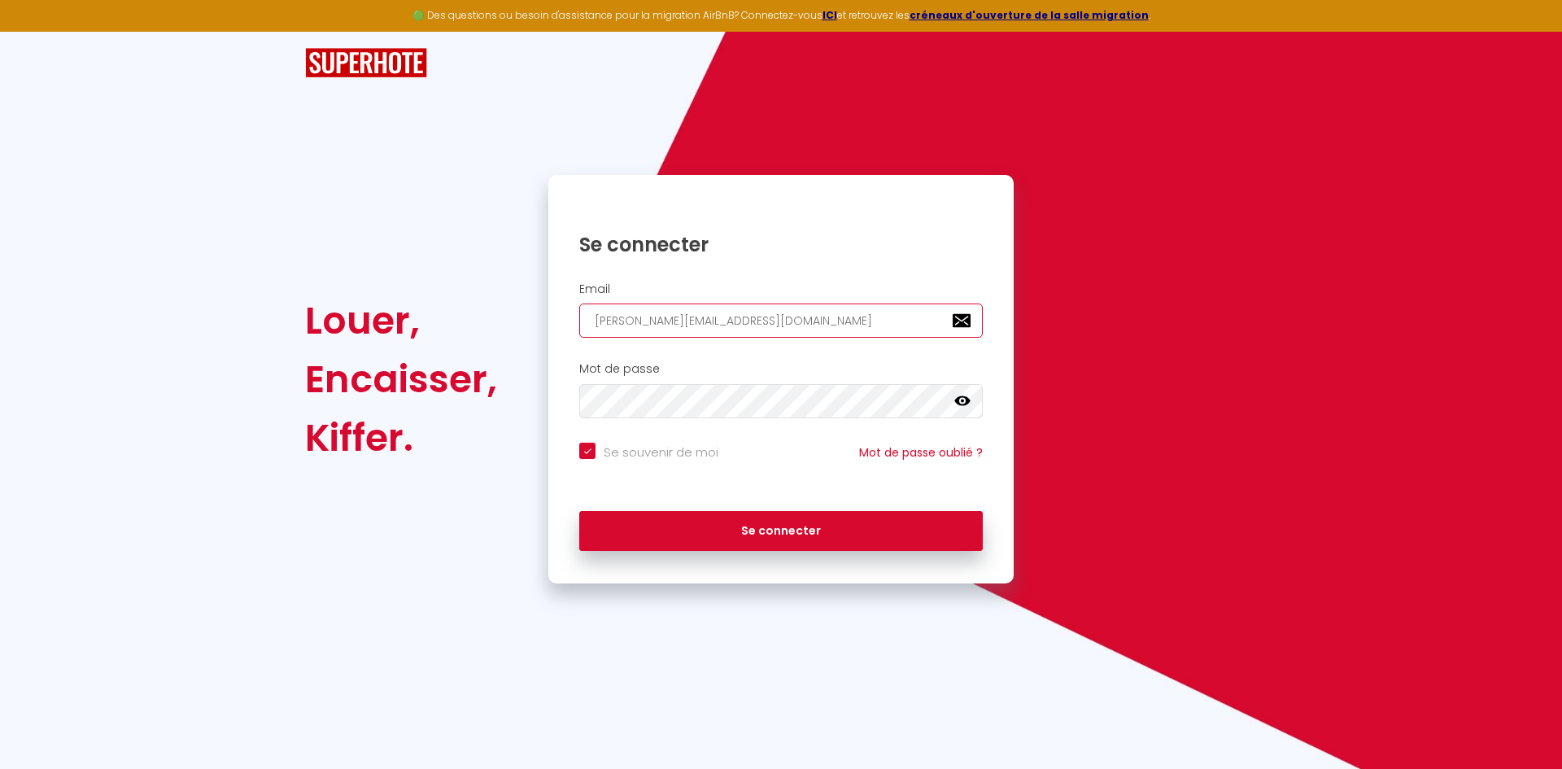
click at [807, 333] on input "[PERSON_NAME][EMAIL_ADDRESS][DOMAIN_NAME]" at bounding box center [780, 320] width 403 height 34
type input "[EMAIL_ADDRESS][DOMAIN_NAME]"
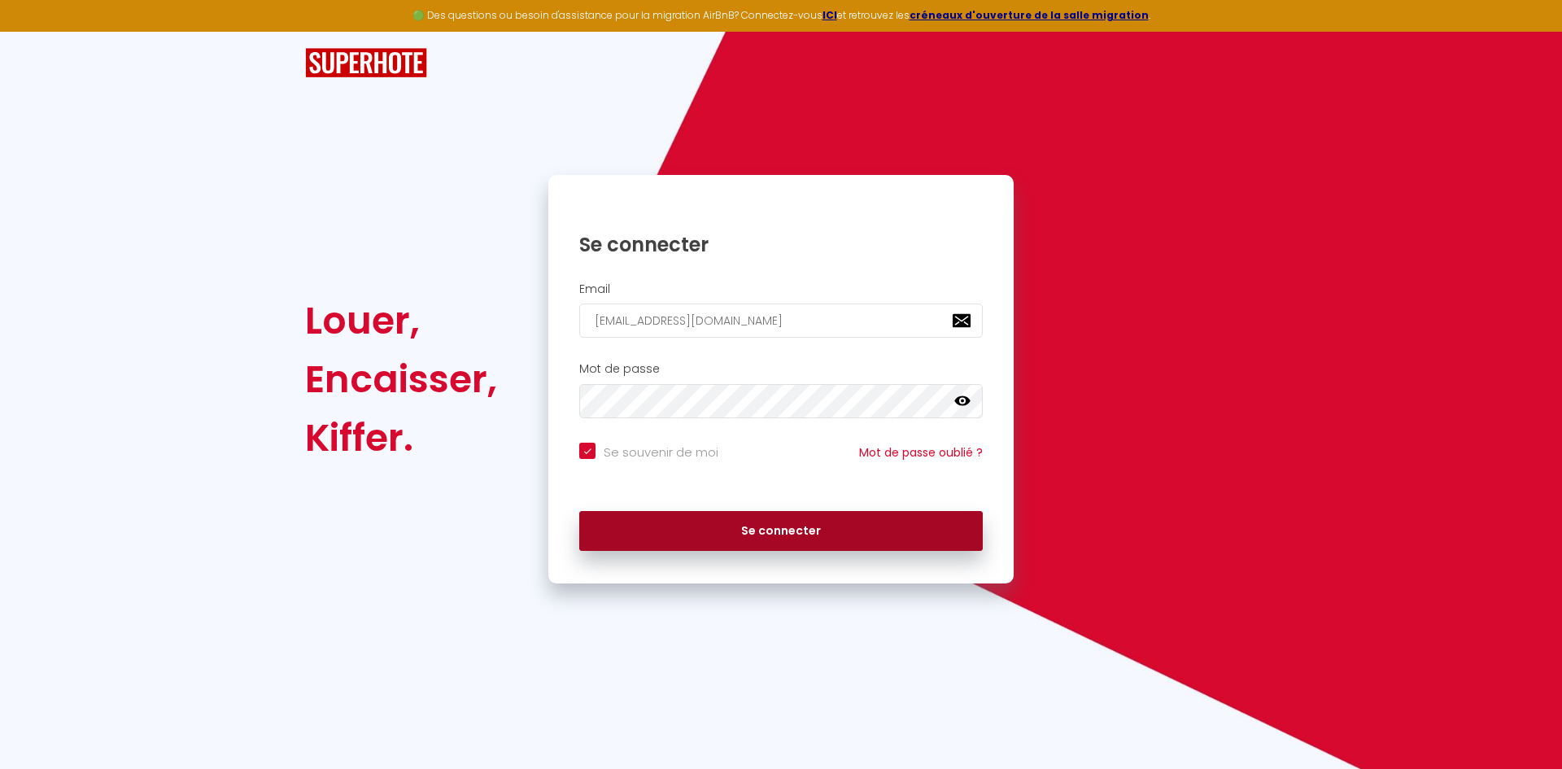
click at [752, 533] on button "Se connecter" at bounding box center [780, 531] width 403 height 41
checkbox input "true"
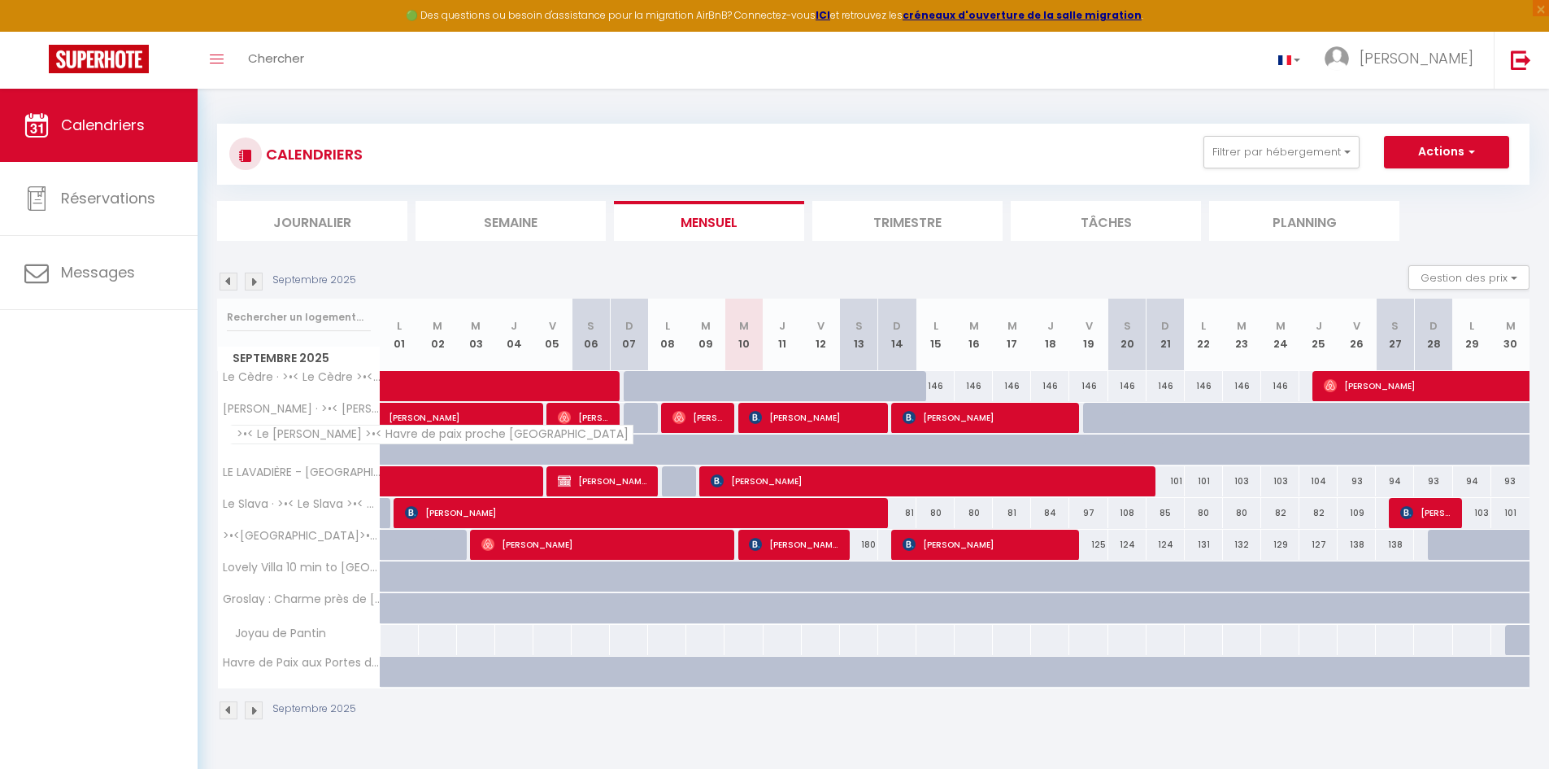
click at [351, 447] on th ">•< Le [PERSON_NAME] >•< Havre de paix proche [GEOGRAPHIC_DATA]" at bounding box center [299, 449] width 163 height 31
click at [808, 724] on div "Septembre 2025" at bounding box center [873, 712] width 1313 height 48
click at [922, 136] on div "CALENDRIERS Filtrer par hébergement Tous Le Cèdre · >•< Le Cèdre >•< Logement d…" at bounding box center [873, 154] width 1288 height 37
